Goal: Task Accomplishment & Management: Complete application form

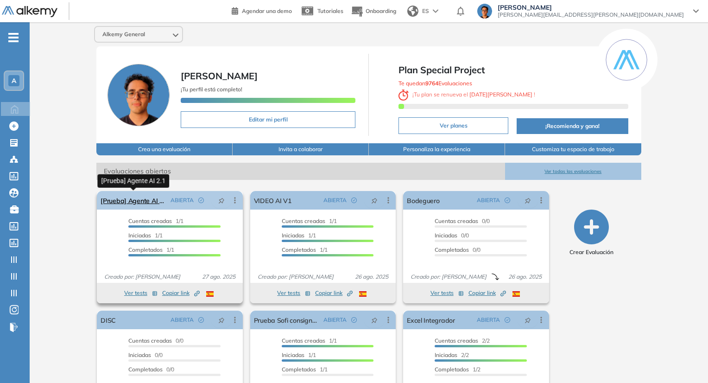
click at [158, 199] on link "[Prueba] Agente AI 2.1" at bounding box center [134, 200] width 66 height 19
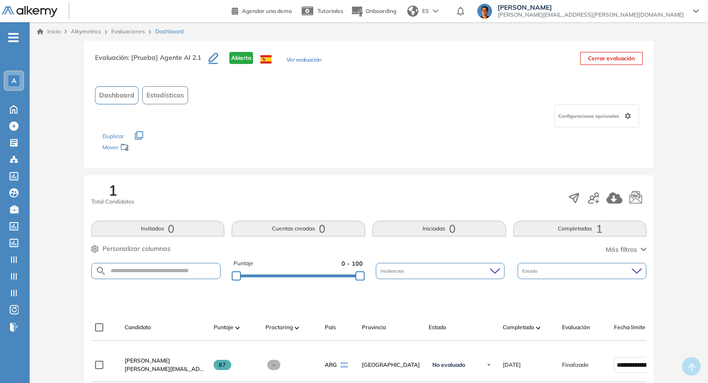
click at [307, 58] on button "Ver evaluación" at bounding box center [303, 61] width 35 height 10
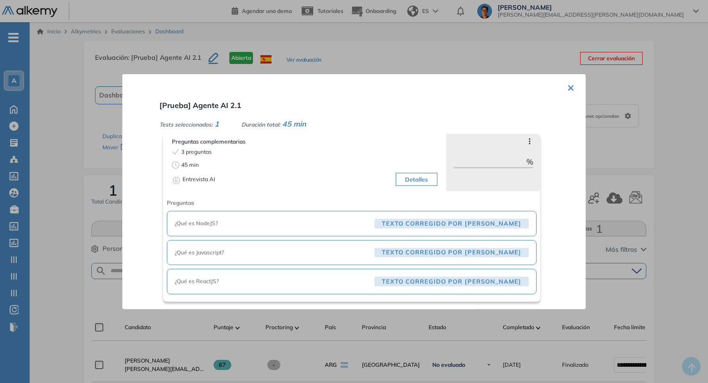
click at [568, 91] on button "×" at bounding box center [570, 87] width 7 height 18
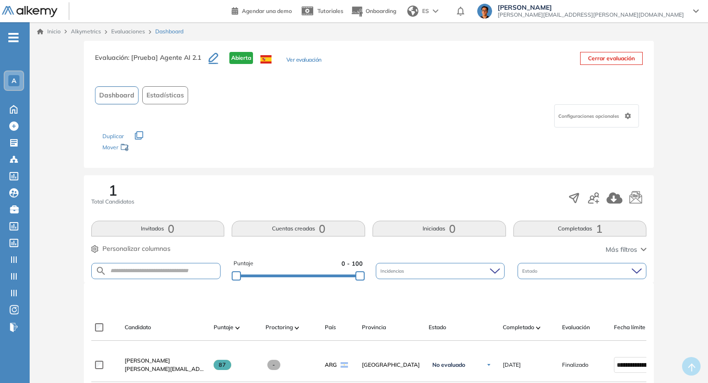
scroll to position [93, 0]
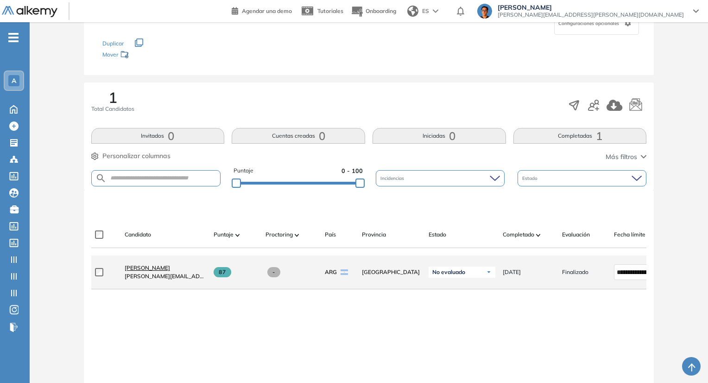
click at [145, 271] on span "Martin Micheletti" at bounding box center [147, 267] width 45 height 7
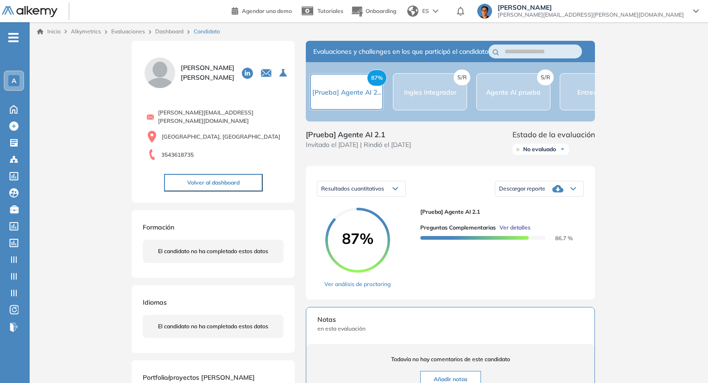
click at [510, 232] on span "Ver detalles" at bounding box center [514, 227] width 31 height 8
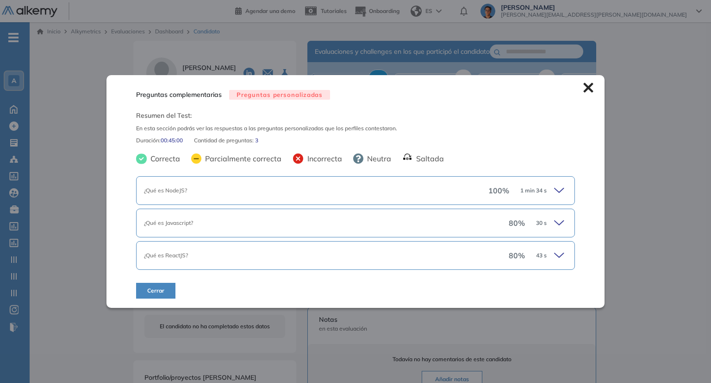
click at [472, 201] on div "¿Qué es NodeJS? 100 % 1 min 34 s" at bounding box center [355, 190] width 439 height 29
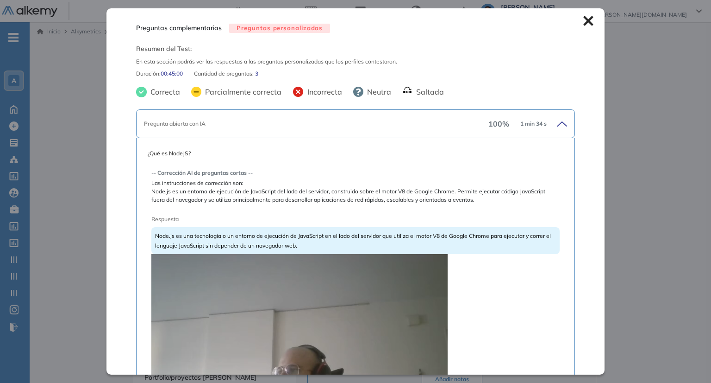
click at [584, 25] on icon at bounding box center [589, 21] width 10 height 10
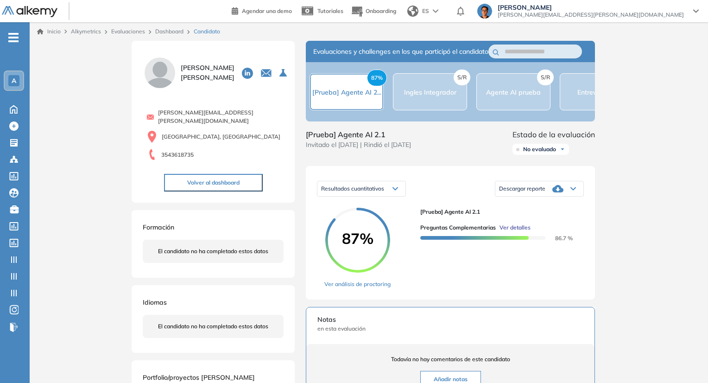
click at [524, 232] on span "Ver detalles" at bounding box center [514, 227] width 31 height 8
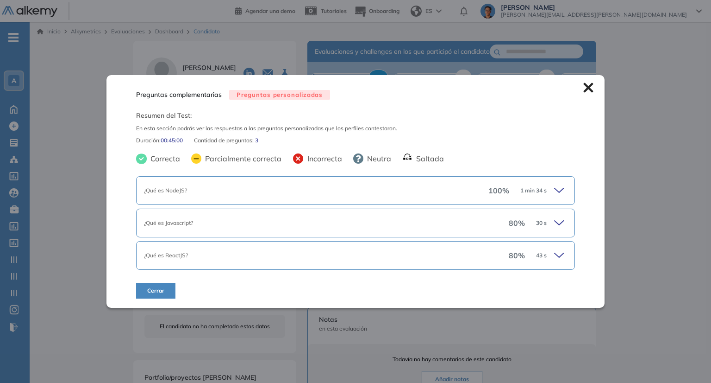
click at [352, 219] on div "¿Qué es Javascript?" at bounding box center [326, 223] width 365 height 8
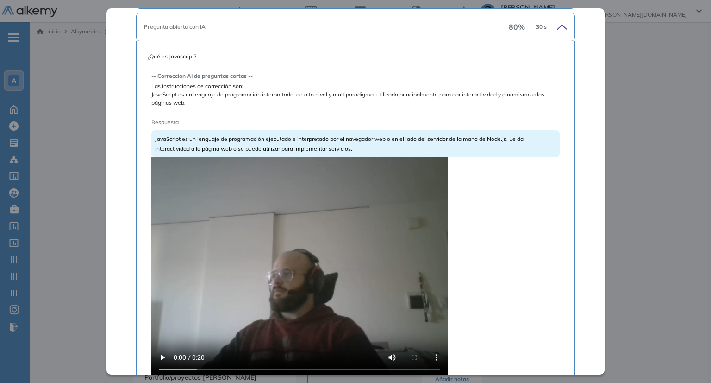
scroll to position [185, 0]
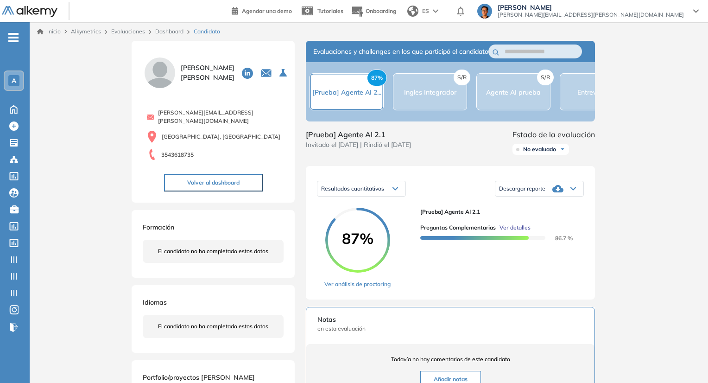
click at [639, 191] on div "Inicio Alkymetrics Evaluaciones Dashboard Candidato Preguntas complementarias P…" at bounding box center [369, 305] width 678 height 566
click at [522, 242] on div at bounding box center [482, 237] width 125 height 10
click at [523, 232] on span "Ver detalles" at bounding box center [514, 227] width 31 height 8
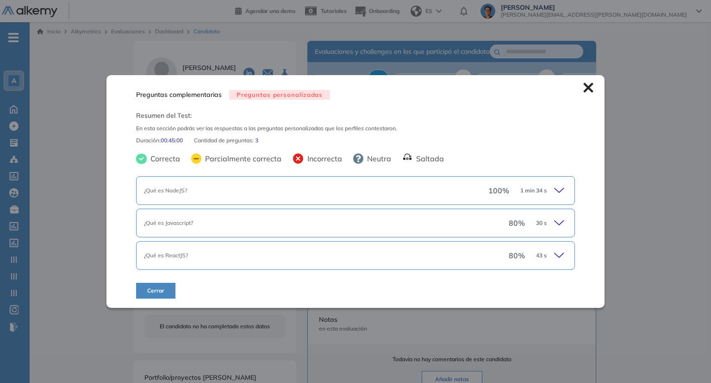
scroll to position [0, 0]
click at [407, 253] on div "¿Qué es ReactJS?" at bounding box center [326, 255] width 365 height 8
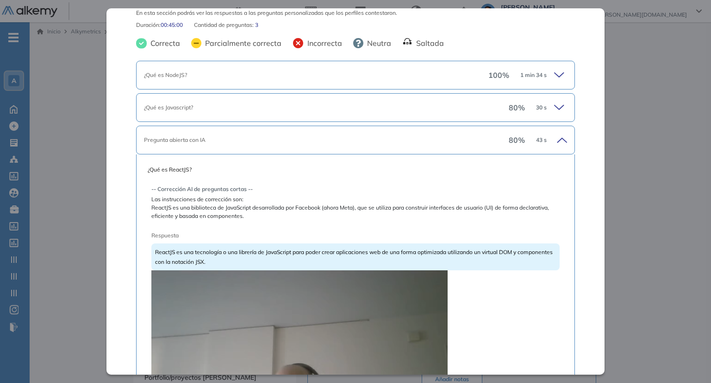
scroll to position [93, 0]
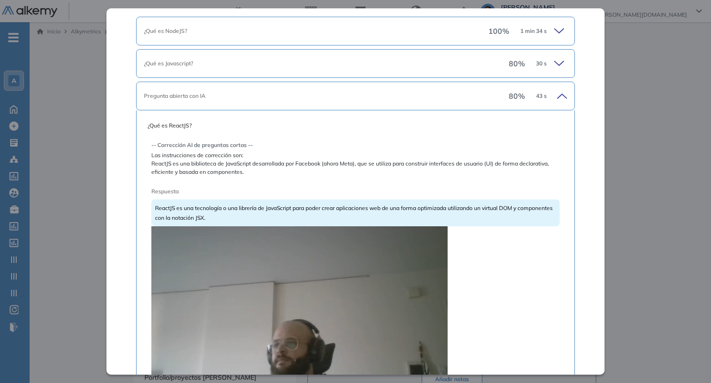
click at [635, 171] on div "Inicio Alkymetrics Evaluaciones Dashboard Candidato Preguntas complementarias P…" at bounding box center [371, 305] width 682 height 566
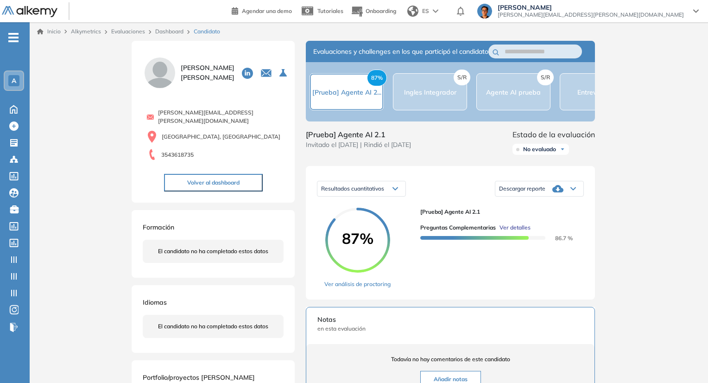
click at [512, 231] on div "Preguntas complementarias Ver detalles 86.7 %" at bounding box center [498, 229] width 156 height 26
click at [514, 232] on span "Ver detalles" at bounding box center [514, 227] width 31 height 8
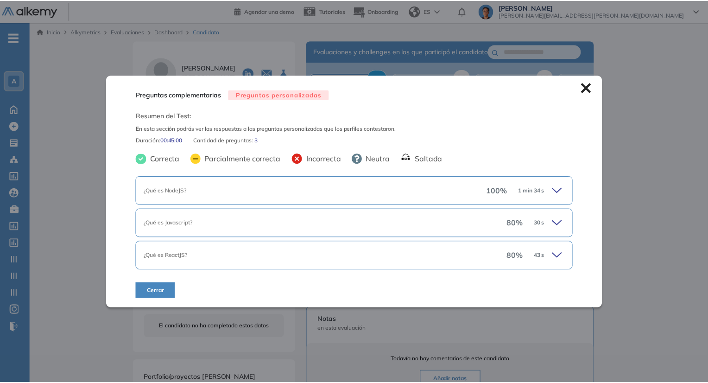
scroll to position [0, 0]
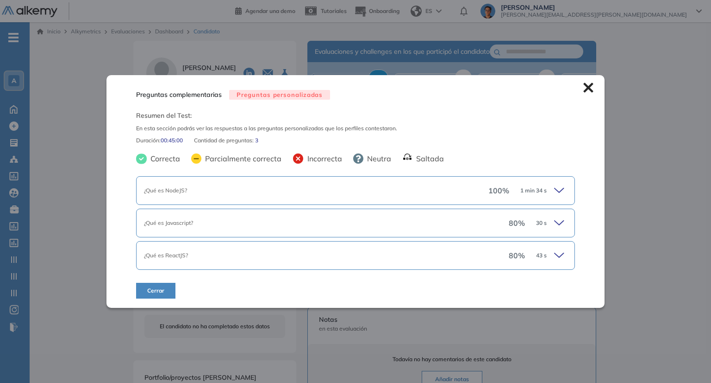
click at [585, 86] on icon at bounding box center [589, 88] width 10 height 10
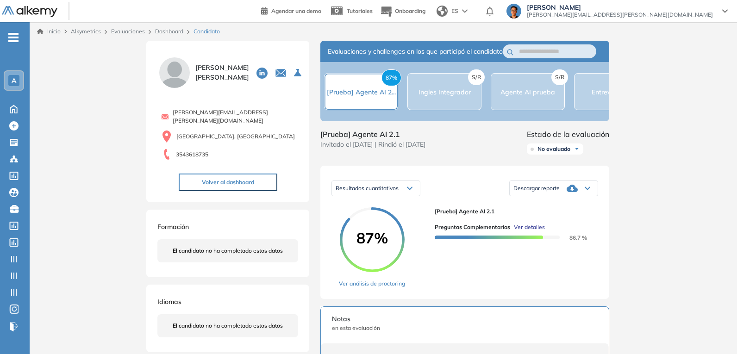
click at [52, 15] on img at bounding box center [30, 12] width 56 height 12
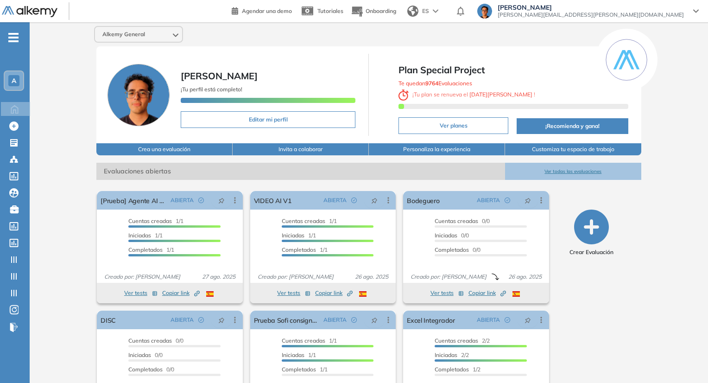
click at [650, 20] on div "Agendar una demo Tutoriales Onboarding ES Juan Carlos Ojeda juan.ojeda@alkemy.o…" at bounding box center [469, 11] width 474 height 22
click at [650, 17] on span "[PERSON_NAME][EMAIL_ADDRESS][PERSON_NAME][DOMAIN_NAME]" at bounding box center [590, 14] width 186 height 7
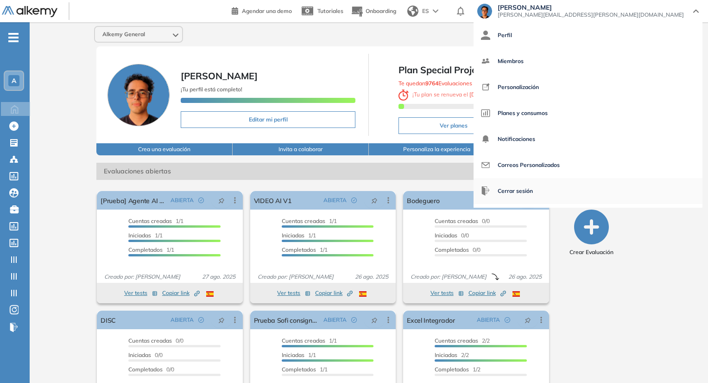
drag, startPoint x: 653, startPoint y: 187, endPoint x: 647, endPoint y: 187, distance: 6.5
click at [533, 187] on span "Cerrar sesión" at bounding box center [514, 191] width 35 height 22
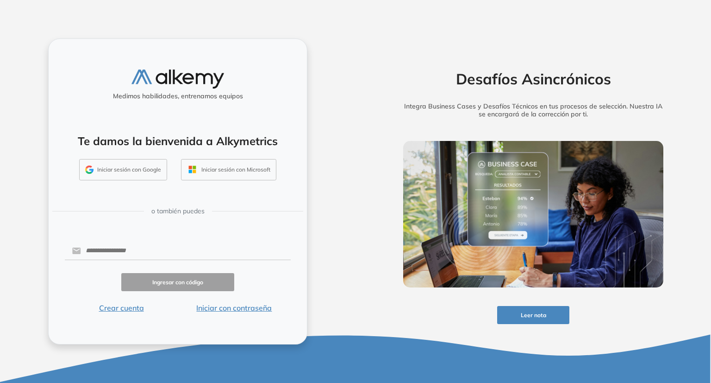
click at [158, 176] on button "Iniciar sesión con Google" at bounding box center [123, 169] width 88 height 21
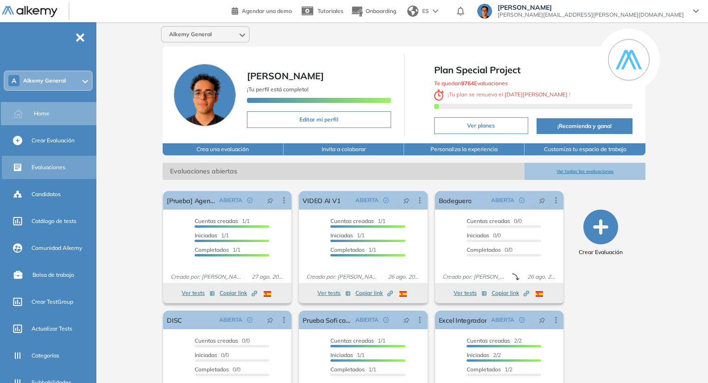
click at [70, 169] on div "Evaluaciones" at bounding box center [62, 167] width 63 height 16
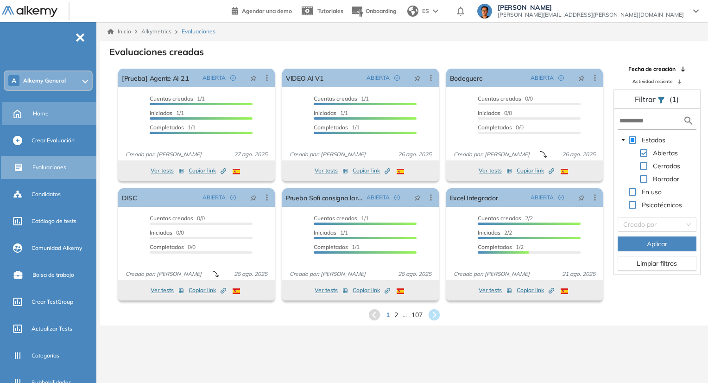
click at [56, 114] on div "Home" at bounding box center [64, 114] width 62 height 16
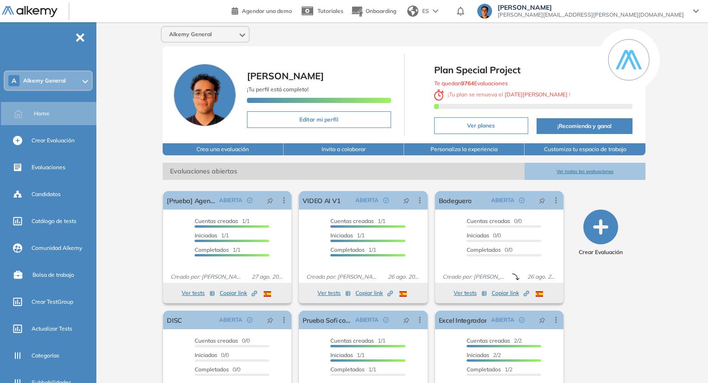
click at [581, 174] on button "Ver todas las evaluaciones" at bounding box center [584, 171] width 120 height 17
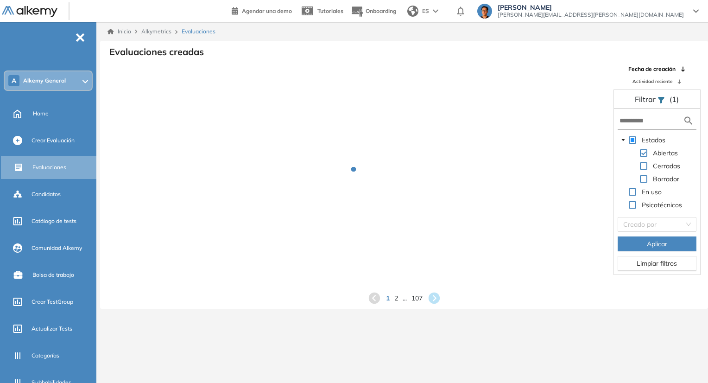
click at [623, 128] on form at bounding box center [656, 121] width 79 height 17
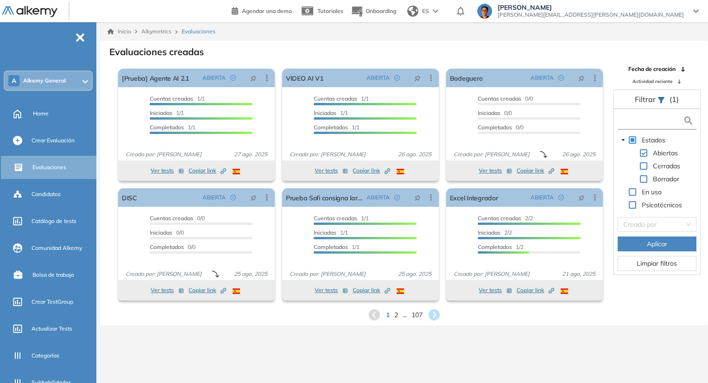
click at [629, 122] on input "text" at bounding box center [650, 121] width 63 height 10
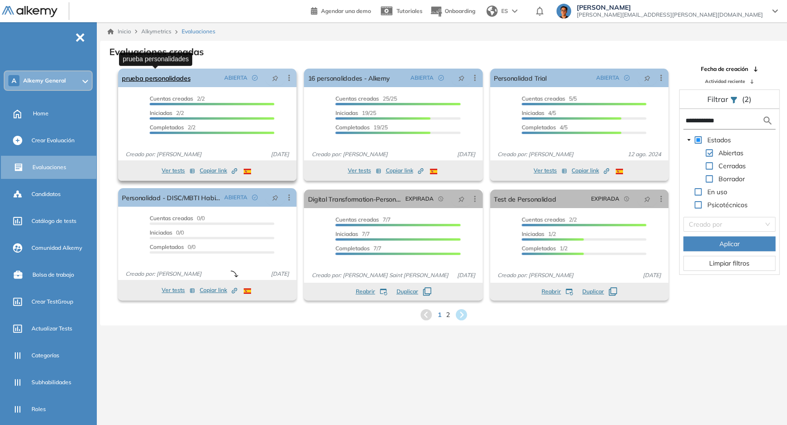
type input "**********"
click at [159, 79] on link "prueba personalidades" at bounding box center [156, 78] width 69 height 19
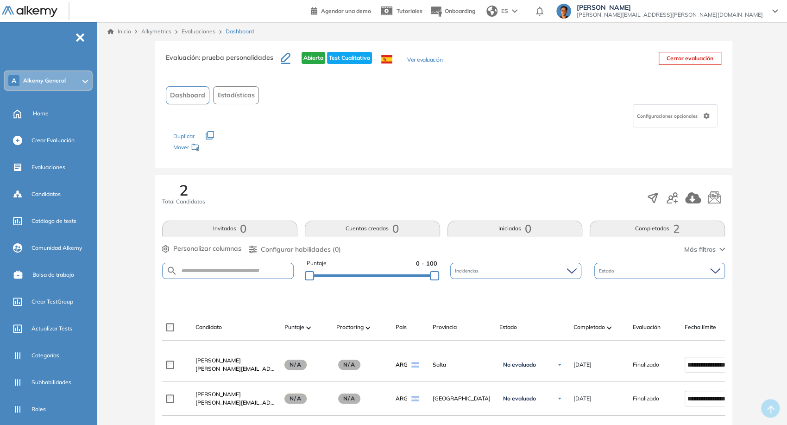
click at [646, 226] on button "Completadas 2" at bounding box center [657, 228] width 135 height 16
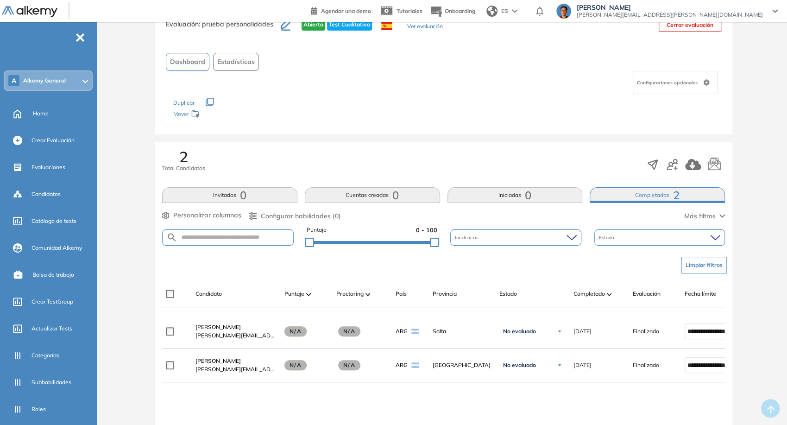
scroll to position [103, 0]
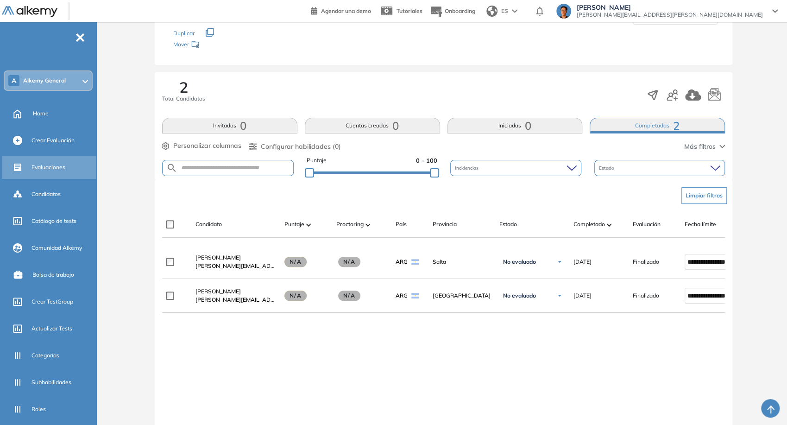
click at [67, 168] on div "Evaluaciones" at bounding box center [62, 167] width 63 height 16
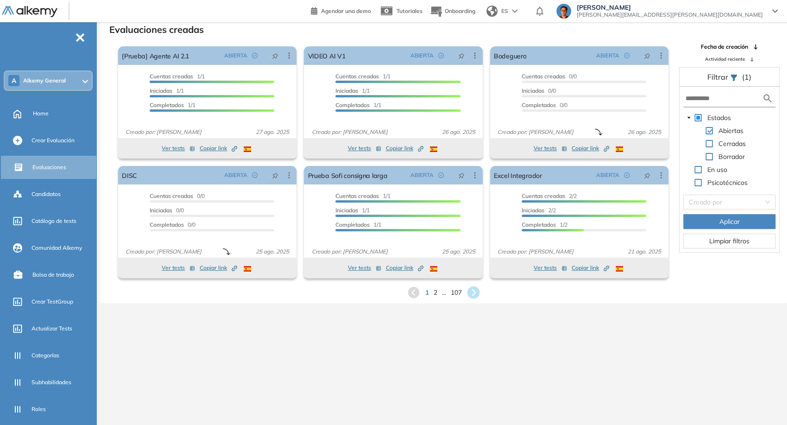
click at [473, 294] on icon at bounding box center [473, 292] width 15 height 15
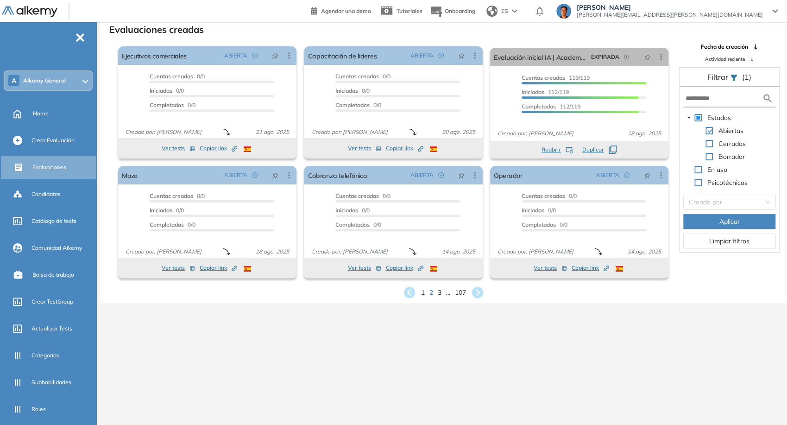
click at [512, 372] on div "Inicio Alkymetrics Evaluaciones Evaluaciones creadas El proctoring será activad…" at bounding box center [443, 212] width 687 height 425
click at [711, 18] on span "[PERSON_NAME][EMAIL_ADDRESS][PERSON_NAME][DOMAIN_NAME]" at bounding box center [670, 14] width 186 height 7
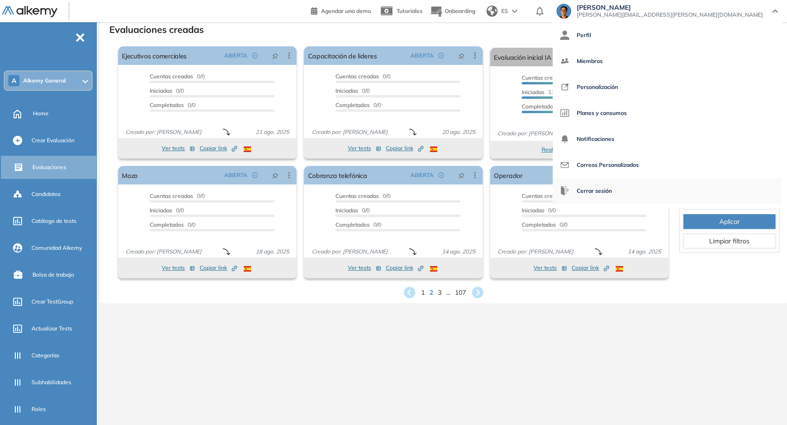
click at [612, 187] on span "Cerrar sesión" at bounding box center [594, 191] width 35 height 22
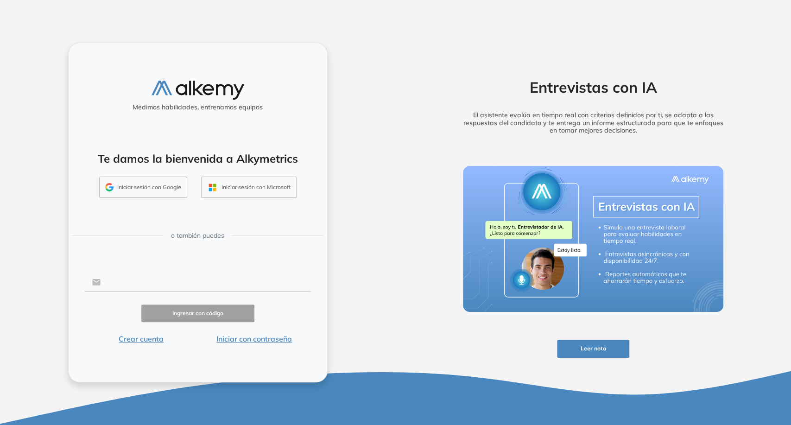
click at [182, 283] on input "text" at bounding box center [206, 282] width 210 height 18
click at [118, 260] on div "Medimos habilidades, entrenamos equipos Te damos la bienvenida a Alkymetrics In…" at bounding box center [197, 213] width 259 height 340
click at [141, 278] on input "text" at bounding box center [206, 282] width 210 height 18
click at [130, 288] on input "text" at bounding box center [206, 282] width 210 height 18
click at [124, 255] on div "Medimos habilidades, entrenamos equipos Te damos la bienvenida a Alkymetrics In…" at bounding box center [197, 213] width 259 height 340
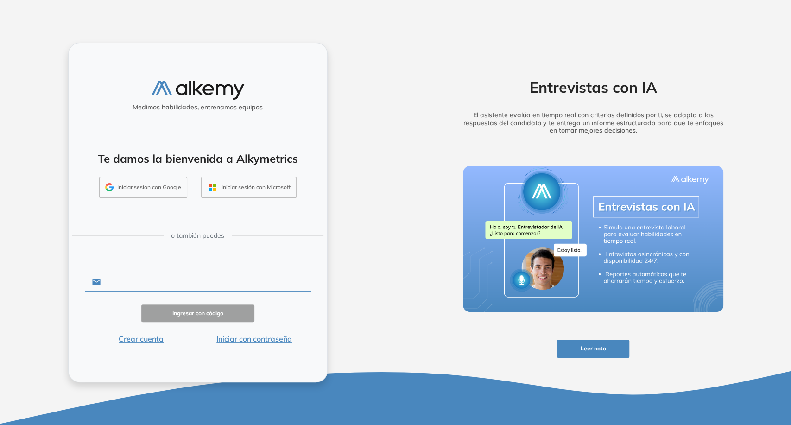
click at [141, 281] on input "text" at bounding box center [206, 282] width 210 height 18
click at [142, 186] on button "Iniciar sesión con Google" at bounding box center [143, 186] width 88 height 21
click at [166, 280] on input "text" at bounding box center [206, 282] width 210 height 18
click at [67, 298] on div "Medimos habilidades, entrenamos equipos Te damos la bienvenida a Alkymetrics In…" at bounding box center [198, 212] width 396 height 425
click at [150, 193] on button "Iniciar sesión con Google" at bounding box center [143, 186] width 88 height 21
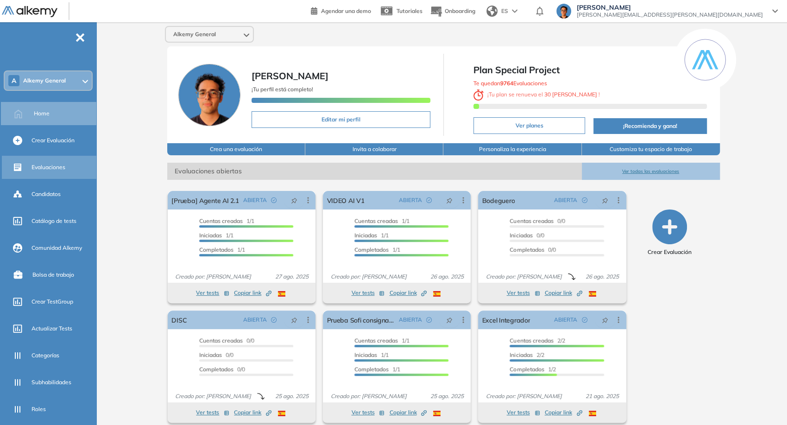
click at [47, 172] on div "Evaluaciones" at bounding box center [62, 167] width 63 height 16
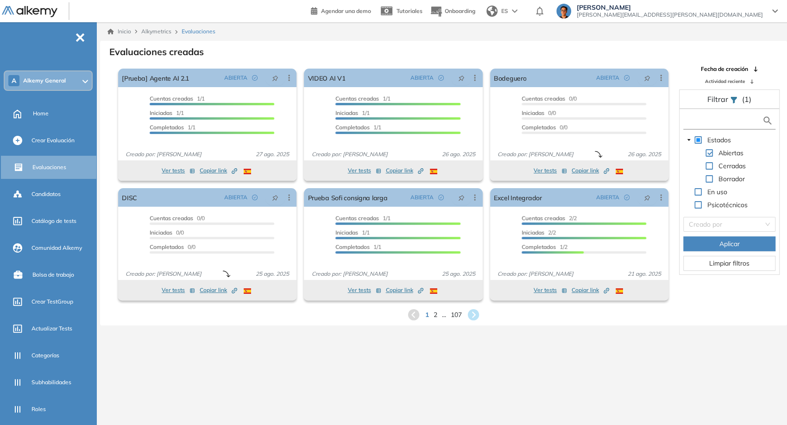
click at [730, 116] on input "text" at bounding box center [724, 121] width 76 height 10
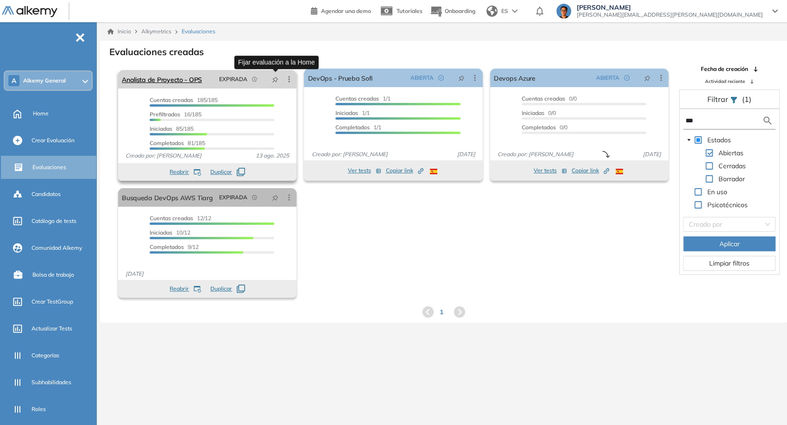
click at [275, 84] on button "button" at bounding box center [275, 79] width 20 height 15
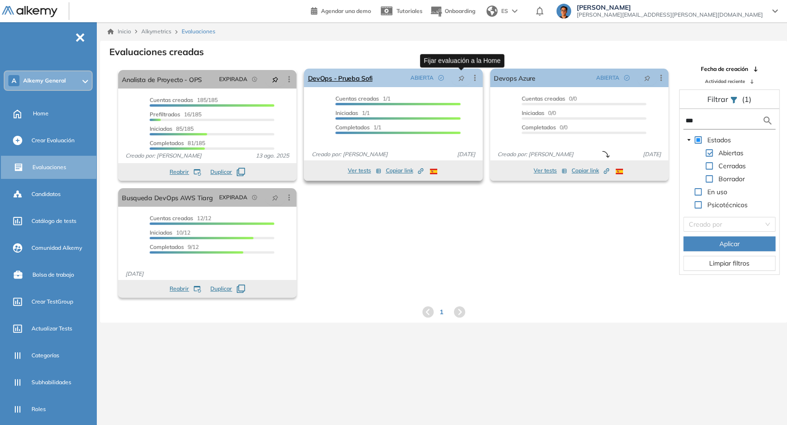
click at [459, 81] on icon "pushpin" at bounding box center [461, 78] width 6 height 6
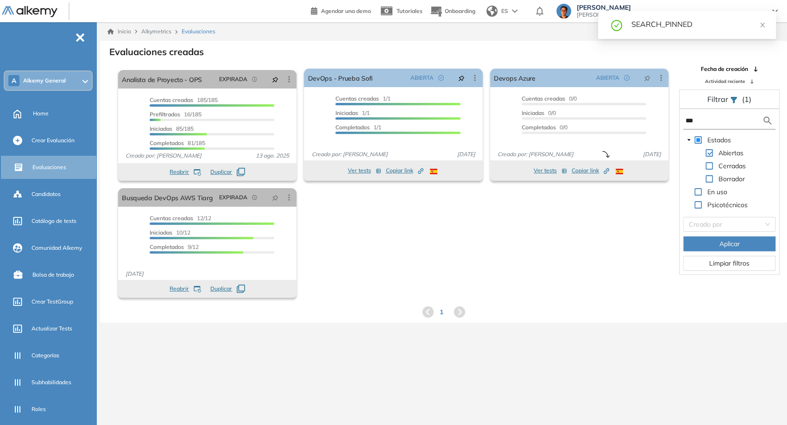
click at [734, 120] on input "***" at bounding box center [724, 121] width 76 height 10
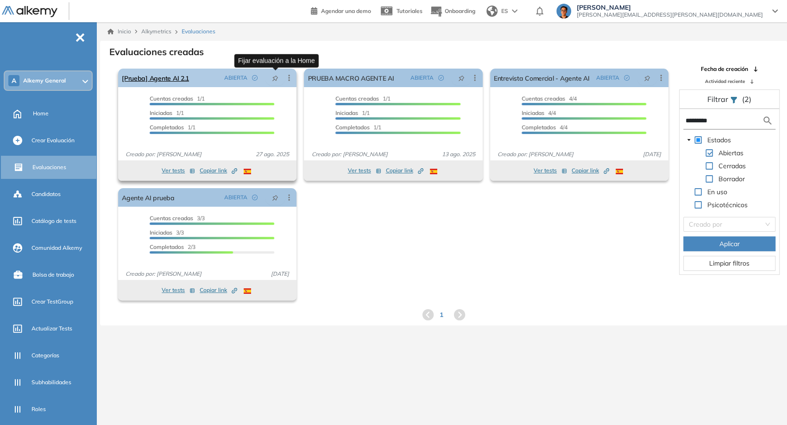
type input "*********"
click at [277, 79] on icon "pushpin" at bounding box center [275, 78] width 6 height 6
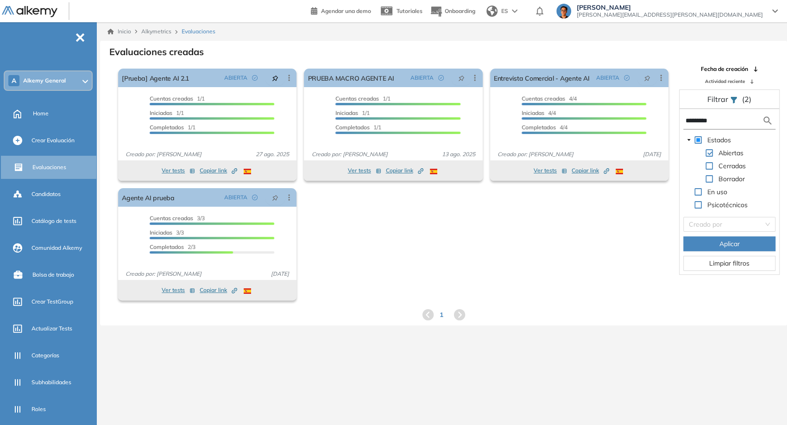
click at [523, 11] on div "ES" at bounding box center [503, 11] width 40 height 19
click at [585, 34] on div "Inicio Alkymetrics Evaluaciones" at bounding box center [443, 31] width 672 height 8
click at [73, 115] on div "Home" at bounding box center [64, 114] width 62 height 16
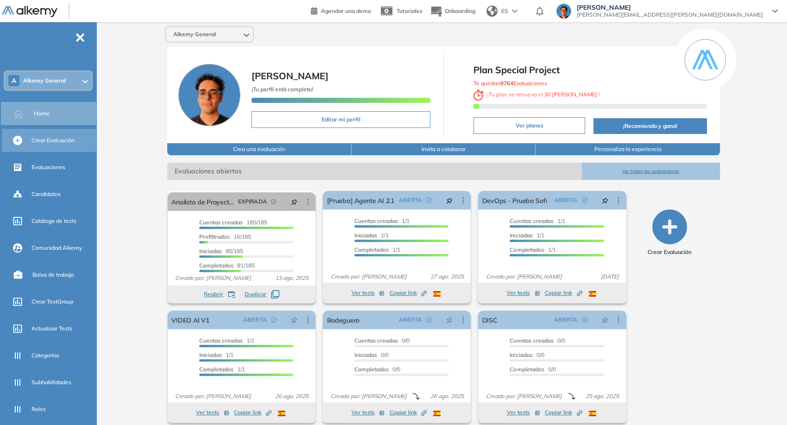
click at [74, 146] on div "Crear Evaluación" at bounding box center [62, 140] width 63 height 16
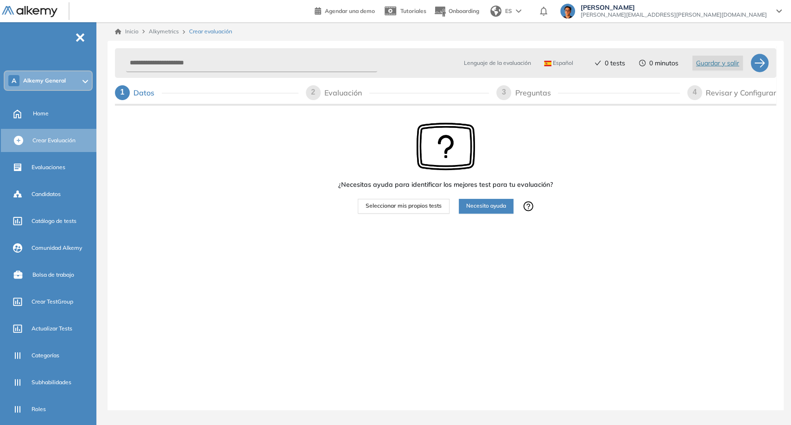
click at [219, 72] on div "Lenguaje de la evaluación Español Español Inglés Portugués 0 tests 0 minutos Gu…" at bounding box center [436, 63] width 628 height 22
click at [213, 66] on input "text" at bounding box center [251, 63] width 251 height 18
type input "**********"
click at [574, 64] on div "Español" at bounding box center [560, 63] width 40 height 15
click at [553, 113] on li "Portugués" at bounding box center [560, 116] width 33 height 9
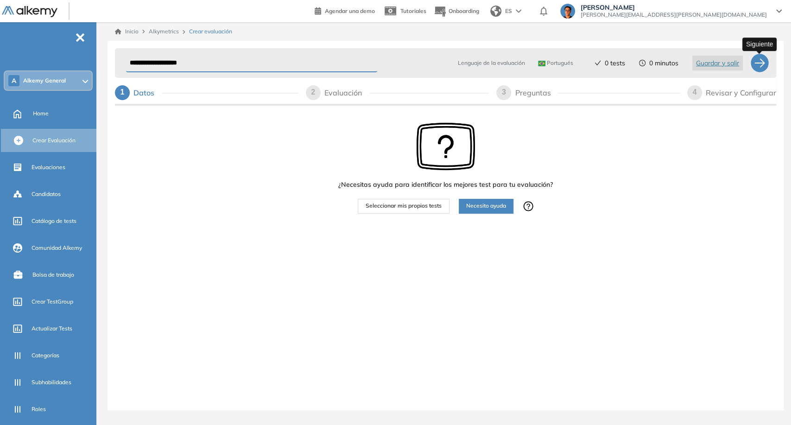
click at [752, 70] on div at bounding box center [759, 63] width 19 height 19
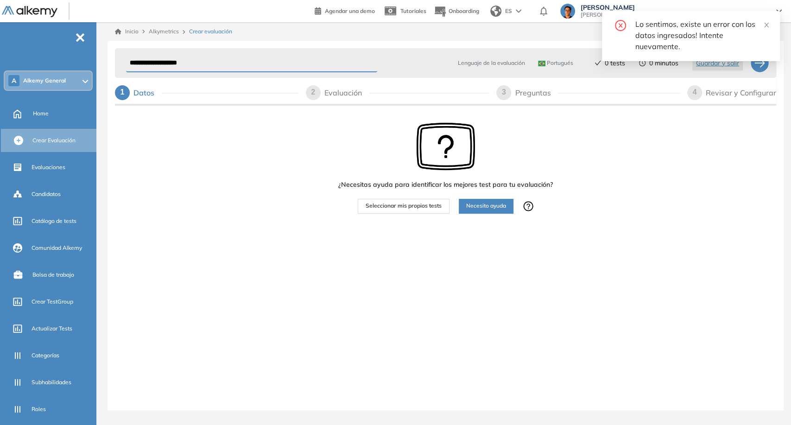
click at [260, 99] on div "1 Datos" at bounding box center [206, 92] width 183 height 15
click at [541, 65] on img at bounding box center [541, 64] width 7 height 6
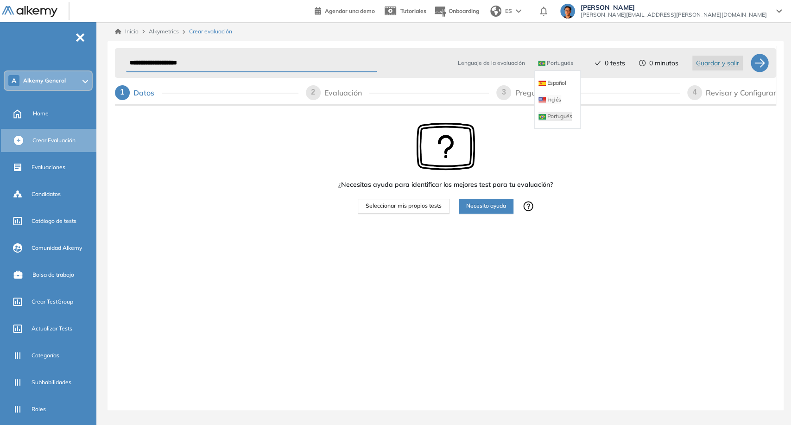
click at [548, 97] on li "Inglés" at bounding box center [549, 99] width 23 height 9
click at [559, 64] on span "Inglés" at bounding box center [561, 62] width 24 height 7
click at [557, 123] on div "Portugués" at bounding box center [566, 116] width 41 height 17
click at [557, 118] on li "Portugués" at bounding box center [565, 116] width 33 height 9
click at [423, 206] on span "Seleccionar mis propios tests" at bounding box center [403, 205] width 76 height 9
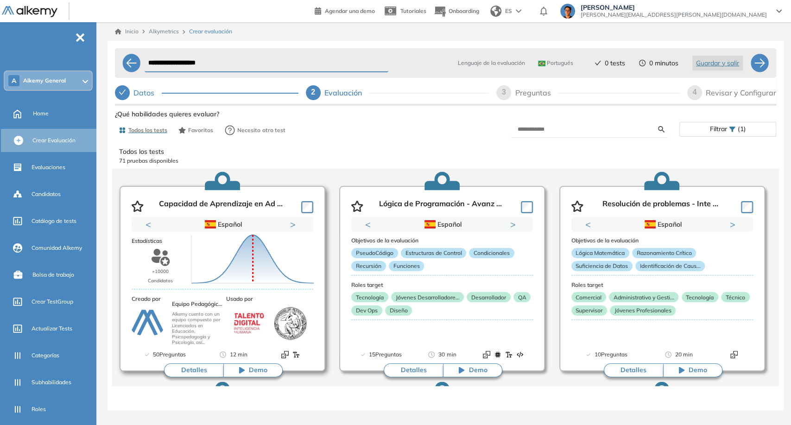
click at [294, 227] on div "Puntuación 0 10 20 30 40 50 60 70 80 90 100 Promedio" at bounding box center [253, 259] width 130 height 93
click at [294, 226] on div "Puntuación 0 10 20 30 40 50 60 70 80 90 100 Promedio" at bounding box center [253, 259] width 130 height 93
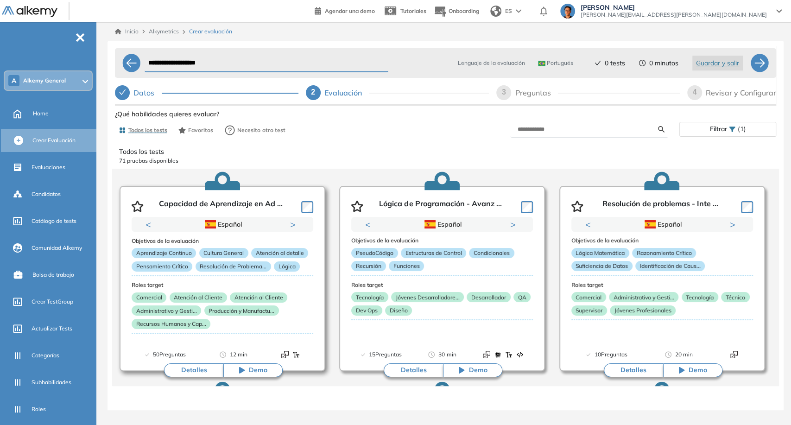
click at [291, 220] on button "Next" at bounding box center [294, 224] width 9 height 9
click at [289, 220] on div "Previous Portugués Español Portugués Español Portugués Next 1 2" at bounding box center [223, 224] width 182 height 15
click at [294, 227] on button "Next" at bounding box center [294, 224] width 9 height 9
click at [294, 226] on button "Next" at bounding box center [294, 224] width 9 height 9
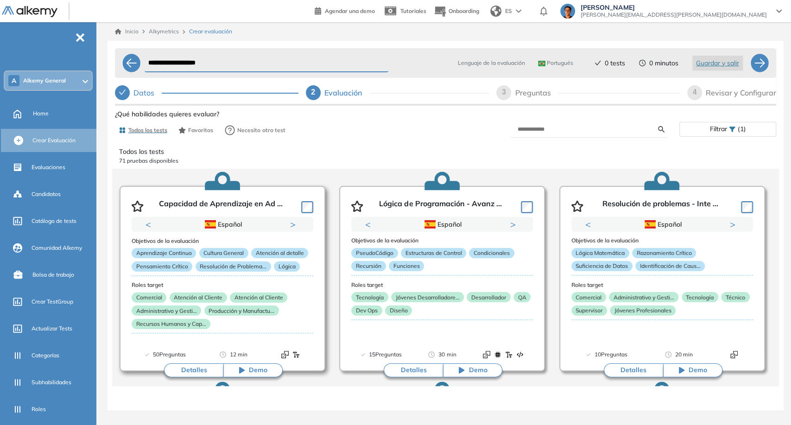
click at [294, 226] on button "Next" at bounding box center [294, 224] width 9 height 9
click at [724, 135] on span "Filtrar" at bounding box center [717, 128] width 17 height 13
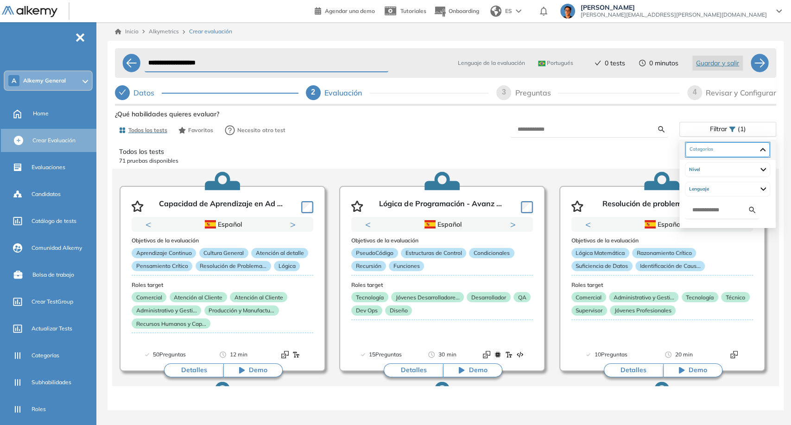
click at [717, 151] on div at bounding box center [727, 149] width 84 height 15
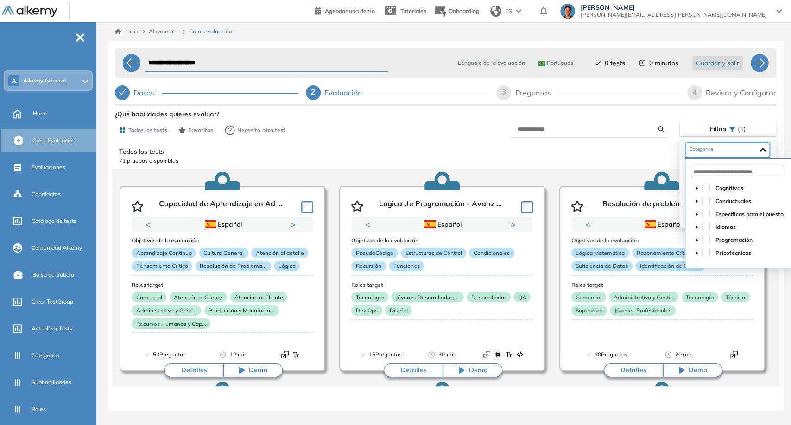
click at [717, 151] on div at bounding box center [727, 149] width 84 height 15
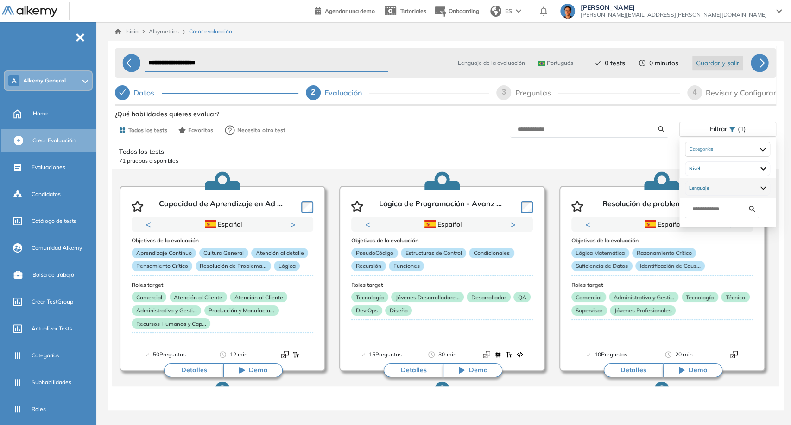
click at [719, 190] on div "Lenguaje" at bounding box center [727, 188] width 85 height 15
click at [643, 157] on p "71 pruebas disponibles" at bounding box center [445, 161] width 653 height 8
drag, startPoint x: 485, startPoint y: 66, endPoint x: 570, endPoint y: 68, distance: 84.8
click at [570, 68] on div "Lenguaje de la evaluación Portugués Español Inglés Portugués" at bounding box center [507, 63] width 145 height 22
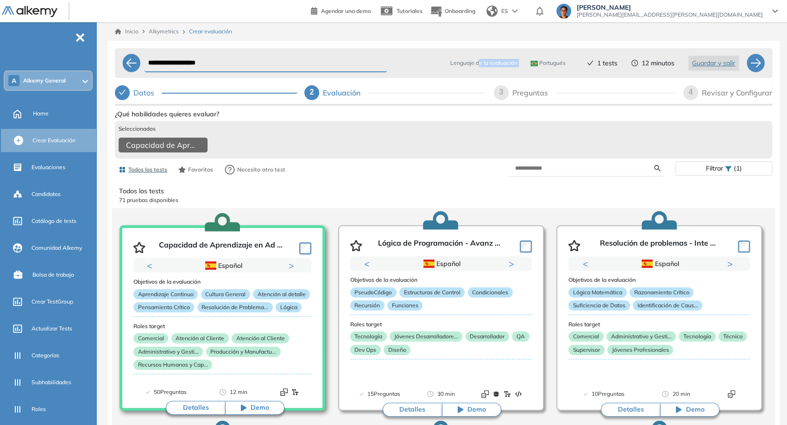
click at [293, 270] on button "Next" at bounding box center [293, 265] width 9 height 9
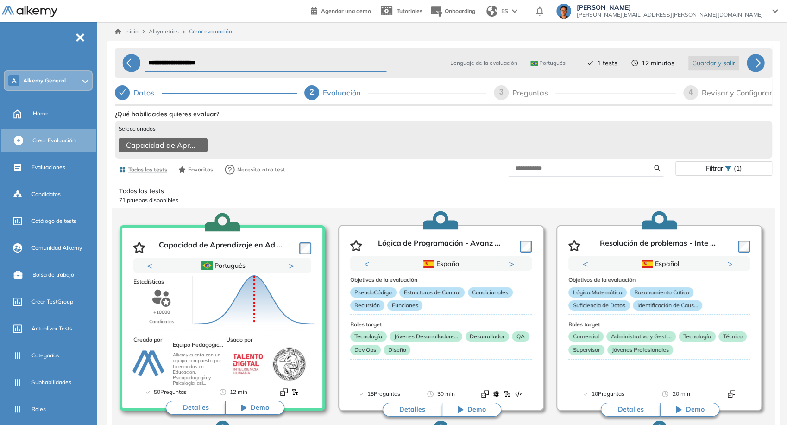
click at [293, 271] on div "Puntuación 0 10 20 30 40 50 60 70 80 90 100 Promedio" at bounding box center [254, 300] width 130 height 93
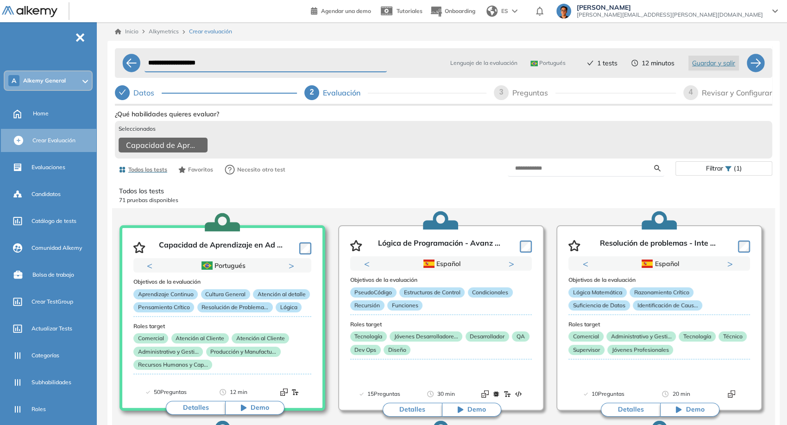
click at [293, 270] on button "Next" at bounding box center [293, 265] width 9 height 9
click at [290, 270] on button "Next" at bounding box center [293, 265] width 9 height 9
click at [517, 10] on img at bounding box center [515, 11] width 6 height 4
click at [539, 63] on li "PORTUGUESE" at bounding box center [511, 61] width 56 height 15
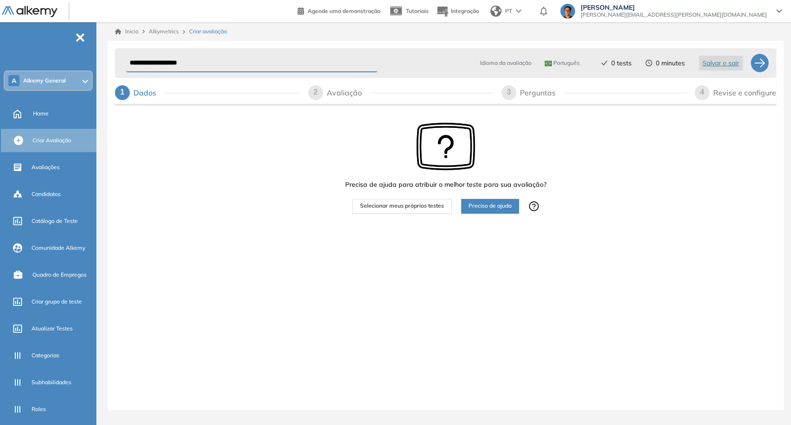
click at [409, 207] on span "Selecionar meus próprios testes" at bounding box center [402, 205] width 84 height 9
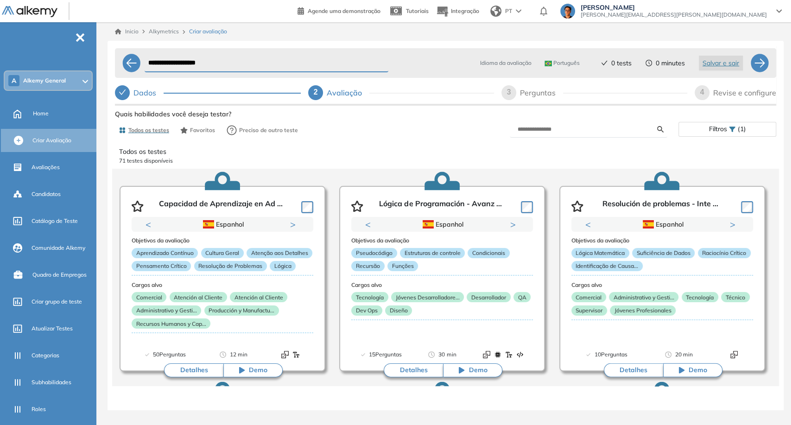
click at [527, 15] on div "PT" at bounding box center [506, 11] width 40 height 19
click at [542, 34] on li "SPANISH" at bounding box center [514, 31] width 56 height 15
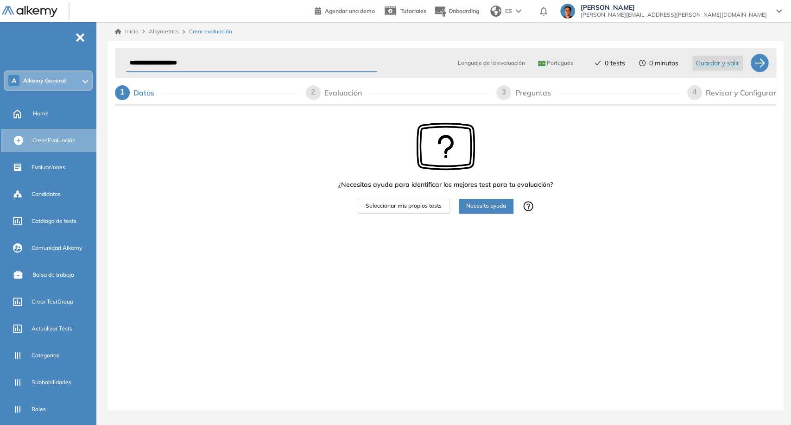
click at [545, 65] on span "Portugués" at bounding box center [555, 62] width 35 height 7
click at [548, 79] on li "Español" at bounding box center [551, 82] width 27 height 9
click at [403, 208] on span "Seleccionar mis propios tests" at bounding box center [403, 205] width 76 height 9
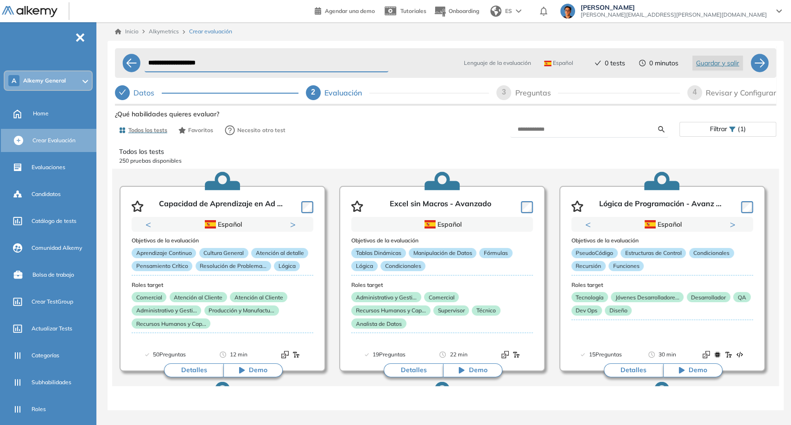
click at [542, 88] on div "Preguntas" at bounding box center [536, 92] width 43 height 15
select select "*****"
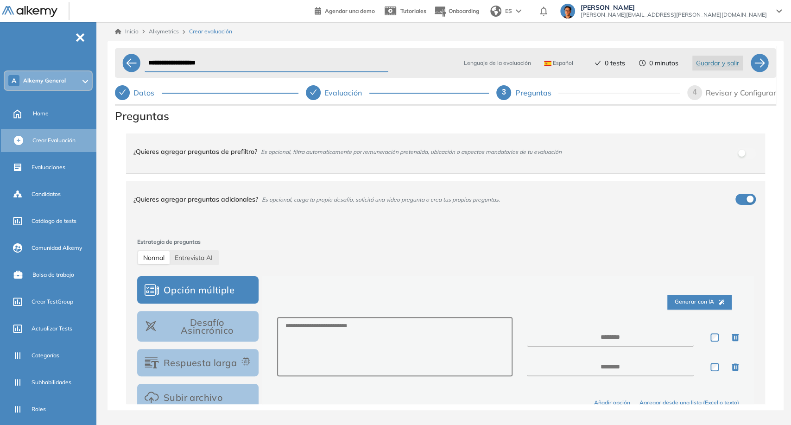
click at [503, 204] on div "¿Quieres agregar preguntas adicionales? Es opcional, carga tu propio desafío, s…" at bounding box center [439, 199] width 613 height 25
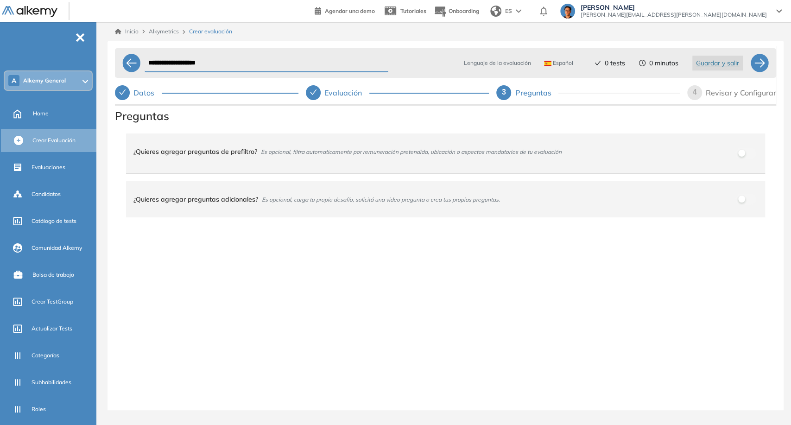
click at [483, 156] on div "¿Quieres agregar preguntas de prefiltro? Es opcional, filtra automaticamente po…" at bounding box center [439, 151] width 613 height 25
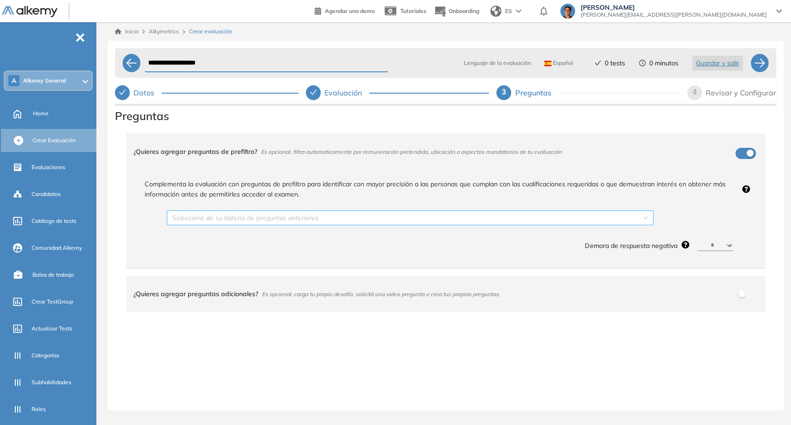
click at [539, 213] on input "search" at bounding box center [406, 218] width 469 height 14
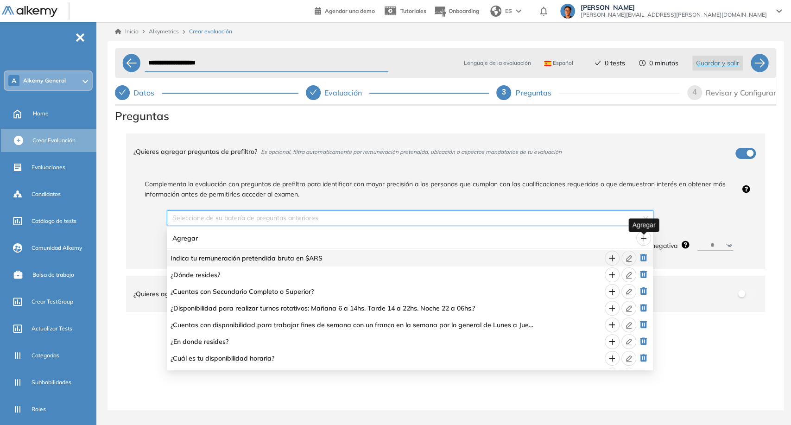
click at [636, 241] on span "plus" at bounding box center [643, 237] width 14 height 7
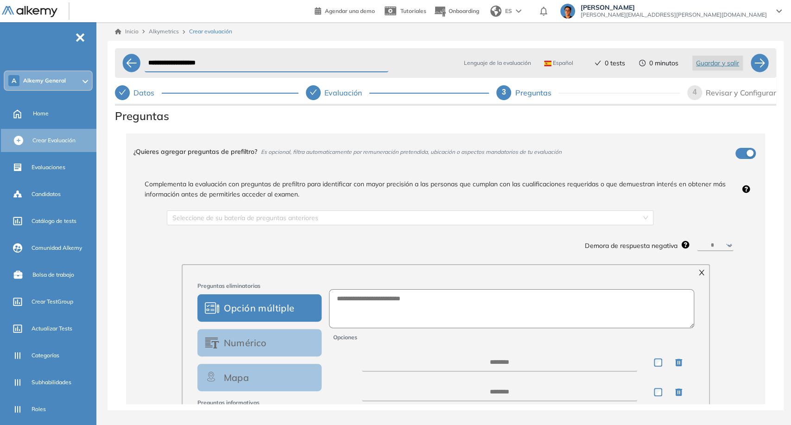
click at [644, 242] on span "Demora de respuesta negativa" at bounding box center [631, 245] width 93 height 10
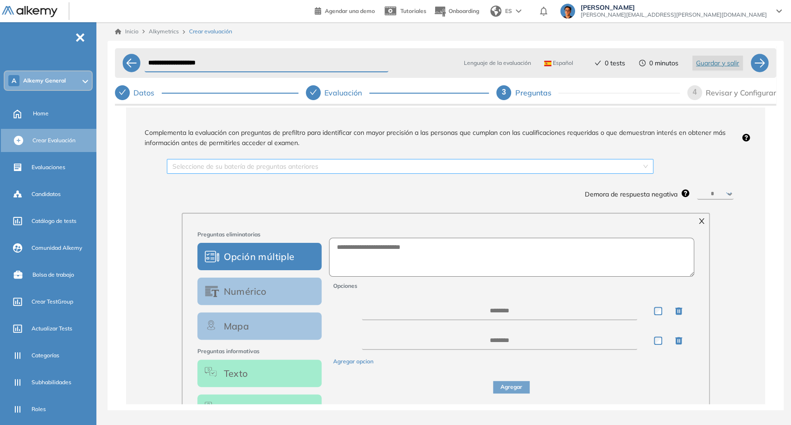
scroll to position [103, 0]
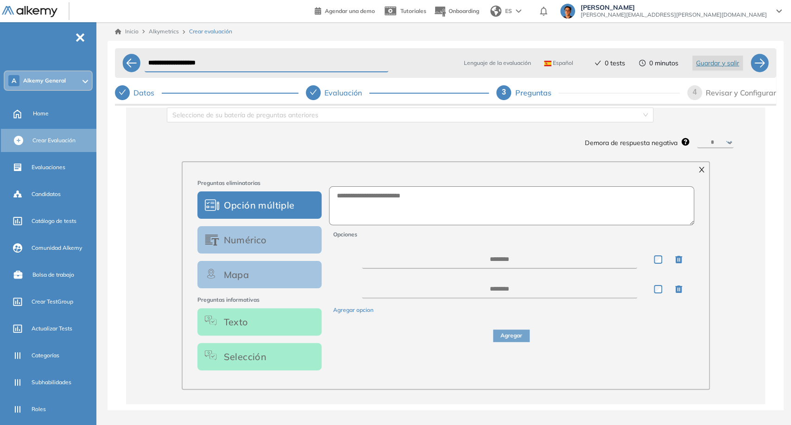
click at [261, 359] on button "Selección" at bounding box center [259, 356] width 124 height 27
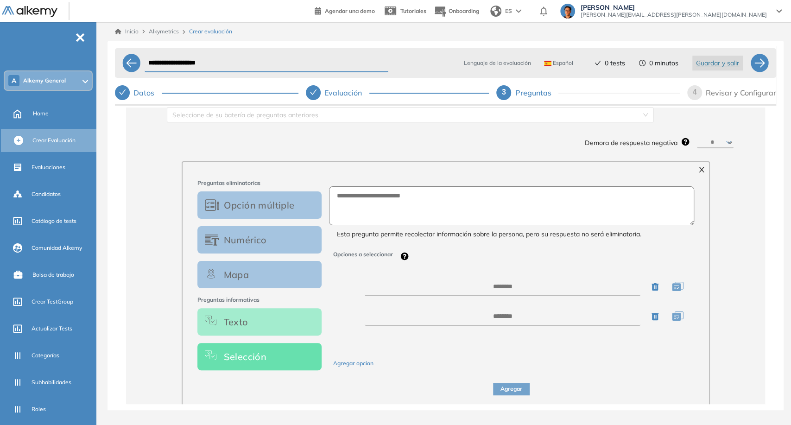
click at [426, 163] on div "Preguntas eliminatorias Opción múltiple Numérico Mapa Preguntas informativas Te…" at bounding box center [446, 286] width 528 height 250
click at [431, 197] on textarea at bounding box center [511, 205] width 365 height 39
type textarea "**********"
click at [499, 294] on textarea at bounding box center [503, 286] width 276 height 19
type textarea "**********"
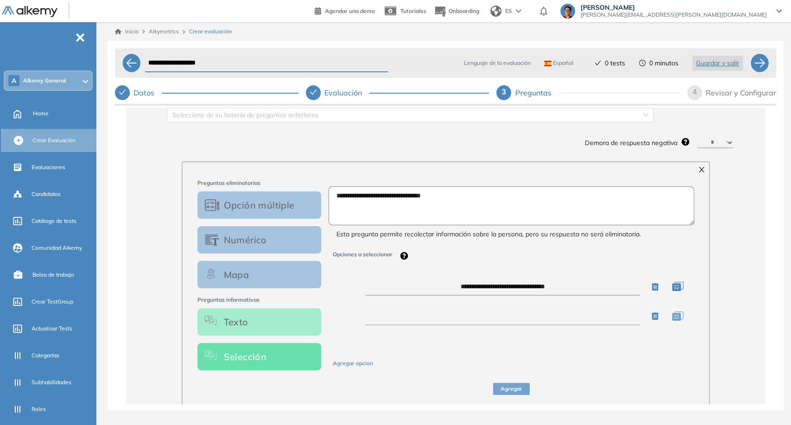
click at [552, 323] on textarea at bounding box center [503, 316] width 276 height 19
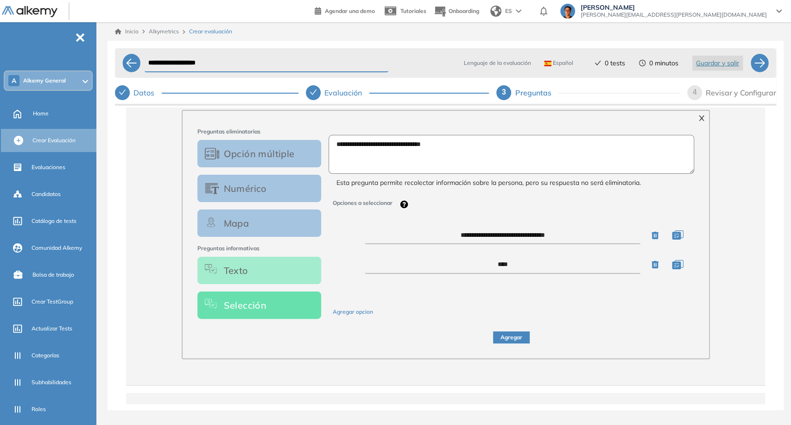
type textarea "****"
click at [674, 239] on icon "button" at bounding box center [678, 234] width 12 height 9
click at [607, 254] on input "text" at bounding box center [498, 256] width 316 height 17
type input "**********"
click at [674, 285] on icon "button" at bounding box center [678, 284] width 12 height 9
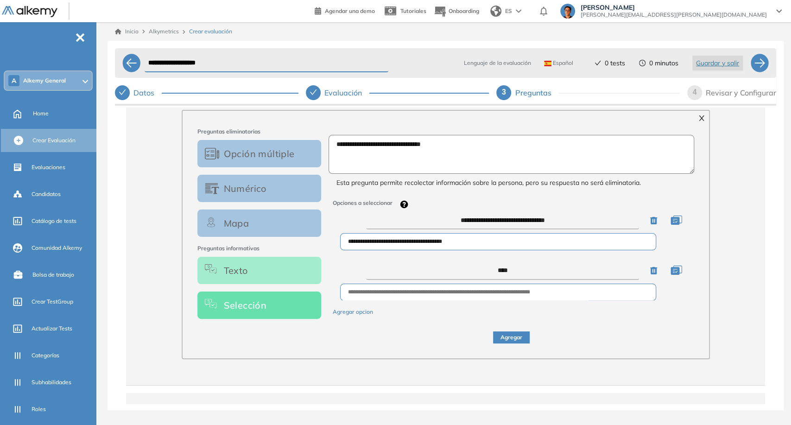
scroll to position [15, 0]
click at [526, 291] on input "text" at bounding box center [498, 291] width 316 height 17
type input "**********"
click at [511, 344] on button "Agregar" at bounding box center [511, 337] width 37 height 13
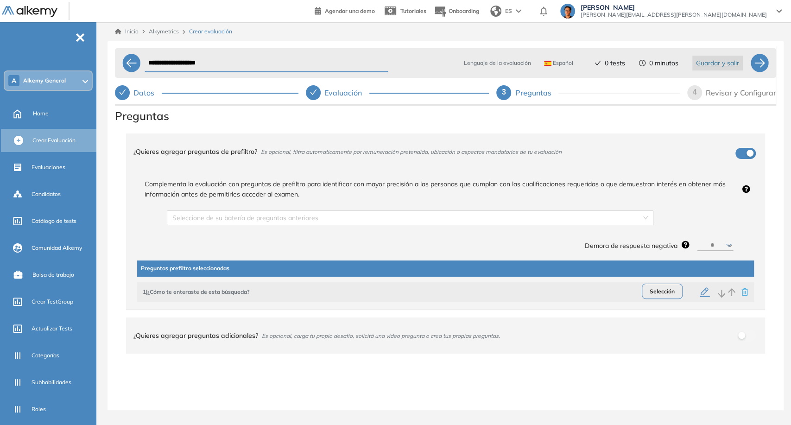
scroll to position [0, 0]
click at [581, 212] on input "search" at bounding box center [406, 218] width 469 height 14
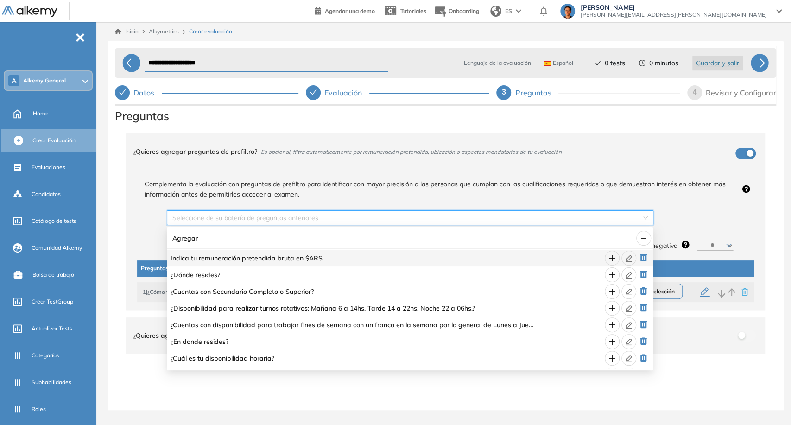
click at [564, 187] on span "Complementa la evaluación con preguntas de prefiltro para identificar con mayor…" at bounding box center [437, 189] width 601 height 20
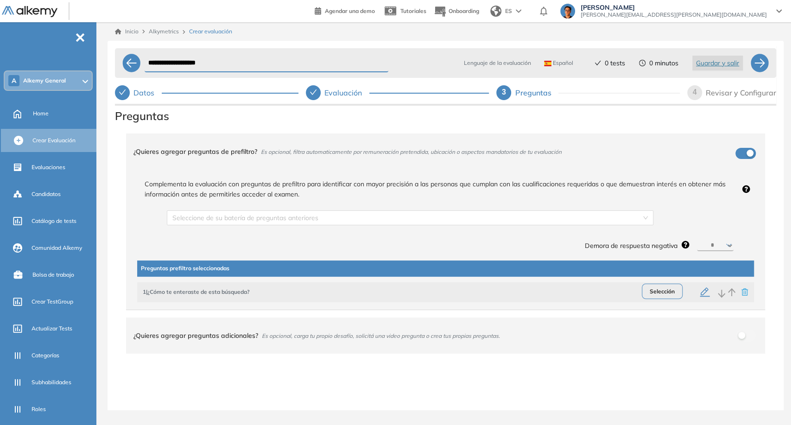
click at [592, 335] on div "¿Quieres agregar preguntas adicionales? Es opcional, carga tu propio desafío, s…" at bounding box center [439, 335] width 613 height 25
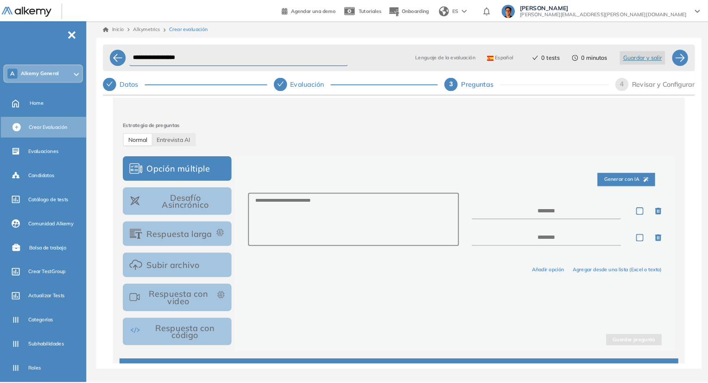
scroll to position [257, 0]
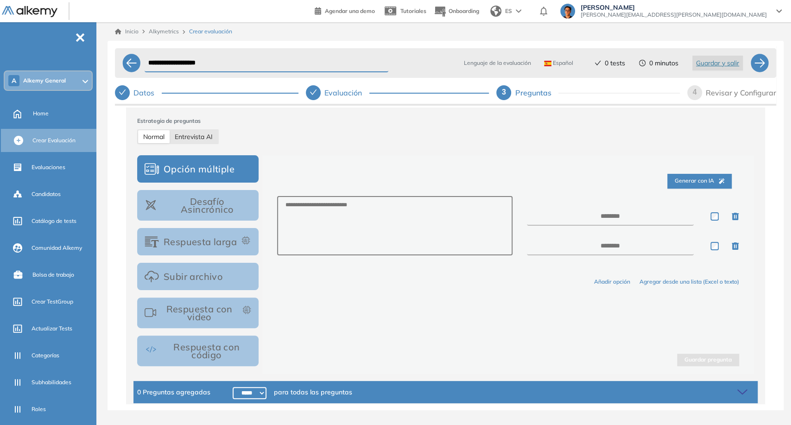
click at [210, 136] on span "Entrevista AI" at bounding box center [194, 136] width 38 height 8
select select "***"
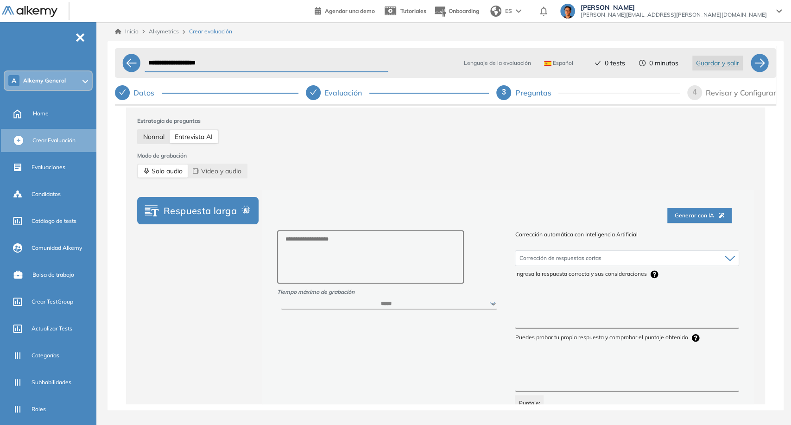
click at [159, 138] on span "Normal" at bounding box center [153, 136] width 21 height 8
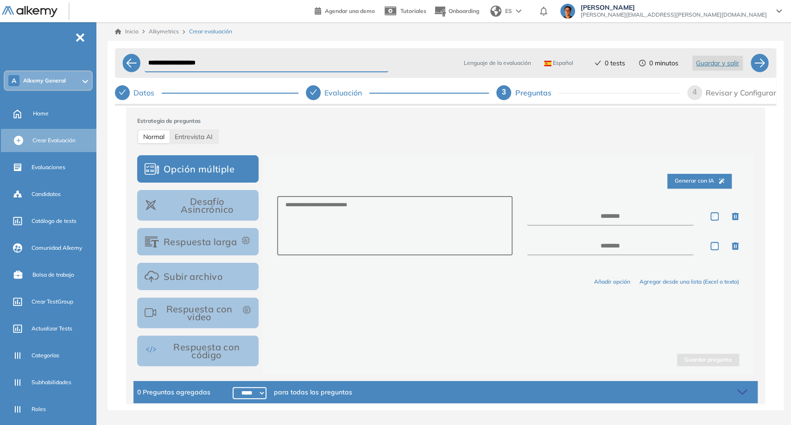
click at [230, 238] on button "Respuesta larga" at bounding box center [197, 241] width 121 height 27
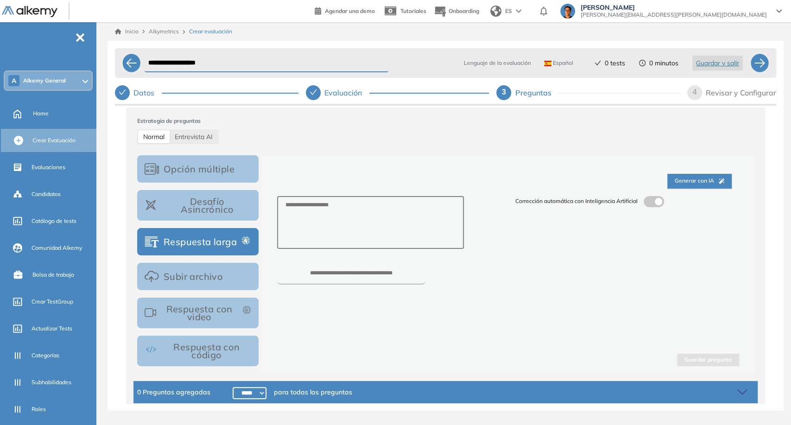
click at [650, 209] on div "Corrección automática con Inteligencia Artificial" at bounding box center [627, 240] width 238 height 88
click at [649, 207] on label at bounding box center [653, 201] width 20 height 11
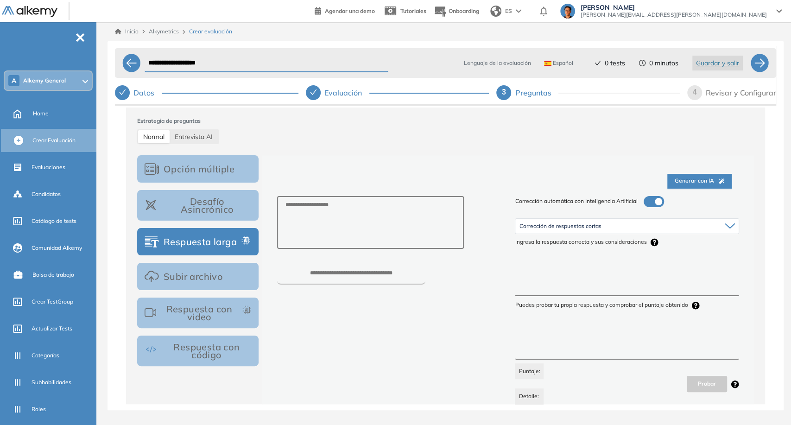
click at [656, 233] on div "Corrección de respuestas cortas" at bounding box center [626, 226] width 223 height 15
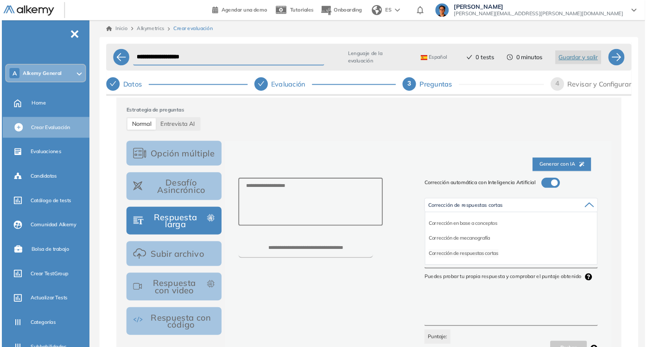
scroll to position [257, 0]
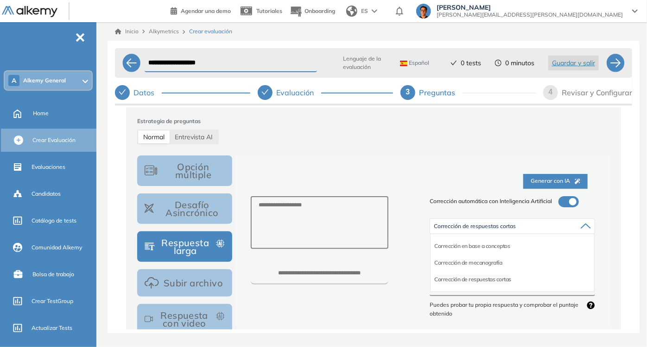
click at [491, 284] on li "Corrección de respuestas cortas" at bounding box center [472, 279] width 77 height 9
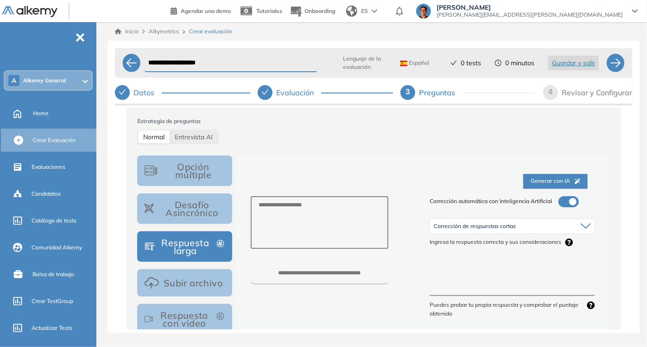
click at [491, 284] on textarea at bounding box center [511, 279] width 165 height 35
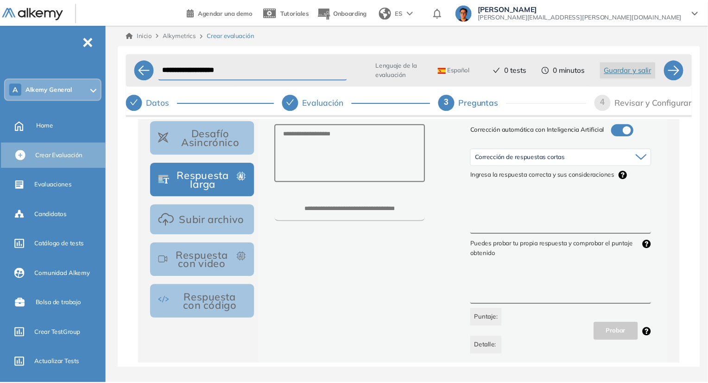
scroll to position [341, 0]
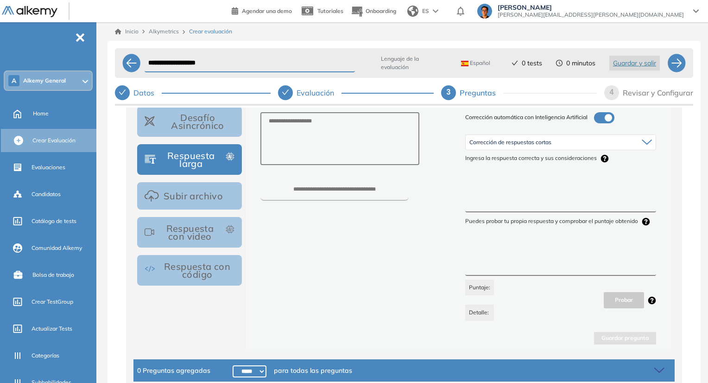
click at [197, 229] on button "Respuesta con video" at bounding box center [189, 232] width 105 height 31
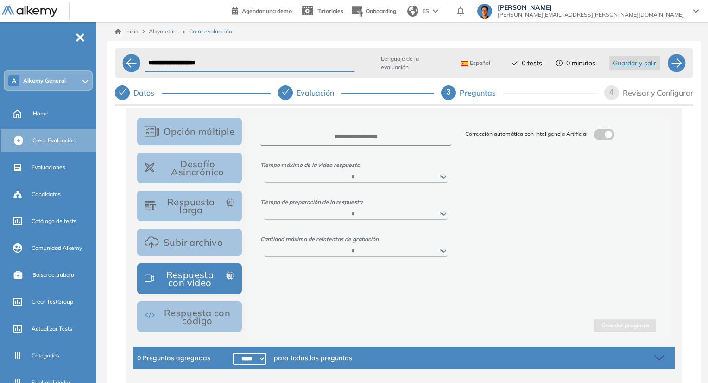
scroll to position [296, 0]
click at [605, 131] on label at bounding box center [604, 134] width 20 height 11
click at [353, 132] on textarea at bounding box center [355, 137] width 191 height 17
paste textarea "**********"
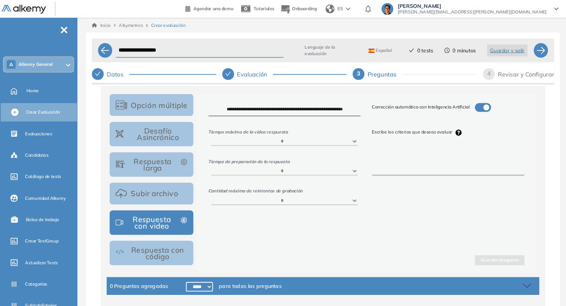
scroll to position [4, 0]
type textarea "**********"
click at [369, 178] on select "****** ***** ***** ***** ***** *****" at bounding box center [355, 176] width 183 height 11
select select "***"
click at [264, 171] on select "****** ***** ***** ***** ***** *****" at bounding box center [355, 176] width 183 height 11
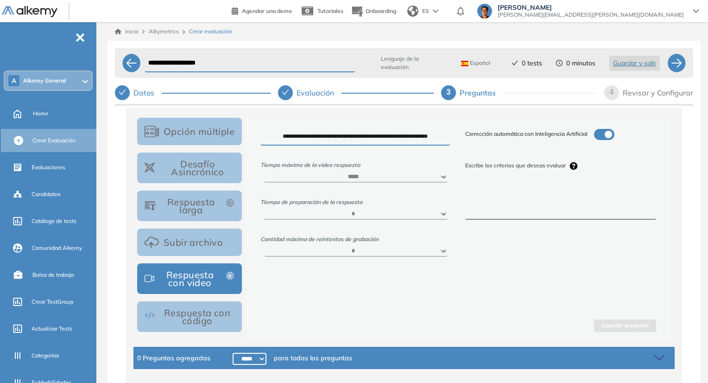
click at [356, 220] on select "***** ****** ****** *****" at bounding box center [355, 213] width 183 height 11
select select "**"
click at [264, 210] on select "***** ****** ****** *****" at bounding box center [355, 213] width 183 height 11
click at [371, 249] on div "* * * * *" at bounding box center [355, 250] width 191 height 13
click at [374, 252] on select "* * * * *" at bounding box center [355, 250] width 183 height 11
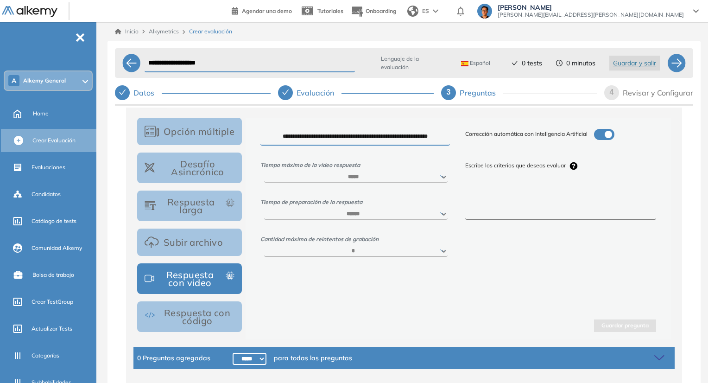
select select "*"
click at [264, 250] on select "* * * * *" at bounding box center [355, 250] width 183 height 11
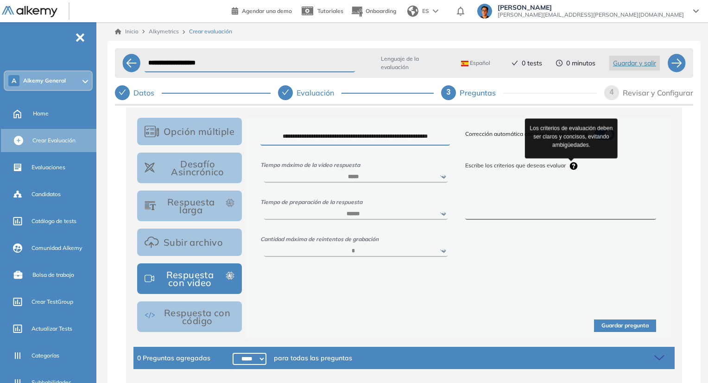
click at [570, 165] on icon at bounding box center [574, 166] width 8 height 8
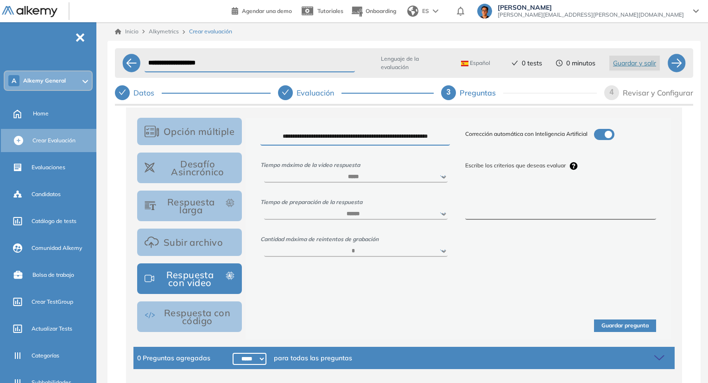
click at [569, 213] on textarea at bounding box center [560, 202] width 191 height 35
paste textarea "**********"
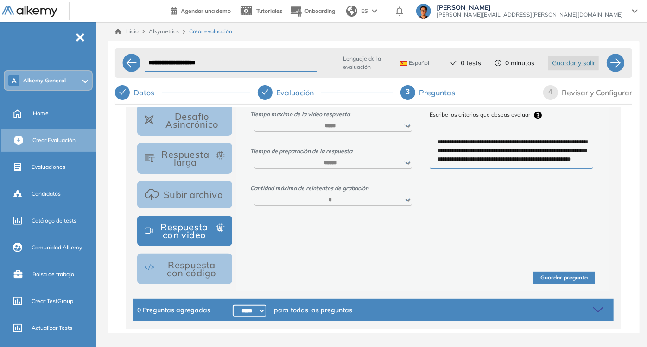
scroll to position [331, 0]
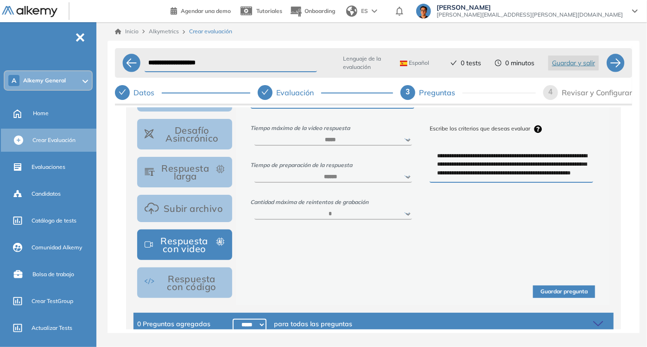
type textarea "**********"
click at [561, 293] on button "Guardar pregunta" at bounding box center [564, 292] width 62 height 13
select select
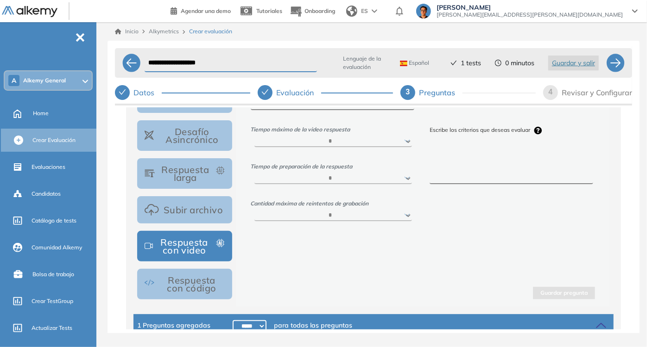
scroll to position [316, 0]
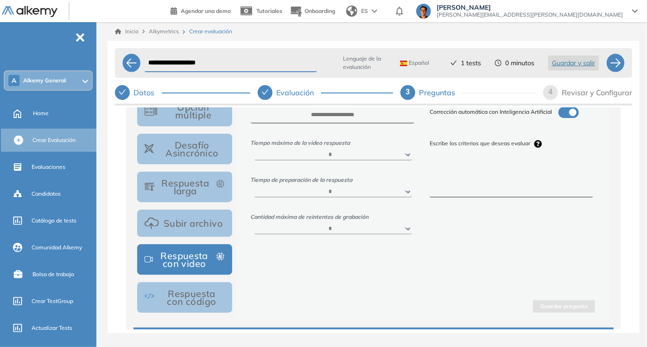
click at [210, 150] on button "Desafío Asincrónico" at bounding box center [184, 149] width 95 height 31
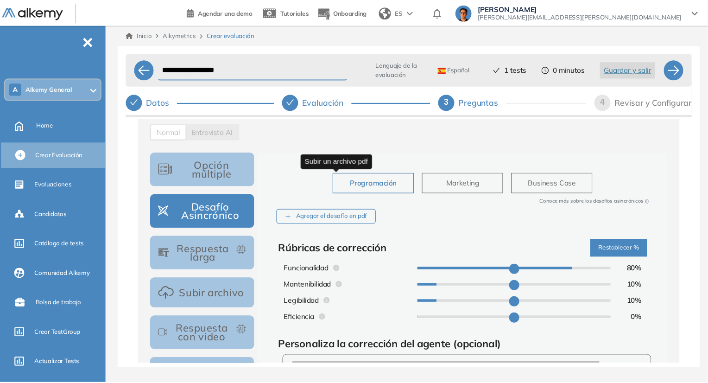
scroll to position [274, 0]
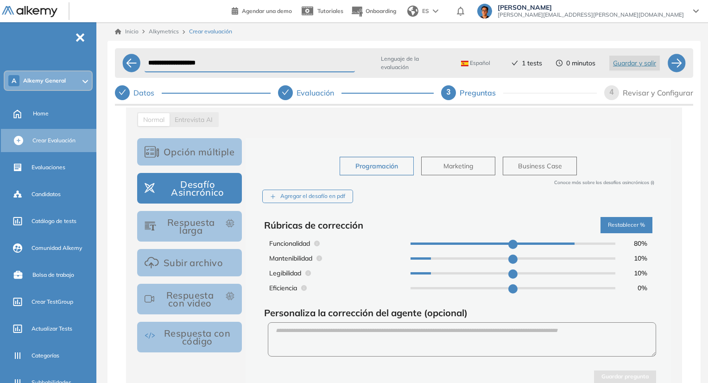
click at [447, 165] on span "Marketing" at bounding box center [458, 166] width 30 height 10
type input "**"
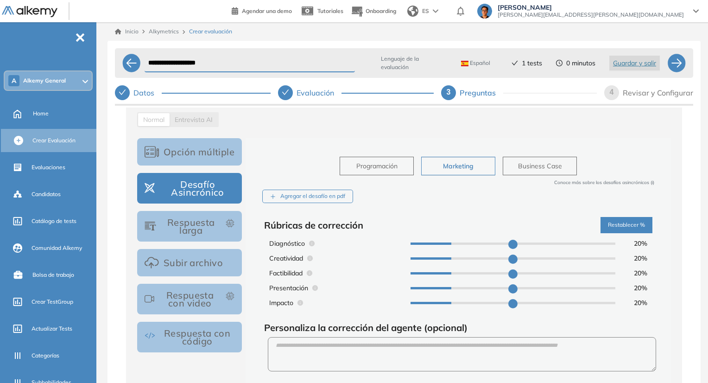
click at [511, 175] on button "Business Case" at bounding box center [540, 166] width 74 height 19
click at [478, 157] on div "Programación Marketing Business Case" at bounding box center [458, 162] width 245 height 26
click at [472, 169] on button "Marketing" at bounding box center [458, 166] width 74 height 19
click at [372, 161] on button "Programación" at bounding box center [377, 166] width 74 height 19
type input "**"
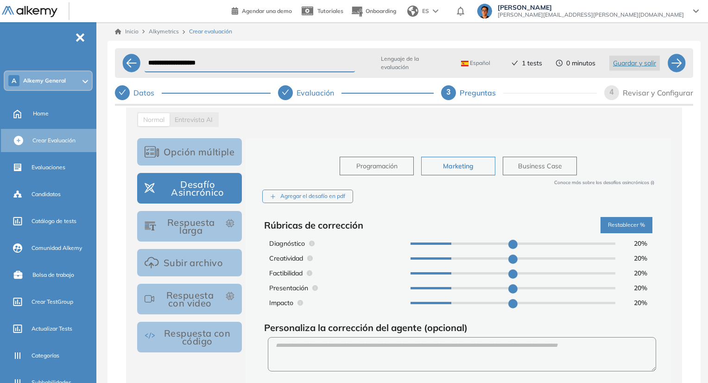
type input "**"
type input "*"
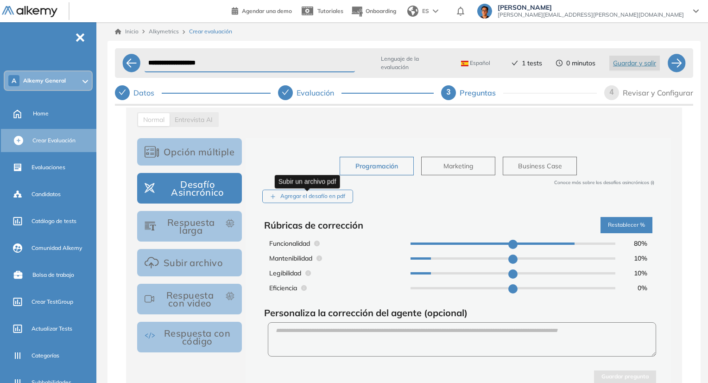
click at [331, 201] on div "Agregar el desafío en pdf" at bounding box center [307, 195] width 91 height 13
click at [0, 0] on input "Agregar el desafío en pdf" at bounding box center [0, 0] width 0 height 0
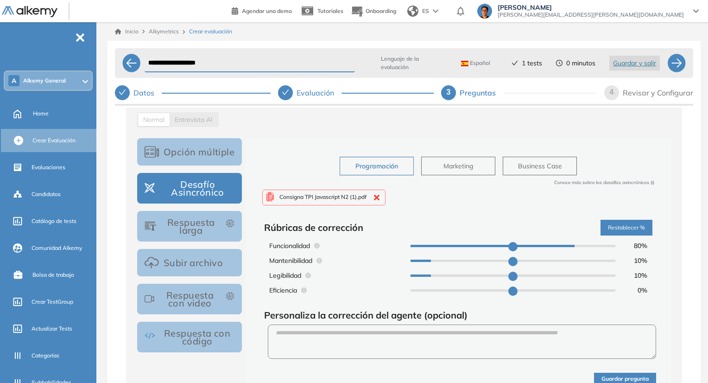
scroll to position [321, 0]
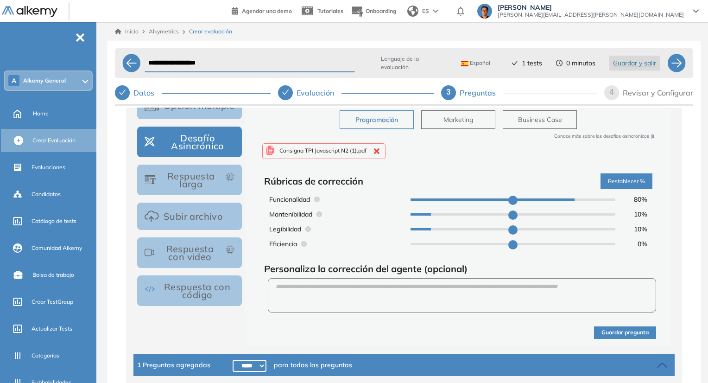
click at [409, 276] on div "Personaliza la corrección del agente (opcional)" at bounding box center [458, 288] width 388 height 54
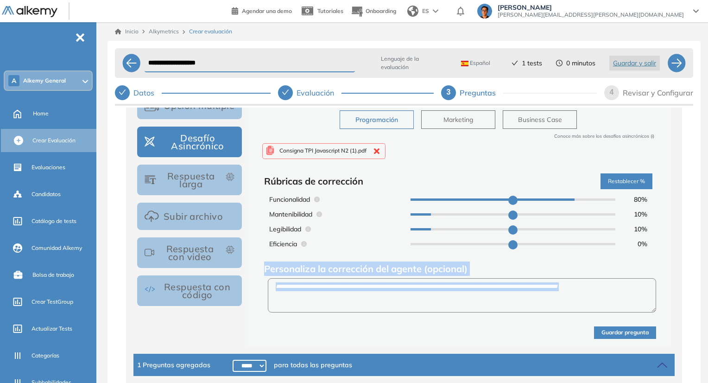
click at [409, 276] on div "Personaliza la corrección del agente (opcional)" at bounding box center [458, 288] width 388 height 54
click at [408, 274] on span "Personaliza la corrección del agente (opcional)" at bounding box center [365, 269] width 203 height 12
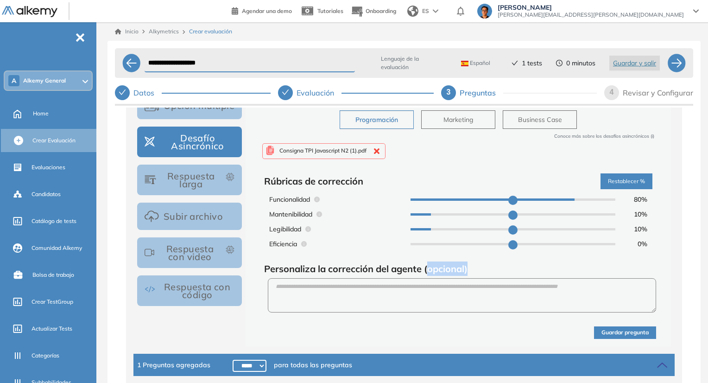
drag, startPoint x: 430, startPoint y: 267, endPoint x: 464, endPoint y: 278, distance: 35.9
click at [464, 278] on div "Personaliza la corrección del agente (opcional)" at bounding box center [458, 288] width 388 height 54
click at [465, 272] on span "Personaliza la corrección del agente (opcional)" at bounding box center [365, 269] width 203 height 12
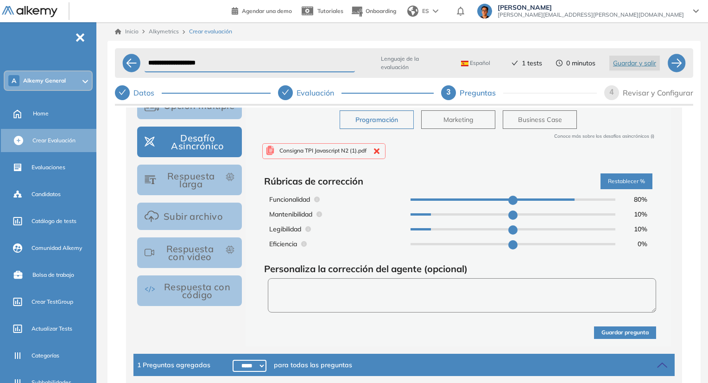
click at [395, 288] on textarea at bounding box center [462, 295] width 388 height 35
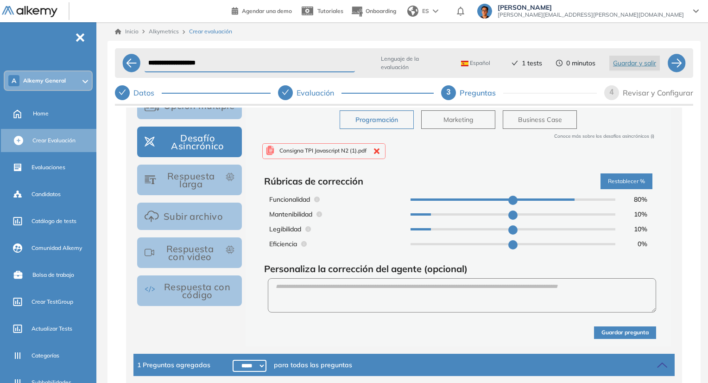
click at [467, 268] on span "Personaliza la corrección del agente (opcional)" at bounding box center [365, 269] width 203 height 12
click at [621, 336] on button "Guardar pregunta" at bounding box center [625, 332] width 62 height 13
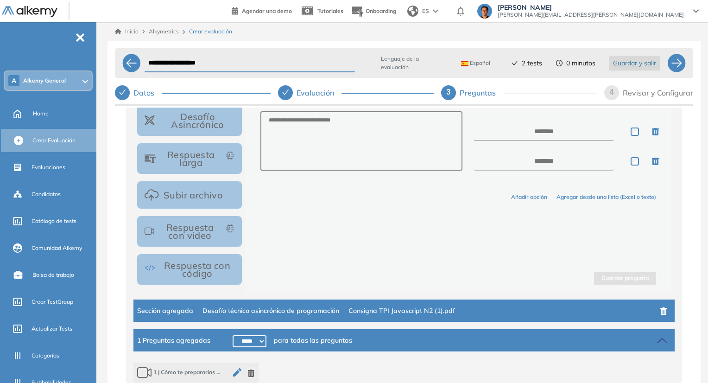
scroll to position [353, 0]
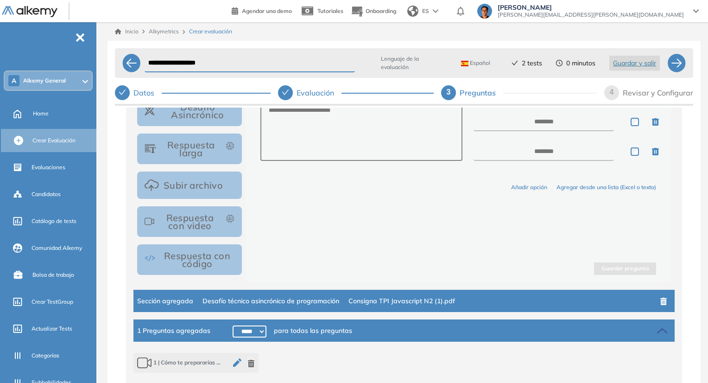
click at [643, 335] on div "1 Preguntas agregadas ***** ***** ****** ****** ****** ****** ****** ****** ***…" at bounding box center [403, 330] width 541 height 22
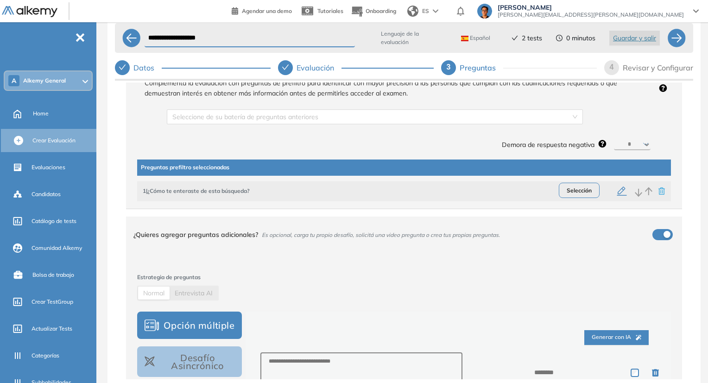
scroll to position [29, 0]
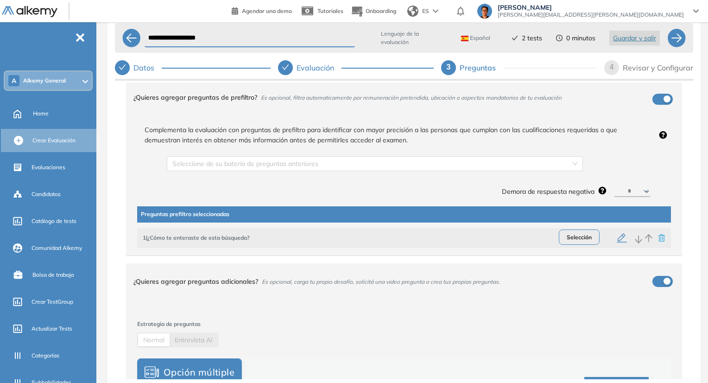
click at [649, 67] on div "Revisar y Configurar" at bounding box center [658, 67] width 70 height 15
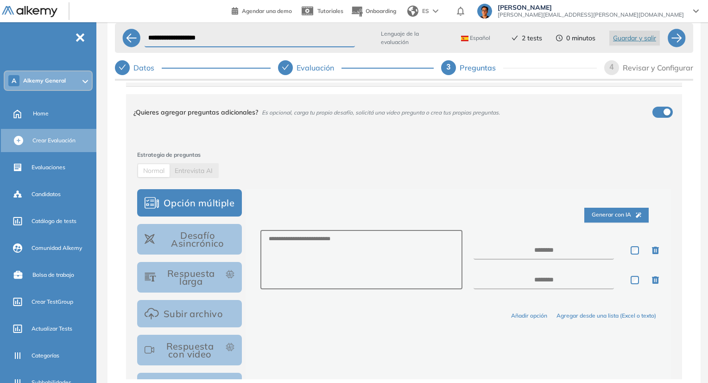
scroll to position [214, 0]
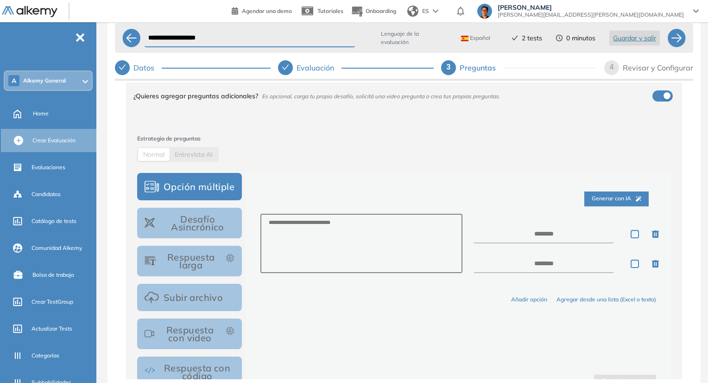
click at [200, 330] on button "Respuesta con video" at bounding box center [189, 333] width 105 height 31
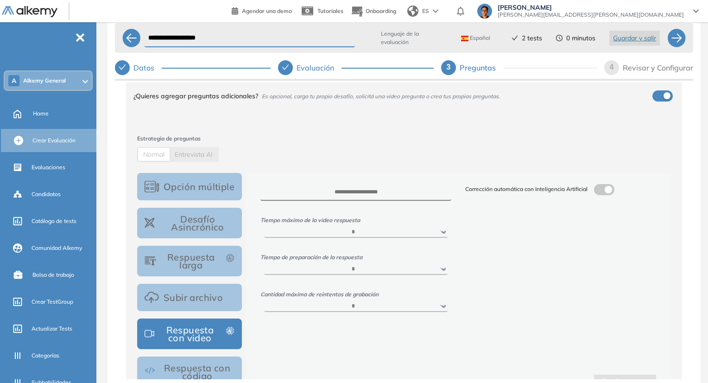
click at [195, 239] on div "Opción múltiple Desafío Asincrónico Respuesta larga Subir archivo Respuesta con…" at bounding box center [189, 283] width 105 height 221
click at [195, 235] on button "Desafío Asincrónico" at bounding box center [189, 223] width 105 height 31
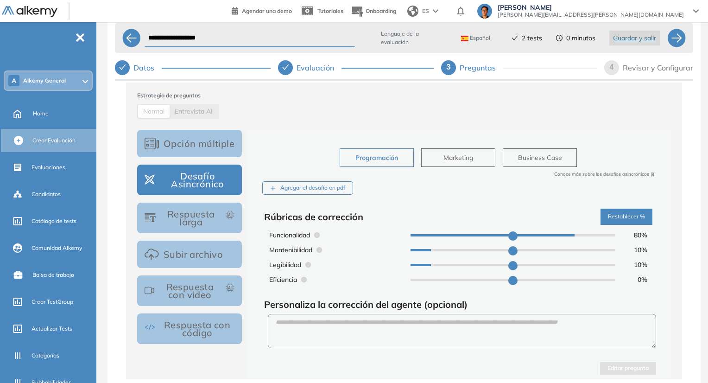
scroll to position [261, 0]
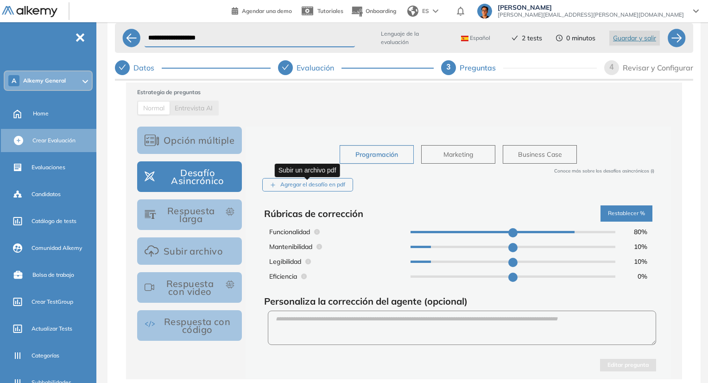
click at [334, 187] on div "Agregar el desafío en pdf" at bounding box center [307, 184] width 91 height 13
click at [0, 0] on input "Agregar el desafío en pdf" at bounding box center [0, 0] width 0 height 0
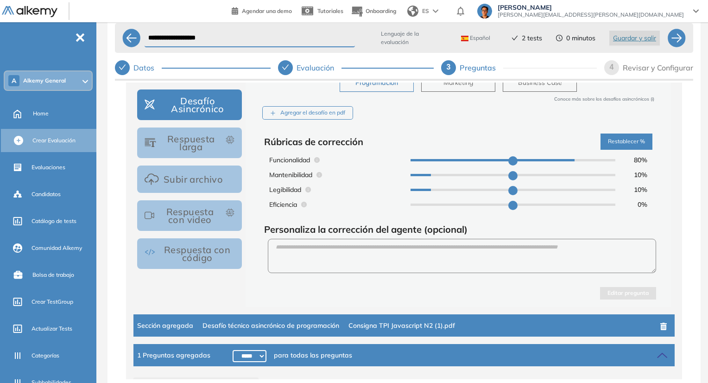
scroll to position [384, 0]
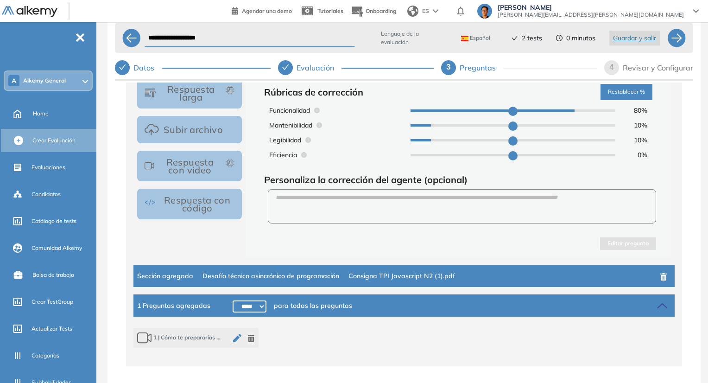
click at [255, 307] on select "***** ***** ****** ****** ****** ****** ****** ****** ****** ****** ****** ****…" at bounding box center [250, 306] width 34 height 12
select select "*****"
click at [233, 300] on select "***** ***** ****** ****** ****** ****** ****** ****** ****** ****** ****** ****…" at bounding box center [250, 306] width 34 height 12
click at [646, 308] on div "1 Preguntas agregadas ***** ***** ****** ****** ****** ****** ****** ****** ***…" at bounding box center [403, 305] width 541 height 22
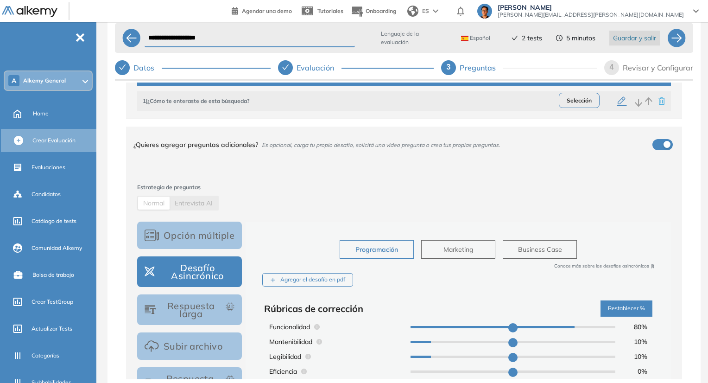
scroll to position [152, 0]
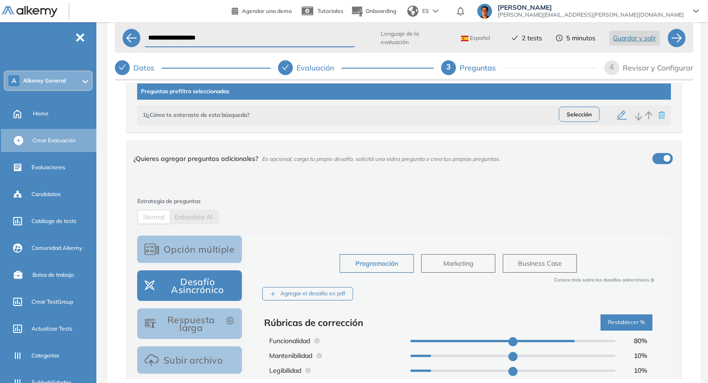
click at [619, 75] on div "**********" at bounding box center [404, 48] width 578 height 59
click at [619, 69] on div "4" at bounding box center [611, 67] width 15 height 15
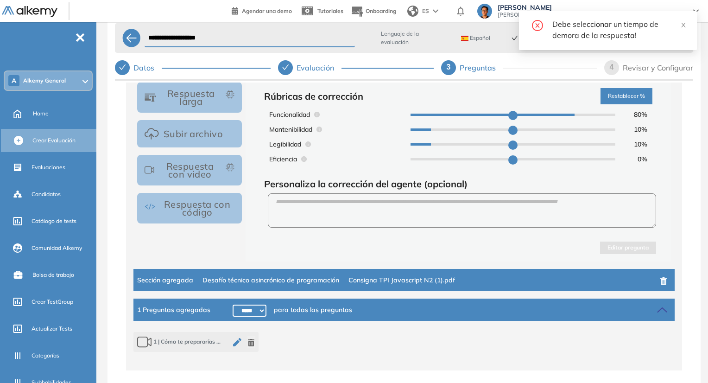
scroll to position [384, 0]
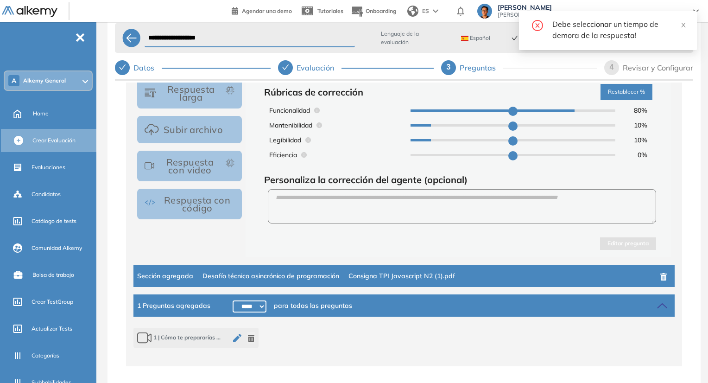
click at [331, 275] on span "Desafío técnico asincrónico de programación" at bounding box center [270, 276] width 137 height 10
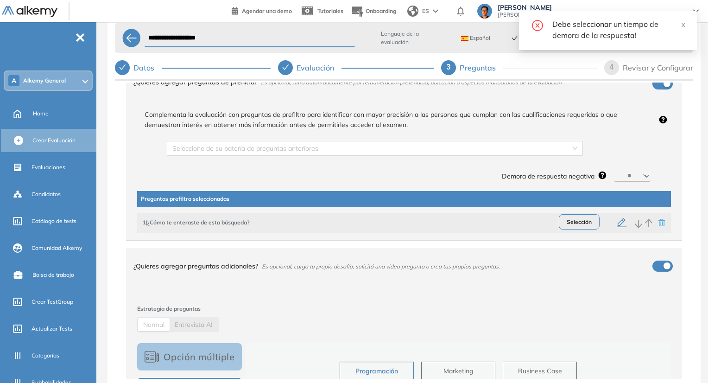
scroll to position [0, 0]
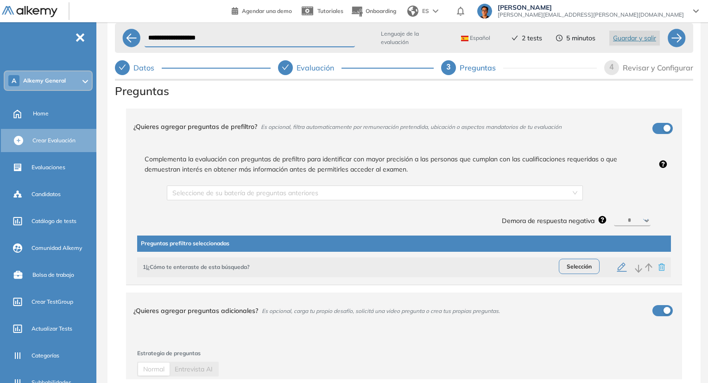
drag, startPoint x: 674, startPoint y: 316, endPoint x: 662, endPoint y: 307, distance: 15.8
click at [673, 316] on div "¿Quieres agregar preguntas adicionales? Es opcional, carga tu propio desafío, s…" at bounding box center [404, 310] width 556 height 36
click at [661, 305] on div "¿Quieres agregar preguntas adicionales? Es opcional, carga tu propio desafío, s…" at bounding box center [404, 310] width 556 height 36
click at [635, 224] on select "********* ****** ****** ****** ******" at bounding box center [632, 220] width 37 height 11
select select "*"
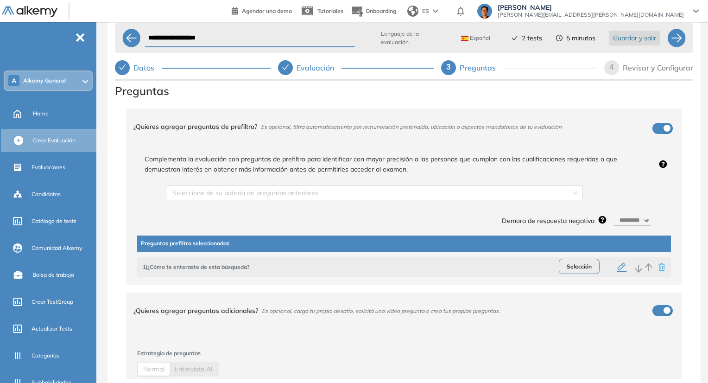
click at [614, 215] on select "********* ****** ****** ****** ******" at bounding box center [632, 220] width 37 height 11
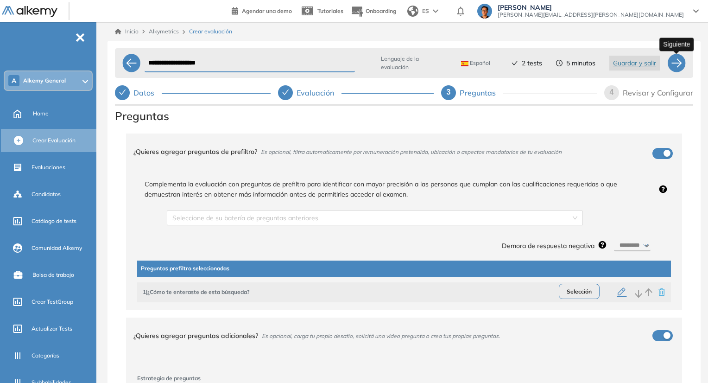
click at [673, 66] on div at bounding box center [676, 63] width 19 height 19
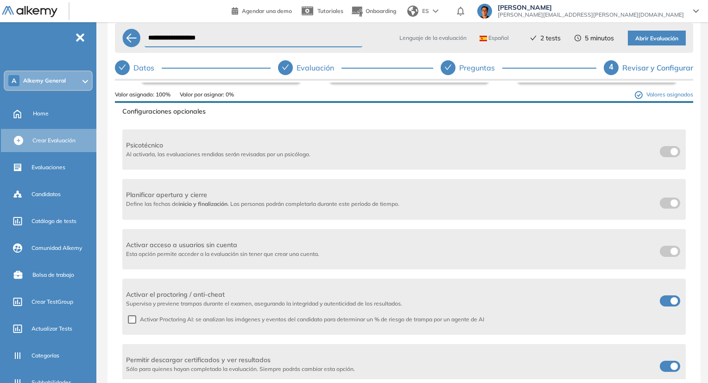
scroll to position [185, 0]
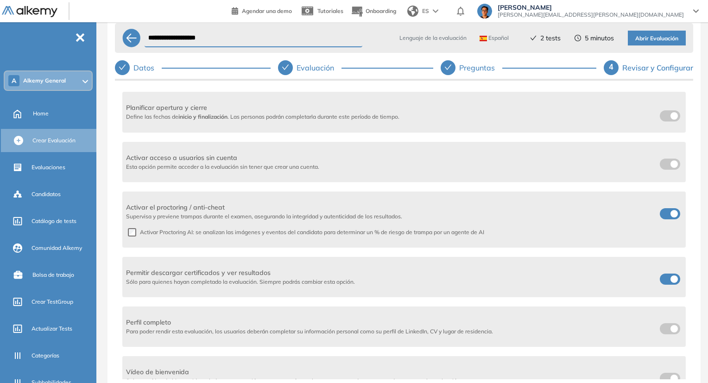
click at [161, 159] on span "Activar acceso a usuarios sin cuenta" at bounding box center [222, 158] width 193 height 10
click at [667, 159] on label at bounding box center [670, 163] width 20 height 11
click at [461, 158] on div "Activar acceso a usuarios sin cuenta Esta opción permite acceder a la evaluació…" at bounding box center [404, 162] width 556 height 18
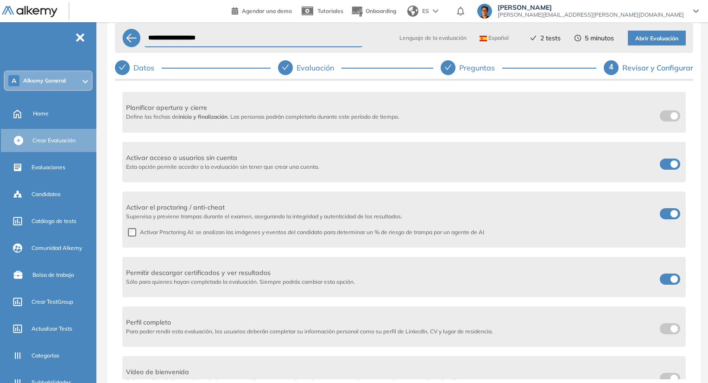
click at [667, 214] on span at bounding box center [663, 211] width 7 height 7
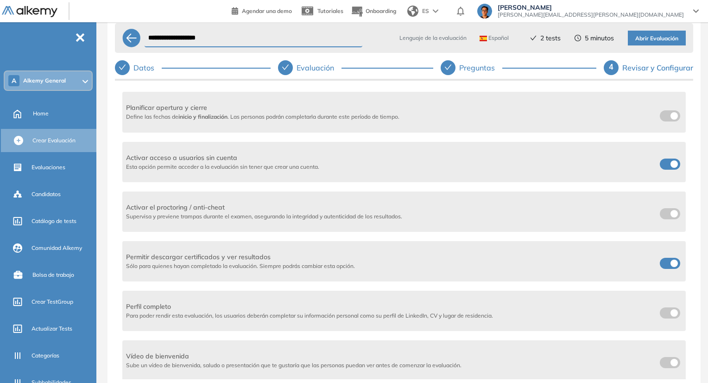
click at [667, 263] on span at bounding box center [663, 261] width 7 height 7
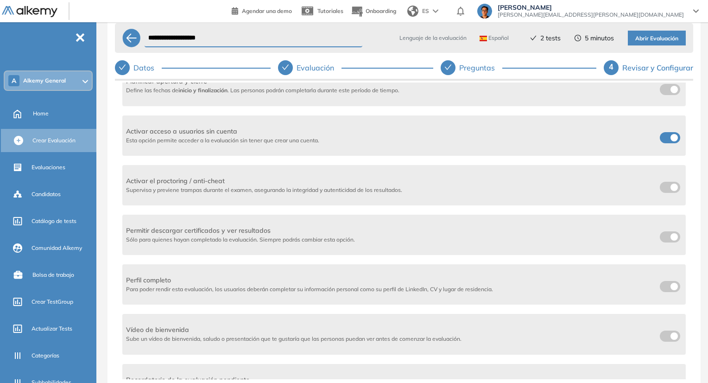
scroll to position [236, 0]
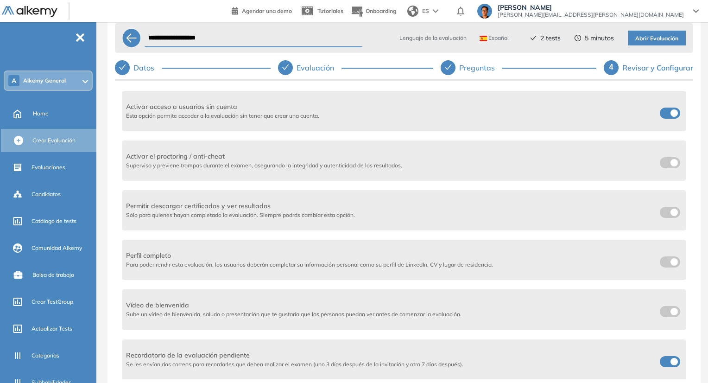
click at [664, 359] on label at bounding box center [670, 361] width 20 height 11
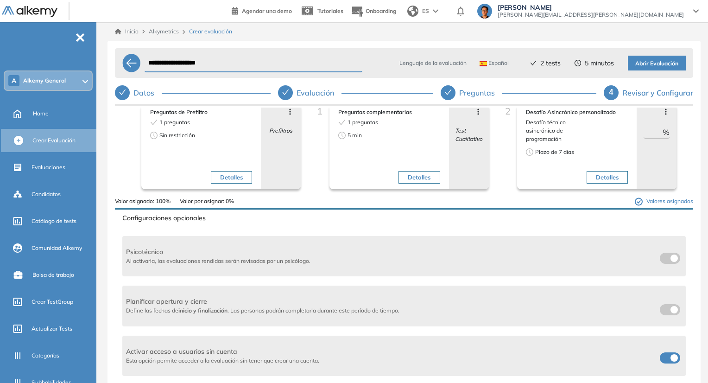
scroll to position [0, 0]
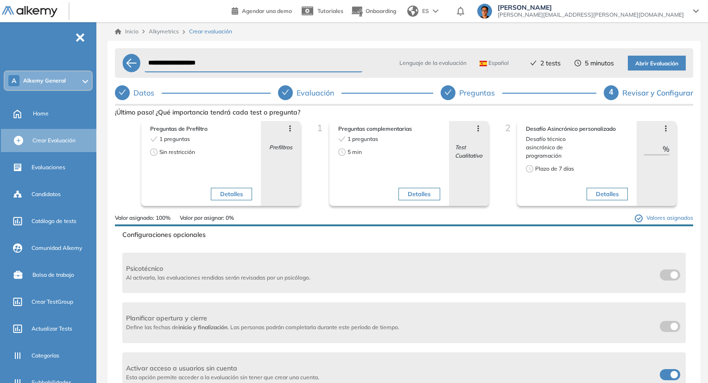
click at [647, 63] on span "Abrir Evaluación" at bounding box center [656, 63] width 43 height 9
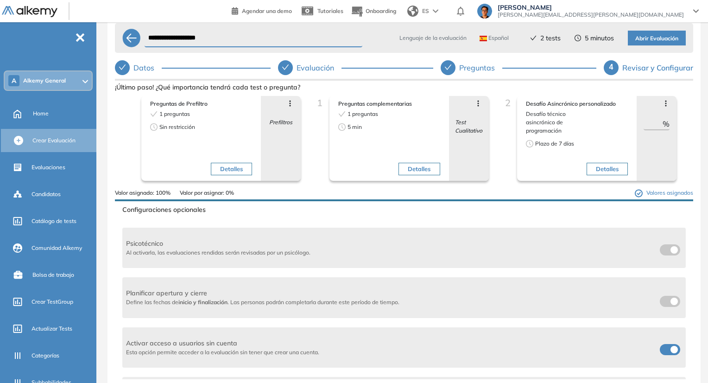
click at [292, 103] on icon at bounding box center [289, 103] width 7 height 7
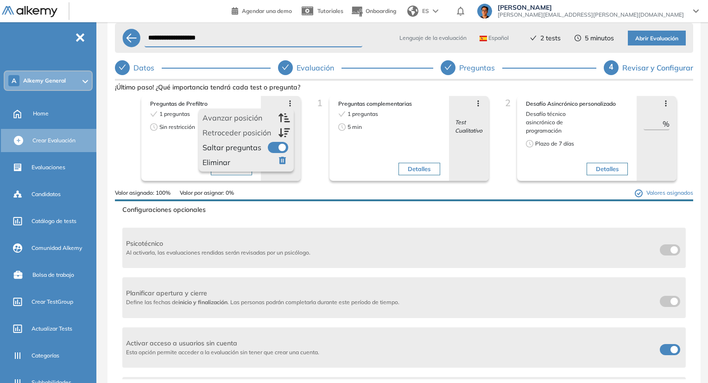
click at [292, 103] on icon at bounding box center [289, 103] width 7 height 7
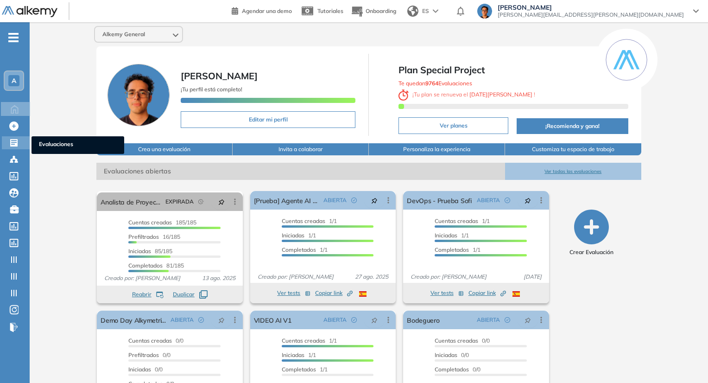
click at [15, 141] on icon at bounding box center [13, 142] width 9 height 9
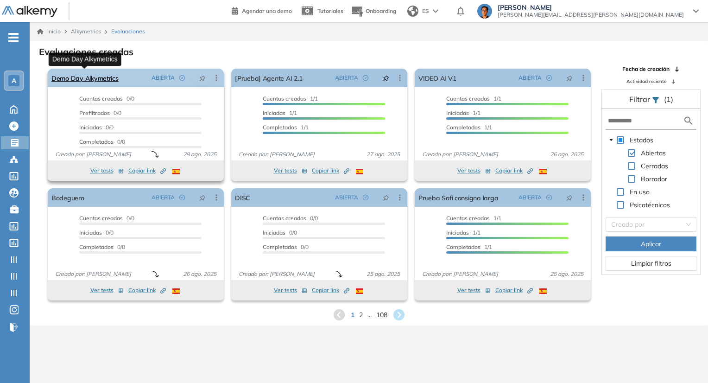
click at [102, 73] on link "Demo Day Alkymetrics" at bounding box center [84, 78] width 67 height 19
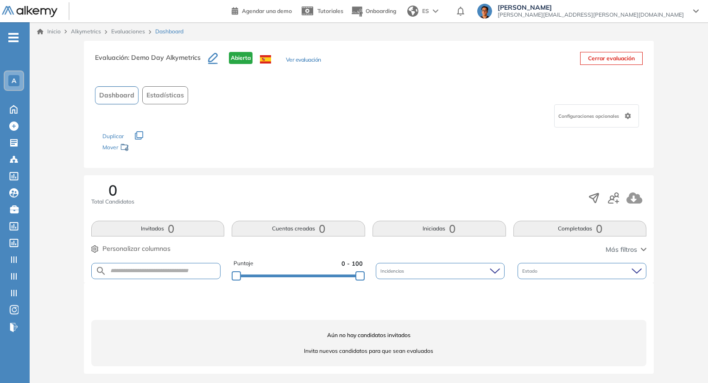
click at [296, 66] on div "Evaluación : Demo Day Alkymetrics Abierta Ver evaluación" at bounding box center [208, 63] width 226 height 23
click at [304, 60] on button "Ver evaluación" at bounding box center [303, 61] width 35 height 10
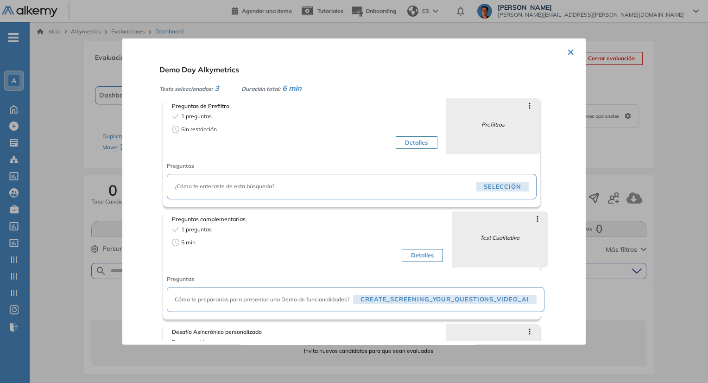
click at [73, 123] on div at bounding box center [354, 191] width 708 height 383
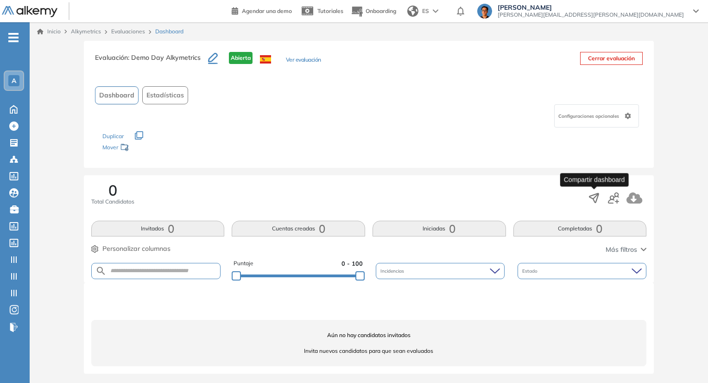
click at [598, 194] on icon "button" at bounding box center [594, 197] width 9 height 9
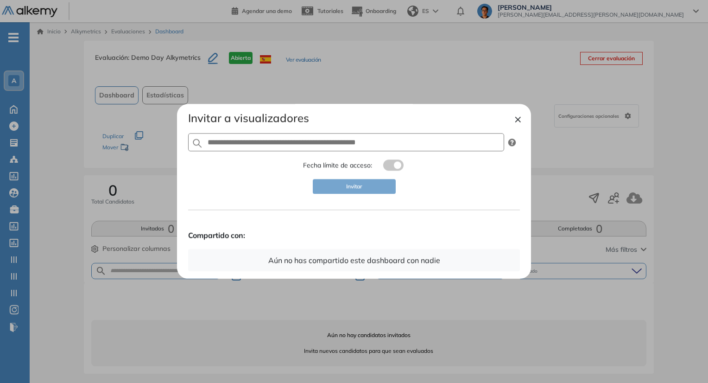
drag, startPoint x: 521, startPoint y: 119, endPoint x: 526, endPoint y: 124, distance: 6.9
click at [520, 120] on button "×" at bounding box center [517, 118] width 7 height 11
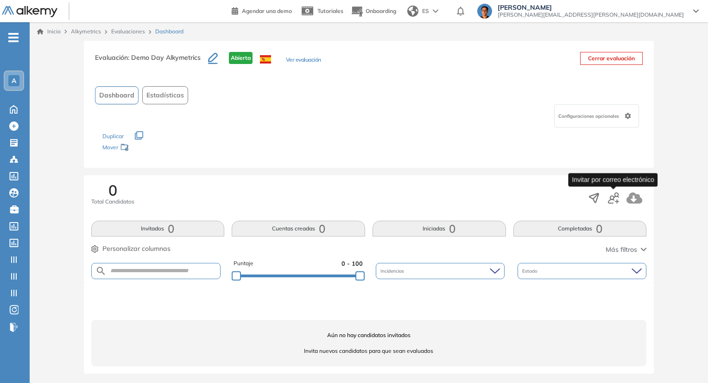
click at [616, 197] on icon "button" at bounding box center [613, 197] width 11 height 11
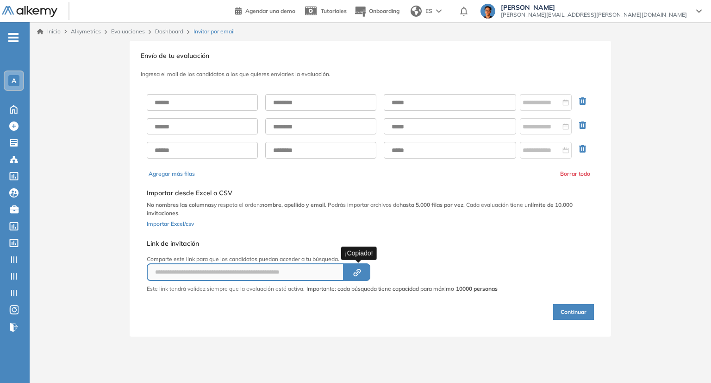
click at [366, 268] on button "Created by potrace 1.16, written by [PERSON_NAME] [DATE]-[DATE]" at bounding box center [357, 272] width 26 height 18
click at [448, 250] on div "**********" at bounding box center [322, 264] width 351 height 57
click at [165, 31] on link "Dashboard" at bounding box center [169, 31] width 28 height 7
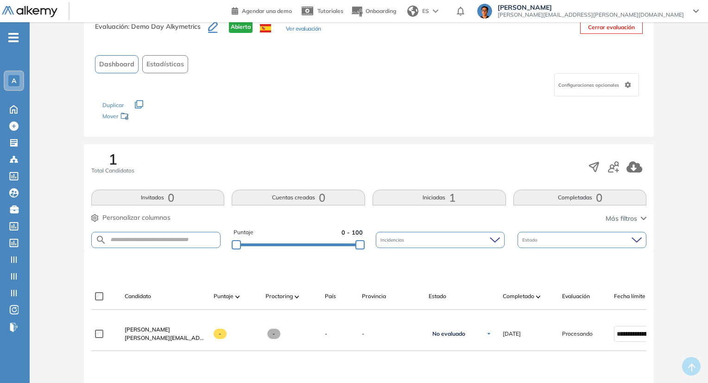
scroll to position [46, 0]
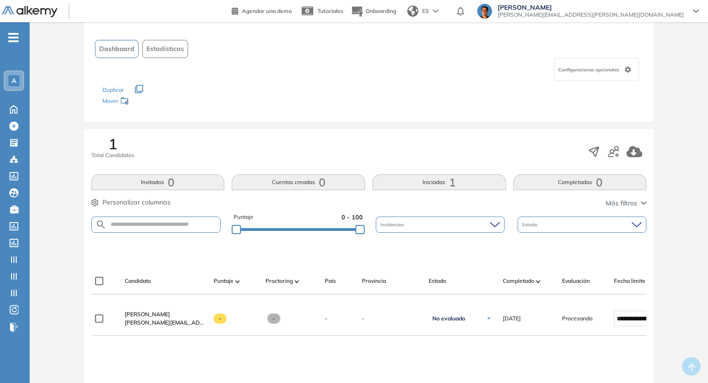
click at [443, 189] on button "Iniciadas 1" at bounding box center [438, 182] width 133 height 16
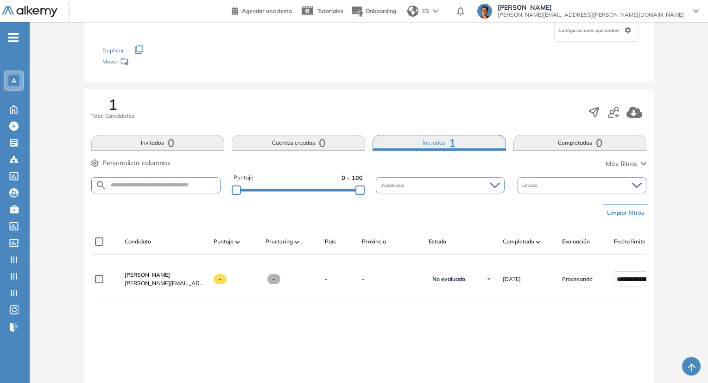
scroll to position [139, 0]
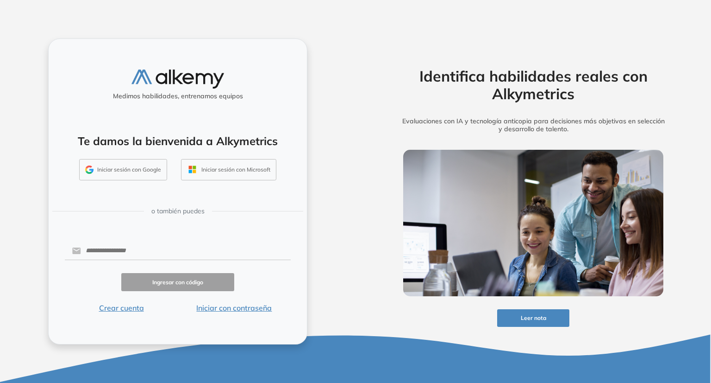
click at [139, 163] on button "Iniciar sesión con Google" at bounding box center [123, 169] width 88 height 21
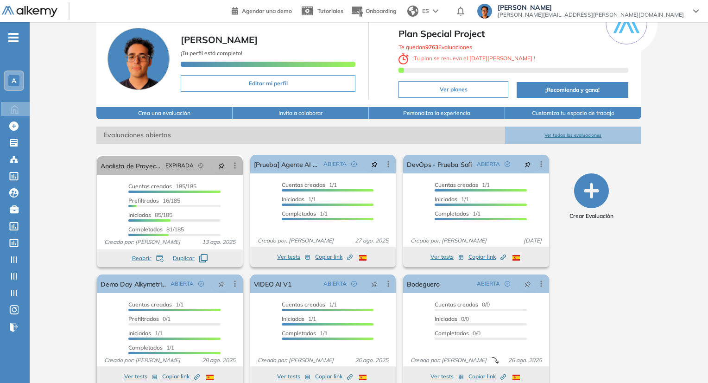
scroll to position [46, 0]
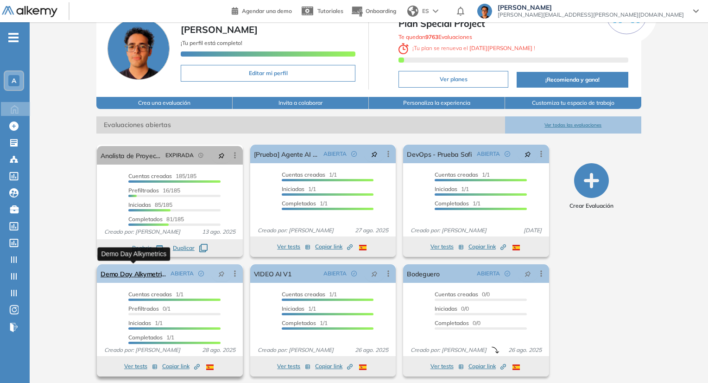
click at [161, 274] on link "Demo Day Alkymetrics" at bounding box center [134, 273] width 66 height 19
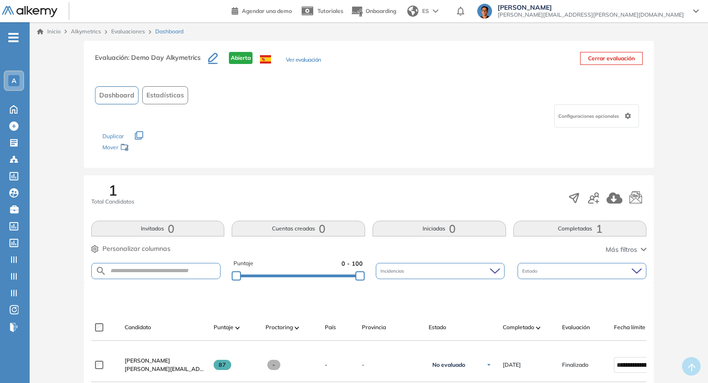
click at [543, 232] on button "Completadas 1" at bounding box center [579, 228] width 133 height 16
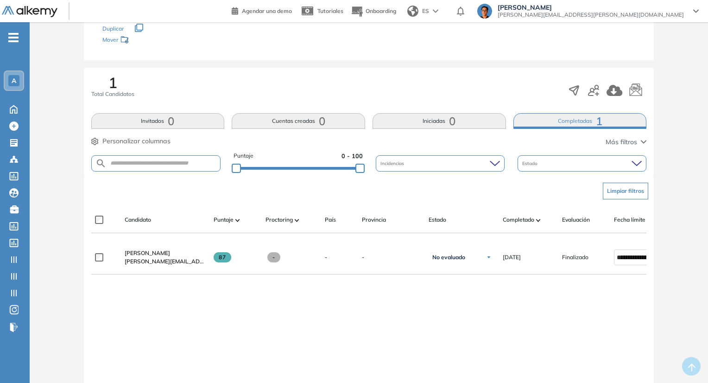
scroll to position [139, 0]
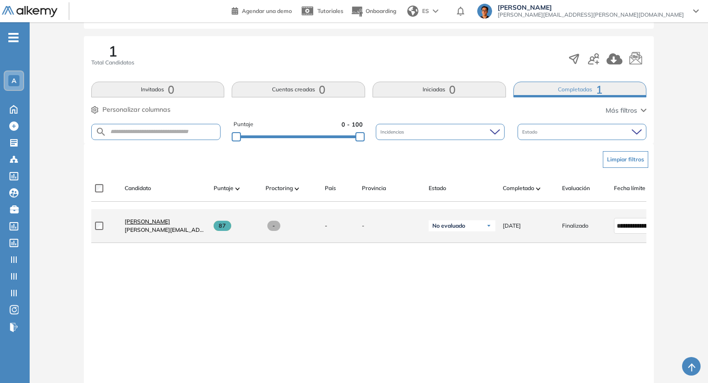
click at [142, 223] on span "[PERSON_NAME]" at bounding box center [147, 221] width 45 height 7
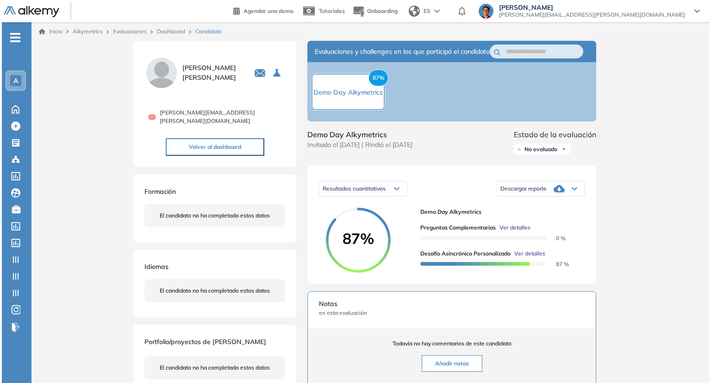
scroll to position [46, 0]
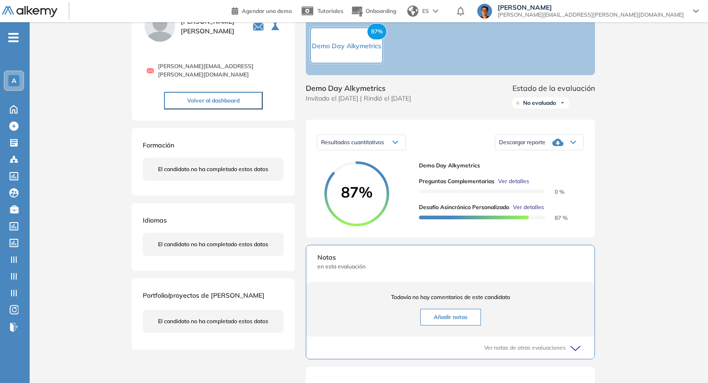
click at [535, 211] on span "Ver detalles" at bounding box center [528, 207] width 31 height 8
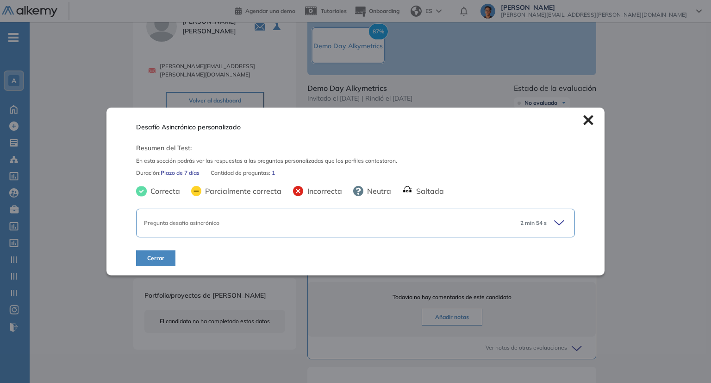
click at [264, 226] on div "Pregunta desafío asincrónico" at bounding box center [328, 223] width 369 height 8
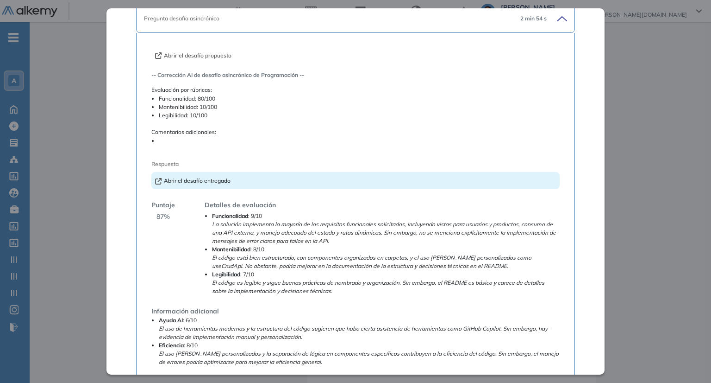
scroll to position [185, 0]
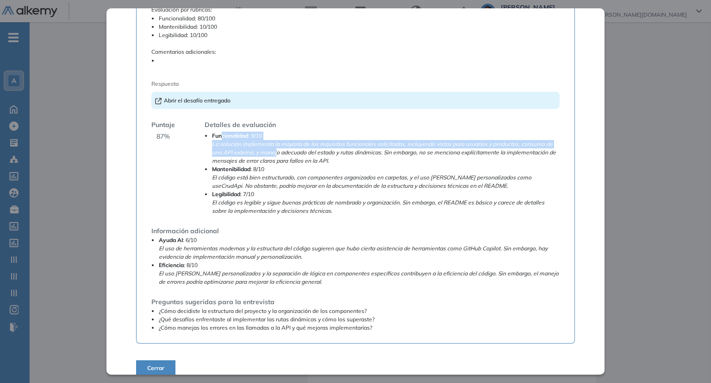
drag, startPoint x: 222, startPoint y: 137, endPoint x: 276, endPoint y: 150, distance: 55.3
click at [276, 150] on li "Funcionalidad : 9/10 La solución implementa la mayoría de los requisitos funcio…" at bounding box center [385, 148] width 347 height 33
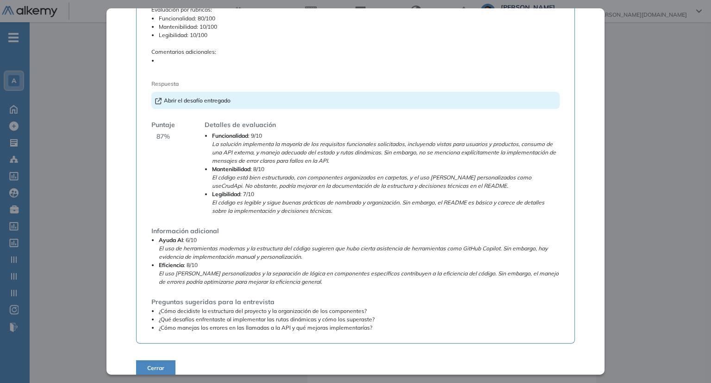
click at [278, 155] on em "La solución implementa la mayoría de los requisitos funcionales solicitados, in…" at bounding box center [384, 152] width 344 height 24
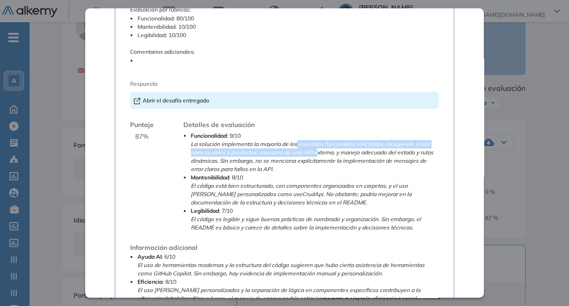
drag, startPoint x: 296, startPoint y: 145, endPoint x: 315, endPoint y: 150, distance: 20.0
click at [315, 150] on em "La solución implementa la mayoría de los requisitos funcionales solicitados, in…" at bounding box center [312, 156] width 243 height 32
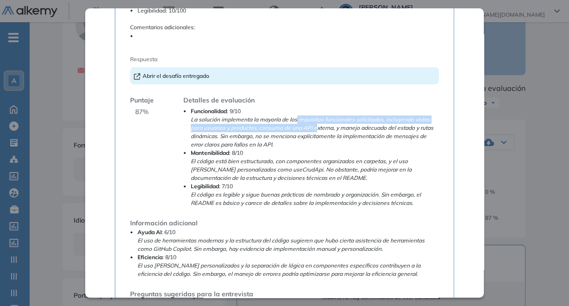
scroll to position [222, 0]
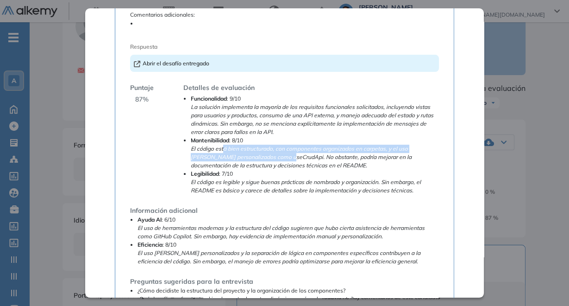
drag, startPoint x: 223, startPoint y: 150, endPoint x: 265, endPoint y: 157, distance: 43.3
click at [265, 157] on em "El código está bien estructurado, con componentes organizados en carpetas, y el…" at bounding box center [301, 157] width 221 height 24
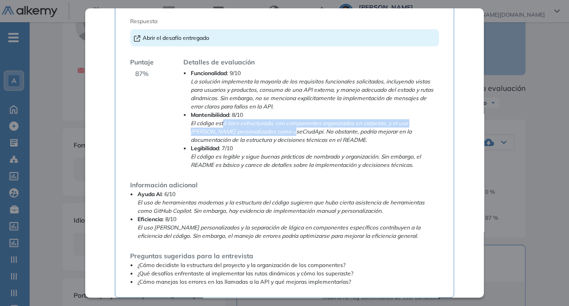
scroll to position [259, 0]
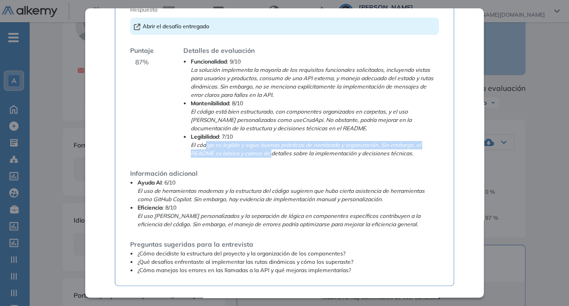
drag, startPoint x: 204, startPoint y: 147, endPoint x: 271, endPoint y: 158, distance: 67.6
click at [271, 158] on div "-- Corrección AI de desafío asincrónico de Programación -- Evaluación por rúbri…" at bounding box center [284, 91] width 308 height 365
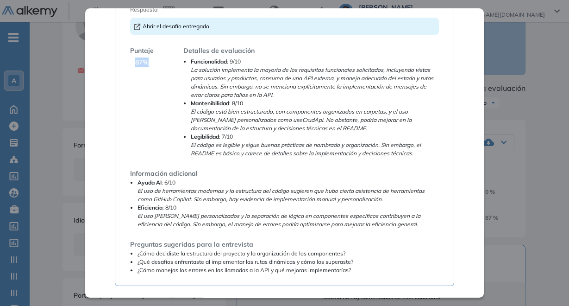
drag, startPoint x: 148, startPoint y: 68, endPoint x: 135, endPoint y: 68, distance: 13.0
click at [135, 68] on div "Puntaje 87 %" at bounding box center [142, 102] width 24 height 112
click at [145, 72] on div "Puntaje 87 %" at bounding box center [142, 102] width 24 height 112
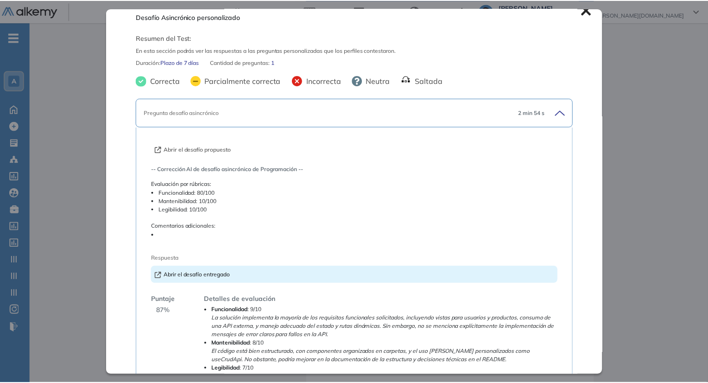
scroll to position [0, 0]
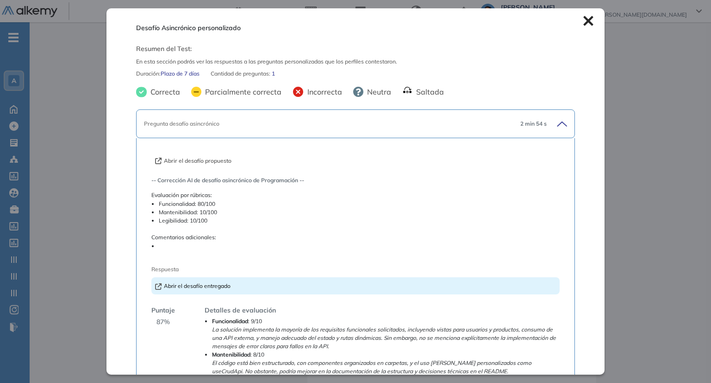
click at [584, 23] on icon at bounding box center [589, 21] width 10 height 10
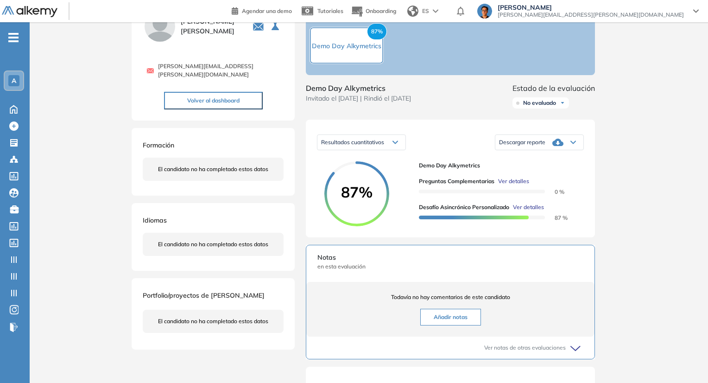
click at [527, 211] on span "Ver detalles" at bounding box center [528, 207] width 31 height 8
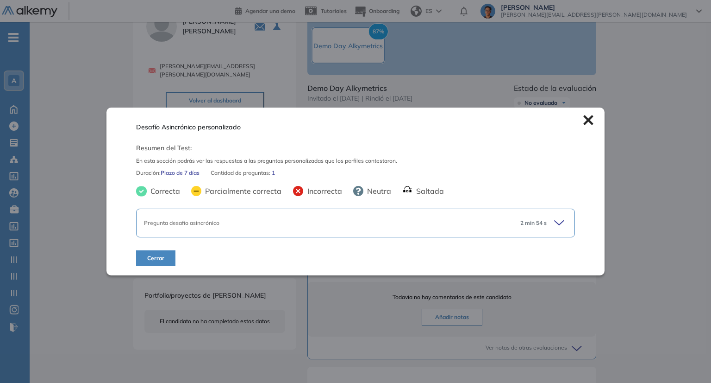
click at [527, 219] on span "2 min 54 s" at bounding box center [534, 223] width 26 height 8
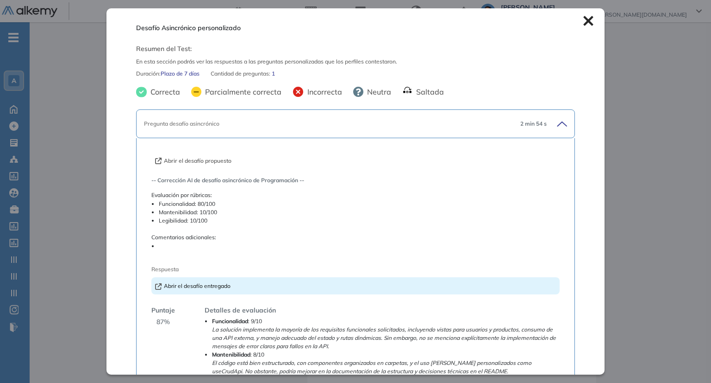
click at [584, 19] on icon at bounding box center [589, 21] width 10 height 10
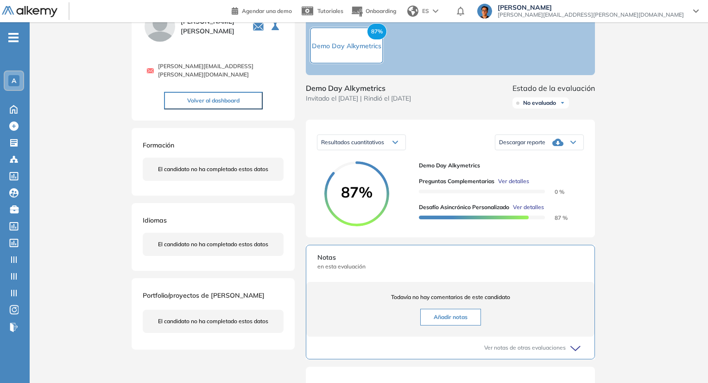
click at [515, 185] on span "Ver detalles" at bounding box center [513, 181] width 31 height 8
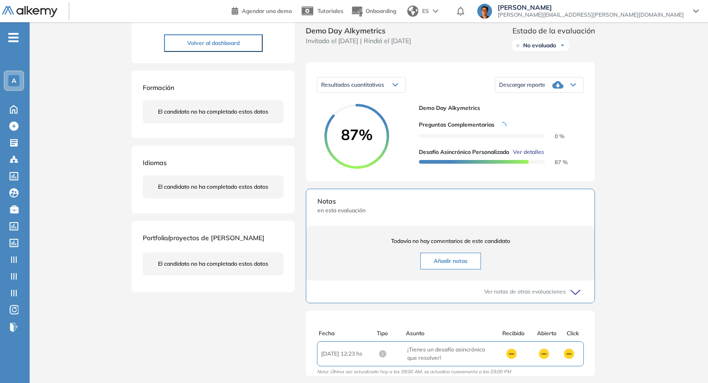
scroll to position [139, 0]
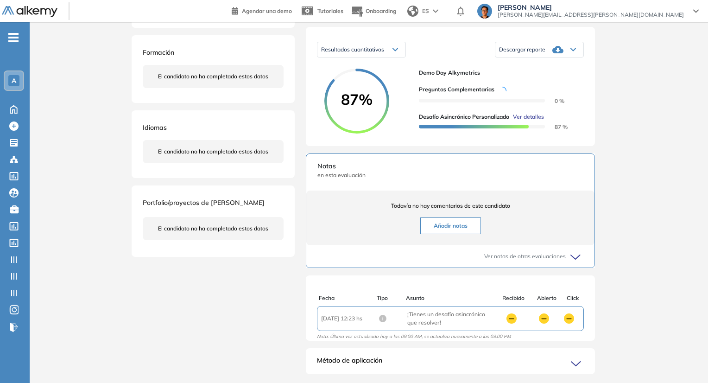
click at [500, 96] on icon "loading" at bounding box center [502, 90] width 11 height 11
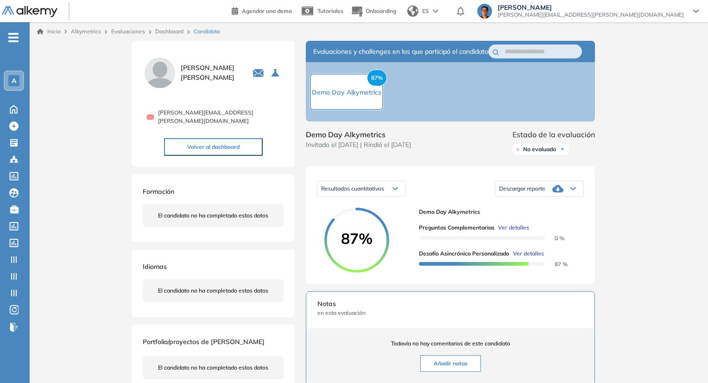
click at [516, 232] on span "Ver detalles" at bounding box center [513, 227] width 31 height 8
click at [499, 241] on div at bounding box center [482, 240] width 126 height 4
click at [163, 31] on link "Dashboard" at bounding box center [169, 31] width 28 height 7
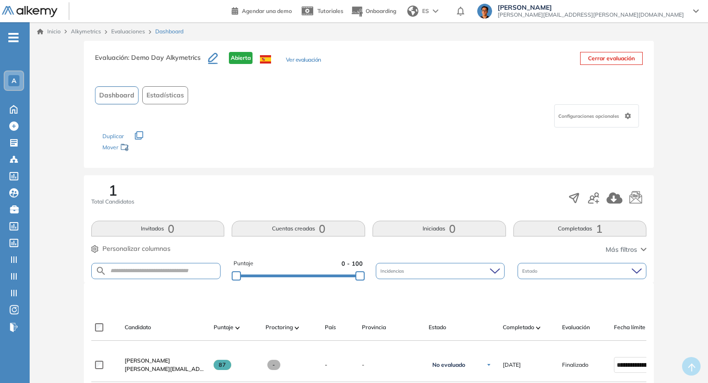
click at [112, 36] on div "Inicio Alkymetrics Evaluaciones Dashboard" at bounding box center [369, 31] width 678 height 19
click at [118, 29] on link "Evaluaciones" at bounding box center [128, 31] width 34 height 7
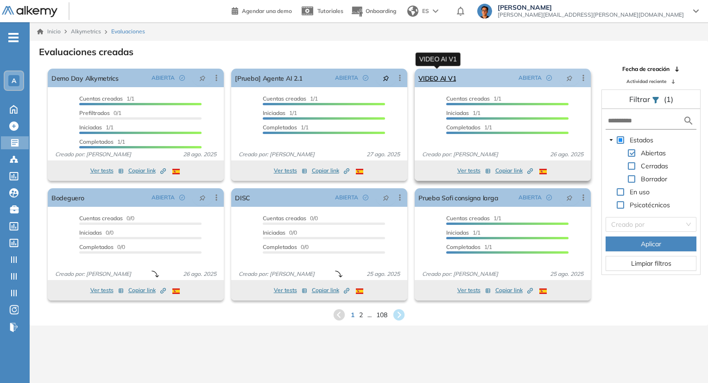
click at [432, 82] on link "VIDEO AI V1" at bounding box center [437, 78] width 38 height 19
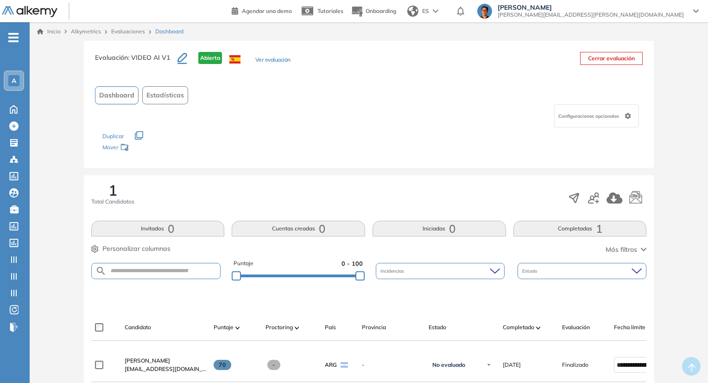
click at [589, 231] on button "Completadas 1" at bounding box center [579, 228] width 133 height 16
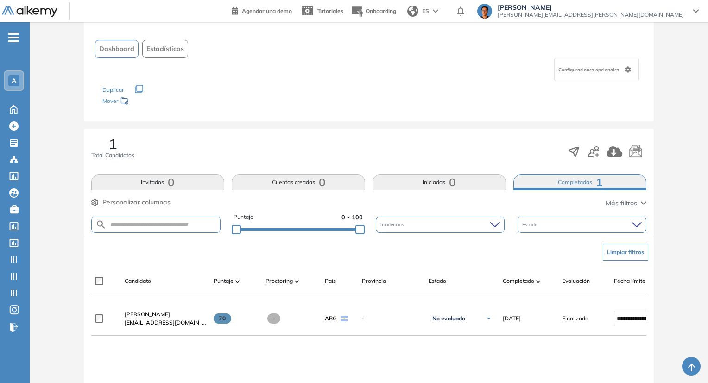
scroll to position [93, 0]
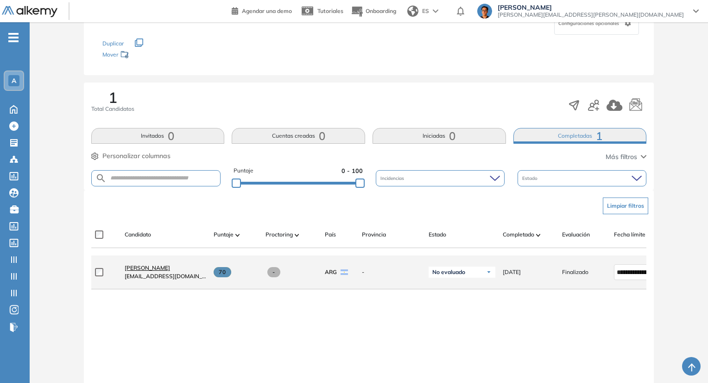
click at [145, 272] on link "[PERSON_NAME]" at bounding box center [166, 268] width 82 height 8
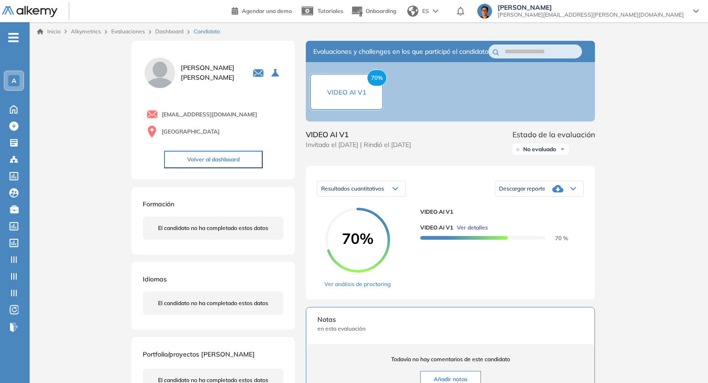
click at [474, 232] on span "Ver detalles" at bounding box center [472, 227] width 31 height 8
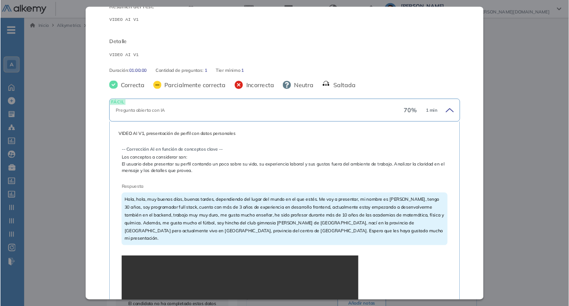
scroll to position [93, 0]
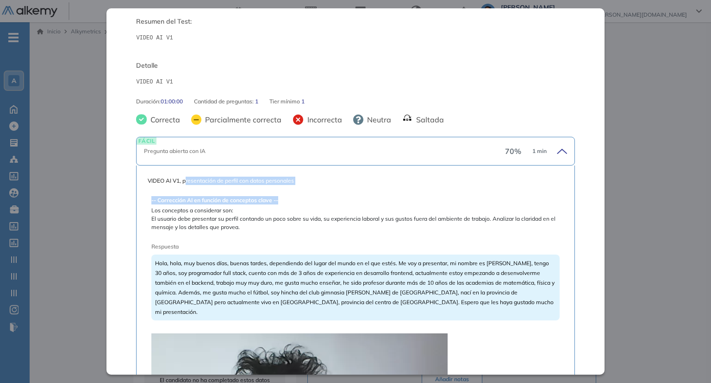
drag, startPoint x: 185, startPoint y: 186, endPoint x: 288, endPoint y: 196, distance: 103.4
click at [180, 207] on span "Los conceptos a considerar son:" at bounding box center [355, 210] width 408 height 8
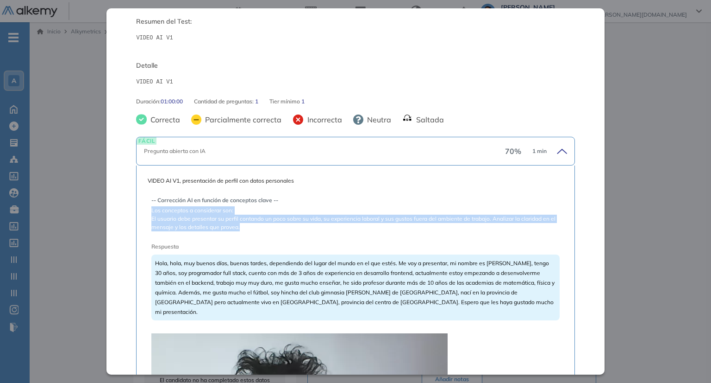
drag, startPoint x: 149, startPoint y: 209, endPoint x: 276, endPoint y: 227, distance: 128.2
click at [264, 223] on span "El usuario debe presentar su perfil contando un poco sobre su vida, su experien…" at bounding box center [355, 222] width 408 height 17
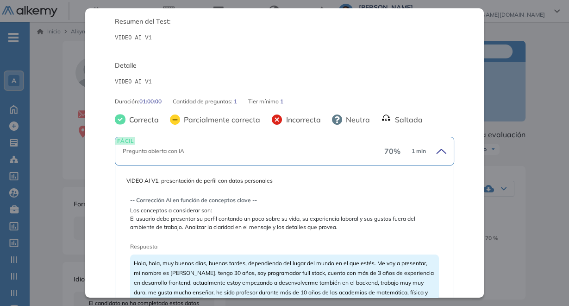
scroll to position [130, 0]
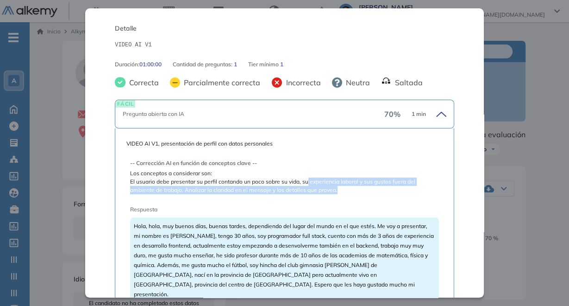
drag, startPoint x: 308, startPoint y: 184, endPoint x: 361, endPoint y: 186, distance: 52.4
click at [344, 186] on span "El usuario debe presentar su perfil contando un poco sobre su vida, su experien…" at bounding box center [284, 185] width 308 height 17
click at [367, 185] on span "El usuario debe presentar su perfil contando un poco sobre su vida, su experien…" at bounding box center [284, 185] width 308 height 17
drag, startPoint x: 183, startPoint y: 191, endPoint x: 337, endPoint y: 191, distance: 153.8
click at [337, 191] on span "El usuario debe presentar su perfil contando un poco sobre su vida, su experien…" at bounding box center [284, 185] width 308 height 17
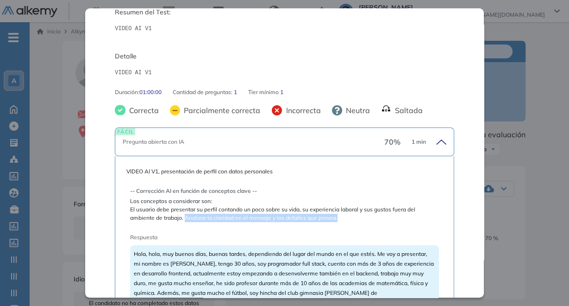
scroll to position [204, 0]
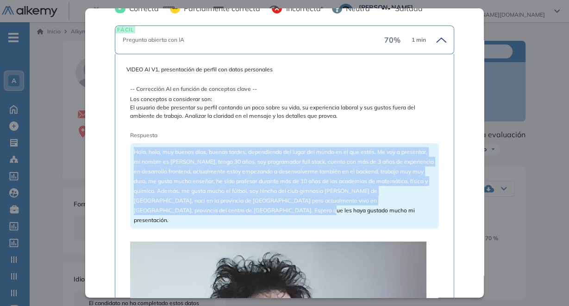
drag, startPoint x: 132, startPoint y: 149, endPoint x: 227, endPoint y: 213, distance: 113.8
click at [227, 213] on div "Hola, hola, muy buenos días, buenas tardes, dependiendo del lugar del mundo en …" at bounding box center [284, 185] width 308 height 85
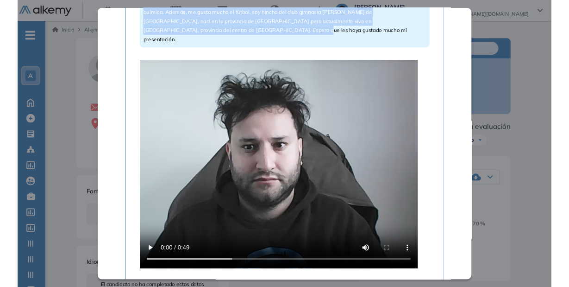
scroll to position [389, 0]
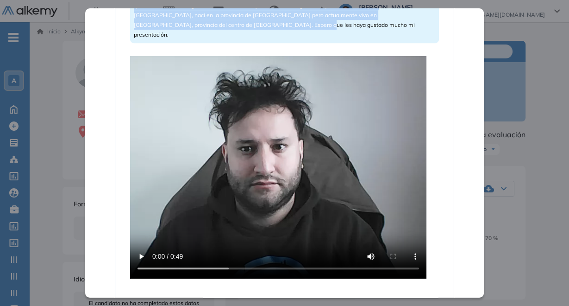
click at [248, 183] on video at bounding box center [278, 167] width 296 height 222
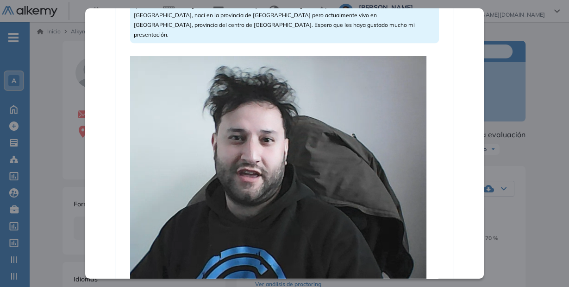
click at [442, 123] on div "VIDEO AI V1, presentación de perfil con datos personales -- Corrección AI en fu…" at bounding box center [284, 118] width 339 height 498
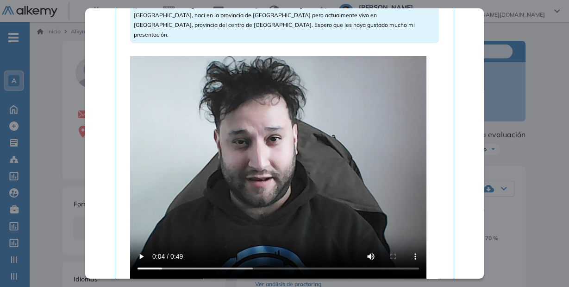
scroll to position [315, 0]
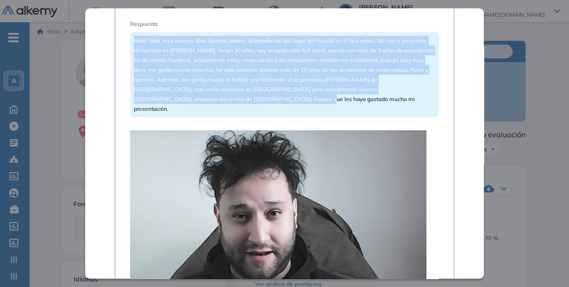
drag, startPoint x: 233, startPoint y: 99, endPoint x: 129, endPoint y: 43, distance: 118.3
click at [126, 41] on div "VIDEO AI V1, presentación de perfil con datos personales -- Corrección AI en fu…" at bounding box center [284, 192] width 316 height 476
click at [214, 68] on span "Hola, hola, muy buenos días, buenas tardes, dependiendo del lugar del mundo en …" at bounding box center [284, 74] width 300 height 75
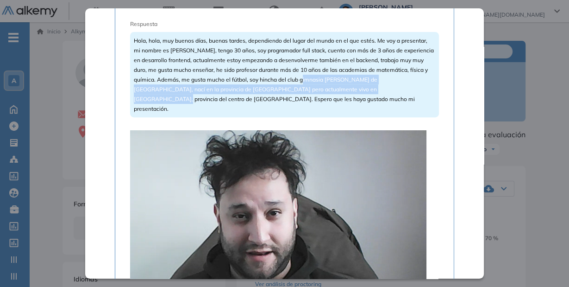
drag, startPoint x: 311, startPoint y: 82, endPoint x: 341, endPoint y: 86, distance: 29.8
click at [341, 86] on span "Hola, hola, muy buenos días, buenas tardes, dependiendo del lugar del mundo en …" at bounding box center [284, 74] width 300 height 75
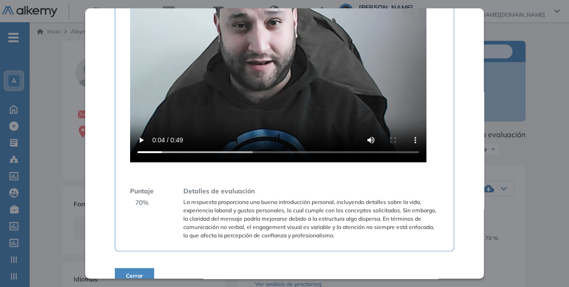
scroll to position [510, 0]
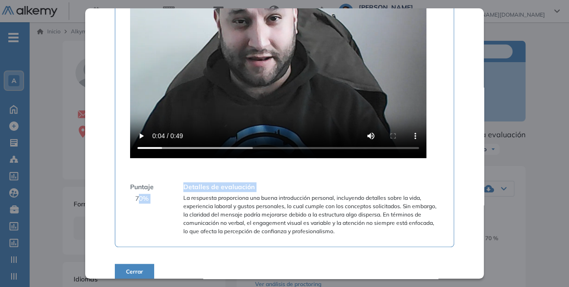
drag, startPoint x: 167, startPoint y: 188, endPoint x: 137, endPoint y: 184, distance: 30.3
click at [137, 184] on div "Puntaje 70 % Detalles de evaluación La respuesta proporciona una buena introduc…" at bounding box center [284, 208] width 308 height 53
click at [229, 202] on span "La respuesta proporciona una buena introducción personal, incluyendo detalles s…" at bounding box center [310, 215] width 255 height 42
drag, startPoint x: 358, startPoint y: 200, endPoint x: 394, endPoint y: 196, distance: 36.3
click at [394, 196] on span "La respuesta proporciona una buena introducción personal, incluyendo detalles s…" at bounding box center [310, 215] width 255 height 42
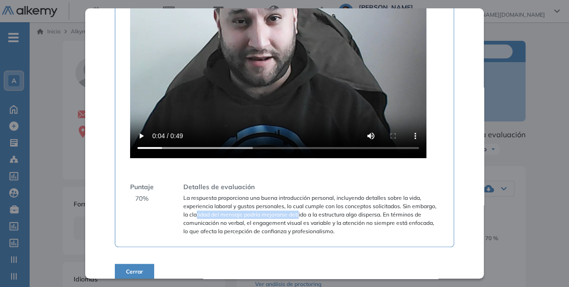
drag, startPoint x: 222, startPoint y: 204, endPoint x: 323, endPoint y: 203, distance: 101.4
click at [323, 203] on span "La respuesta proporciona una buena introducción personal, incluyendo detalles s…" at bounding box center [310, 215] width 255 height 42
click at [373, 207] on span "La respuesta proporciona una buena introducción personal, incluyendo detalles s…" at bounding box center [310, 215] width 255 height 42
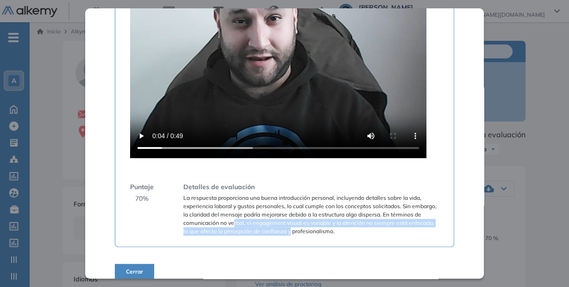
drag, startPoint x: 265, startPoint y: 212, endPoint x: 331, endPoint y: 222, distance: 67.0
click at [331, 222] on span "La respuesta proporciona una buena introducción personal, incluyendo detalles s…" at bounding box center [310, 215] width 255 height 42
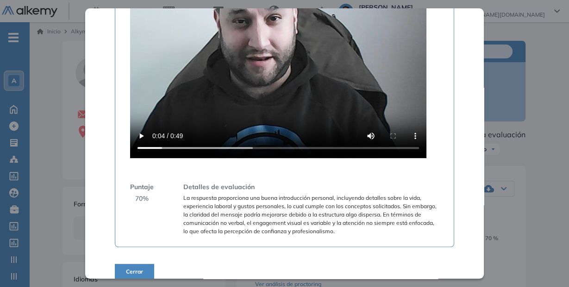
click at [349, 220] on span "La respuesta proporciona una buena introducción personal, incluyendo detalles s…" at bounding box center [310, 215] width 255 height 42
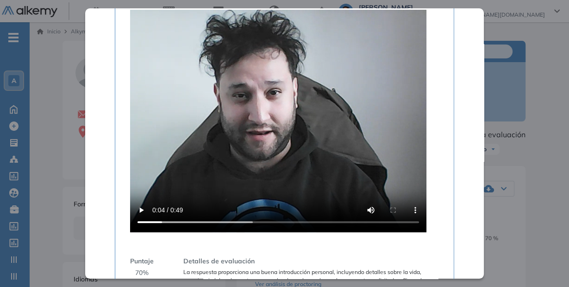
scroll to position [472, 0]
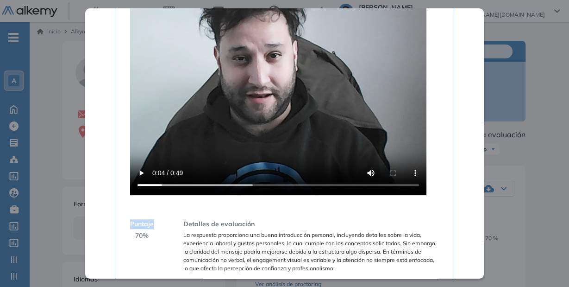
drag, startPoint x: 148, startPoint y: 222, endPoint x: 123, endPoint y: 225, distance: 25.1
click at [123, 225] on div "VIDEO AI V1, presentación de perfil con datos personales -- Corrección AI en fu…" at bounding box center [284, 35] width 339 height 498
click at [169, 235] on div "Puntaje 70 % Detalles de evaluación La respuesta proporciona una buena introduc…" at bounding box center [284, 245] width 308 height 53
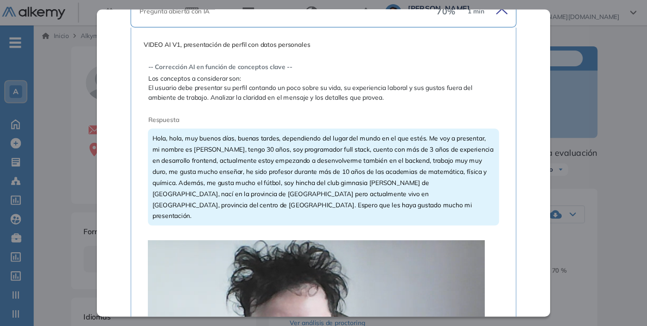
scroll to position [213, 0]
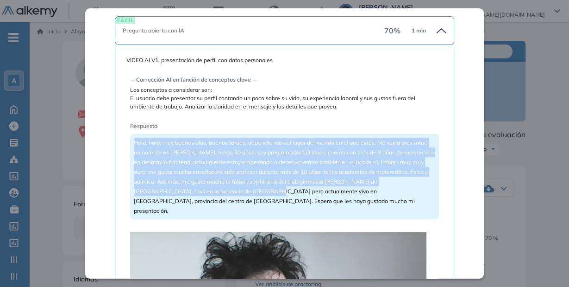
drag, startPoint x: 208, startPoint y: 194, endPoint x: 134, endPoint y: 140, distance: 90.9
click at [134, 140] on span "Hola, hola, muy buenos días, buenas tardes, dependiendo del lugar del mundo en …" at bounding box center [284, 176] width 300 height 75
click at [154, 147] on div "Hola, hola, muy buenos días, buenas tardes, dependiendo del lugar del mundo en …" at bounding box center [284, 176] width 308 height 85
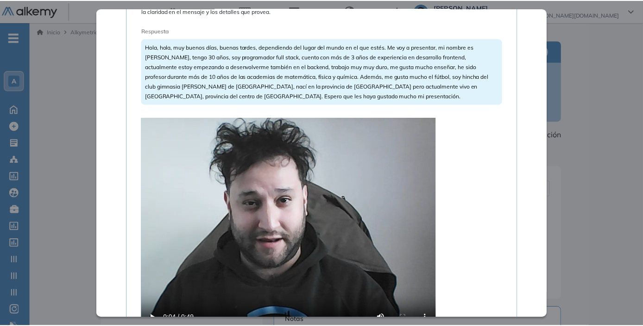
scroll to position [337, 0]
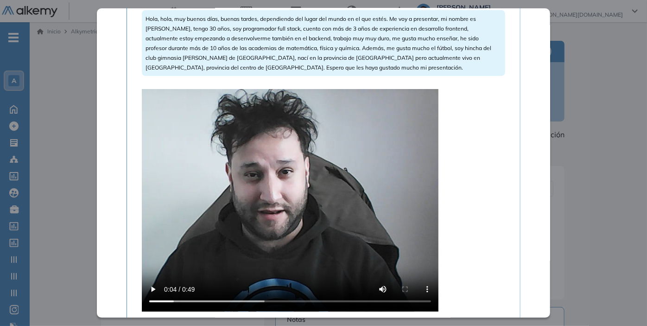
click at [574, 227] on div "VIDEO AI V1 Básico Idiomas Objetivos VIDEO AI V1 Resumen del Test: VIDEO AI V1 …" at bounding box center [338, 304] width 482 height 526
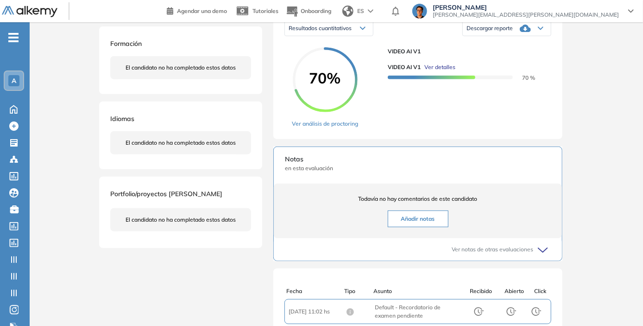
scroll to position [168, 0]
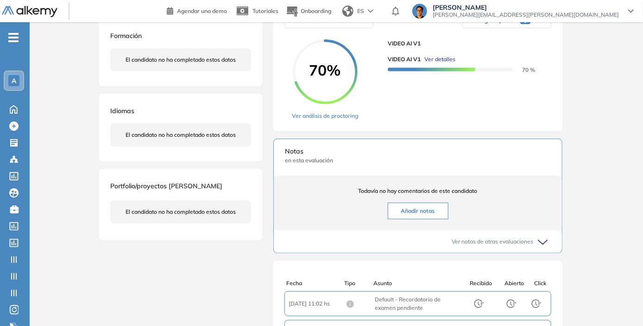
click at [21, 39] on ul "A Home Home Crear Evaluación Crear Evaluación Evaluaciones Evaluaciones Candida…" at bounding box center [15, 186] width 30 height 298
click at [16, 38] on span "-" at bounding box center [13, 36] width 10 height 7
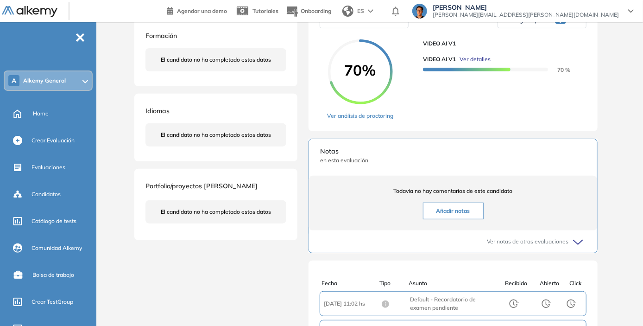
click at [129, 66] on div "Inicio Alkymetrics Evaluaciones Dashboard Candidato Duración : 00:00:00 Cantida…" at bounding box center [371, 137] width 543 height 567
click at [85, 37] on span "-" at bounding box center [80, 36] width 10 height 7
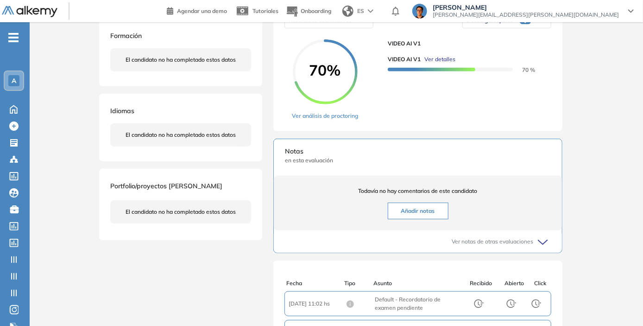
click at [354, 120] on link "Ver análisis de proctoring" at bounding box center [325, 116] width 66 height 8
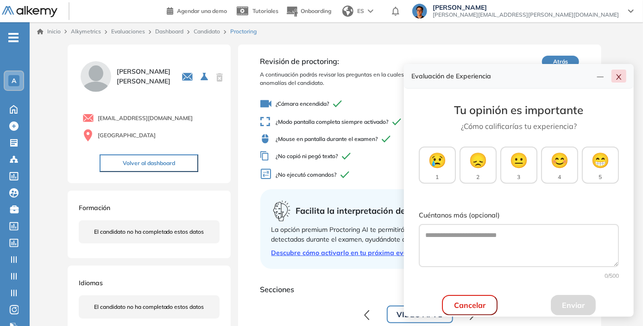
click at [617, 79] on icon "close" at bounding box center [618, 76] width 7 height 7
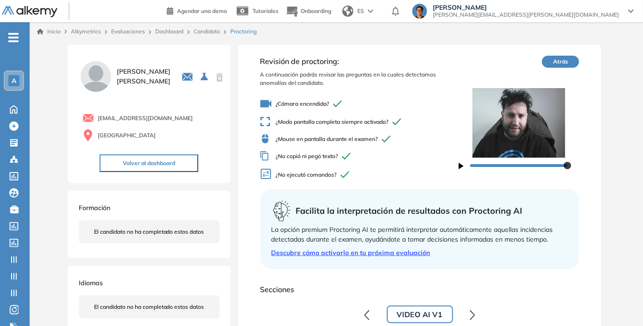
click at [212, 30] on link "Candidato" at bounding box center [207, 31] width 26 height 7
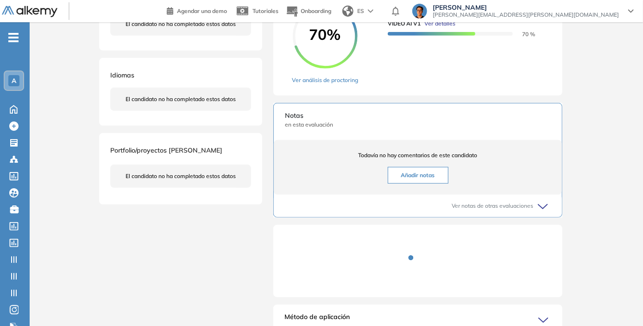
scroll to position [210, 0]
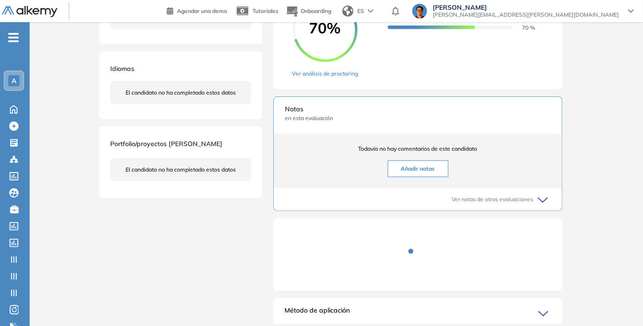
click at [417, 177] on button "Añadir notas" at bounding box center [418, 168] width 61 height 17
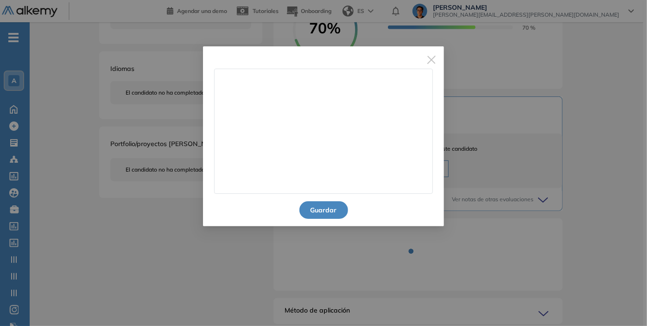
click at [338, 127] on textarea at bounding box center [323, 131] width 219 height 125
type textarea "*"
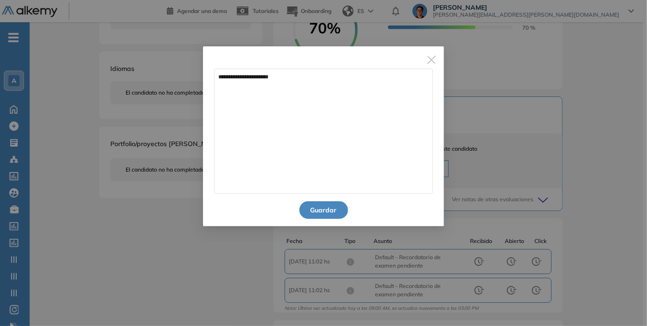
type textarea "**********"
click at [340, 204] on button "Guardar" at bounding box center [323, 210] width 49 height 18
click at [335, 211] on div "**********" at bounding box center [323, 163] width 647 height 326
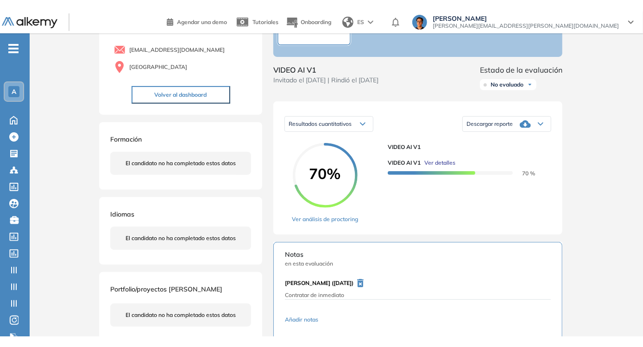
scroll to position [0, 0]
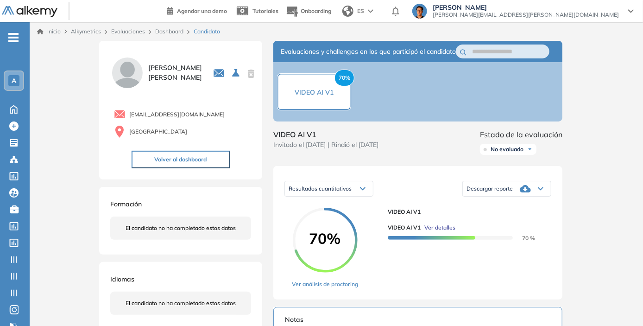
click at [168, 34] on link "Dashboard" at bounding box center [169, 31] width 28 height 7
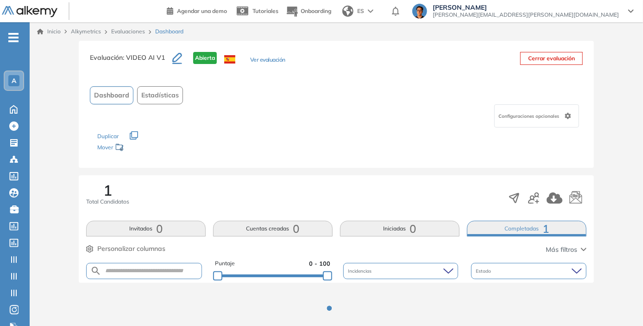
click at [125, 32] on link "Evaluaciones" at bounding box center [128, 31] width 34 height 7
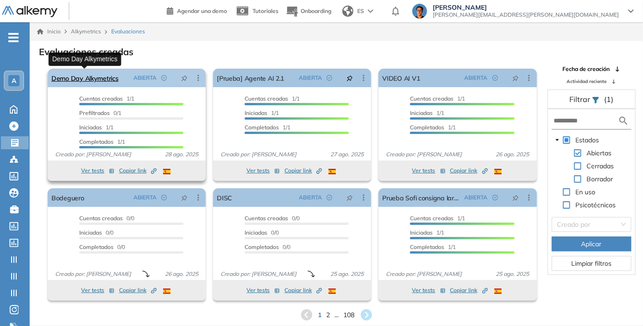
click at [93, 82] on link "Demo Day Alkymetrics" at bounding box center [84, 78] width 67 height 19
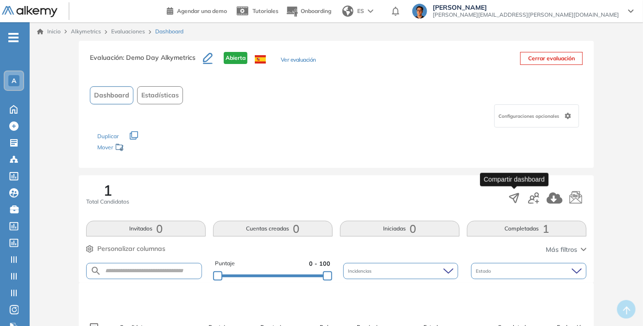
click at [511, 200] on icon "button" at bounding box center [514, 197] width 13 height 13
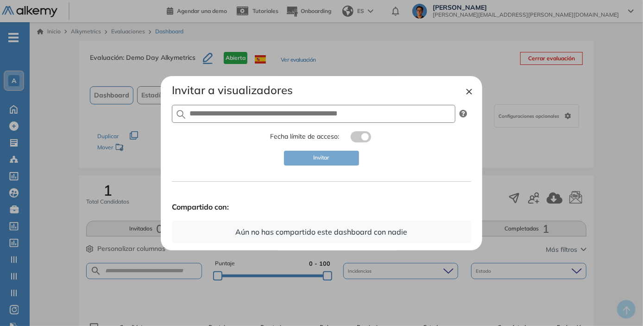
click at [362, 146] on div "Invitar a visualizadores Fecha límite de acceso: Invitar Compartido con: Aún no…" at bounding box center [321, 162] width 299 height 159
click at [362, 145] on div "Invitar a visualizadores Fecha límite de acceso: Invitar Compartido con: Aún no…" at bounding box center [321, 162] width 299 height 159
click at [358, 135] on span at bounding box center [354, 134] width 7 height 7
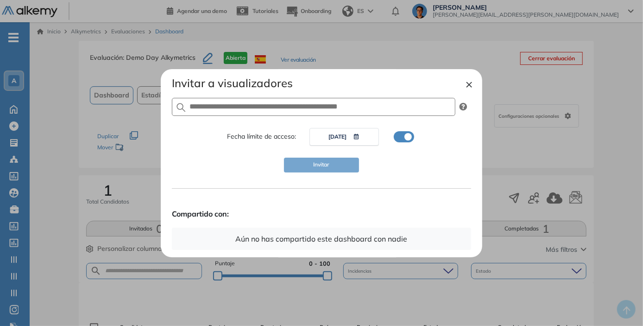
click at [400, 139] on label at bounding box center [404, 136] width 20 height 11
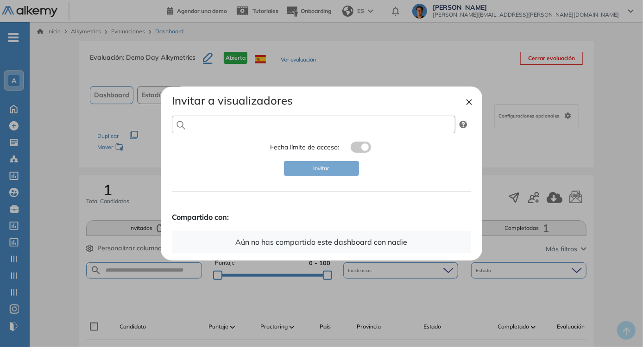
click at [385, 122] on input "text" at bounding box center [313, 125] width 283 height 18
paste input "**********"
type input "**********"
click at [358, 148] on span at bounding box center [354, 145] width 7 height 7
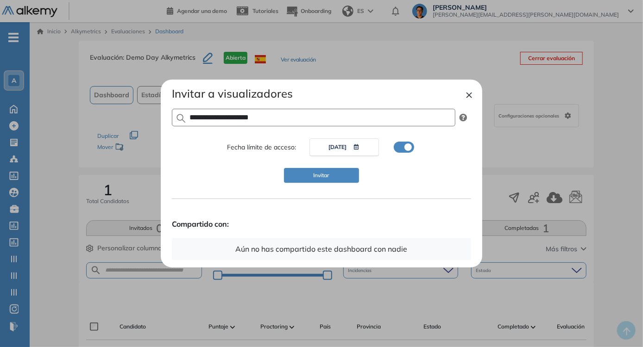
click at [359, 150] on button "04/09/2025" at bounding box center [343, 147] width 69 height 18
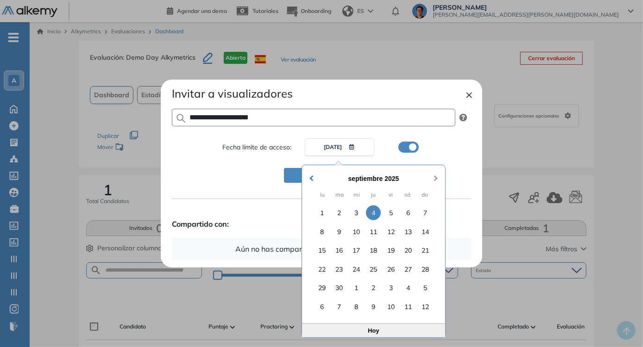
click at [436, 179] on span "Next Month" at bounding box center [436, 173] width 0 height 14
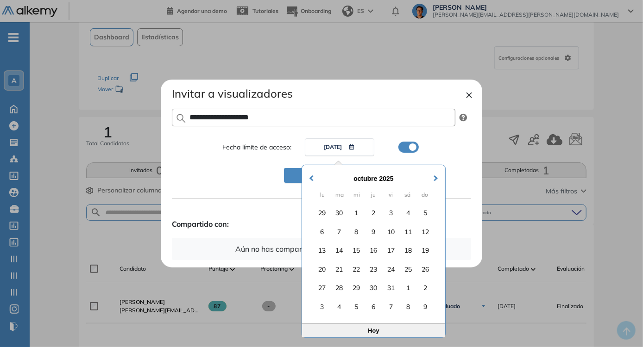
scroll to position [126, 0]
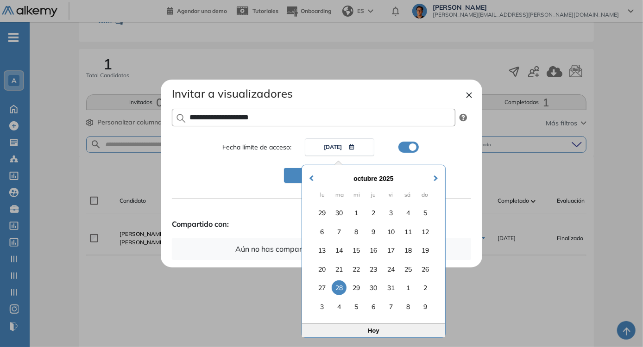
click at [344, 283] on div "28" at bounding box center [339, 288] width 15 height 15
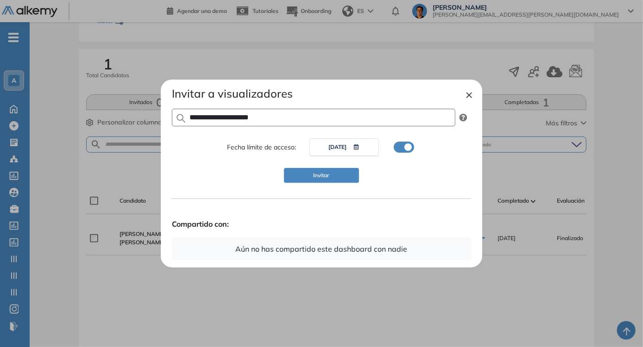
click at [325, 179] on span "Invitar" at bounding box center [322, 175] width 16 height 9
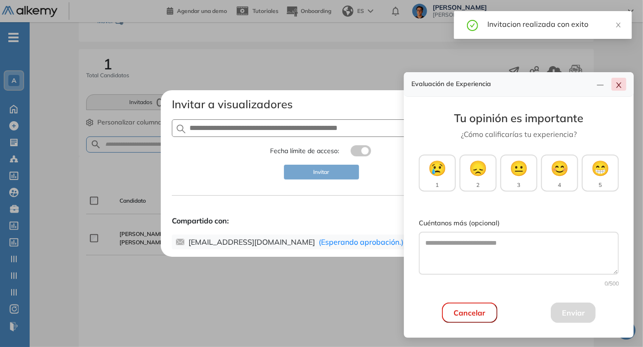
click at [621, 85] on icon "close" at bounding box center [618, 85] width 7 height 7
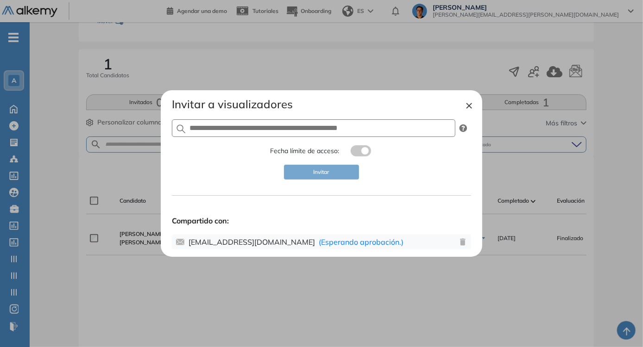
click at [474, 107] on div "× Invitar a visualizadores Fecha límite de acceso: Invitar Compartido con:   n3…" at bounding box center [321, 173] width 321 height 167
click at [471, 107] on button "×" at bounding box center [469, 105] width 7 height 11
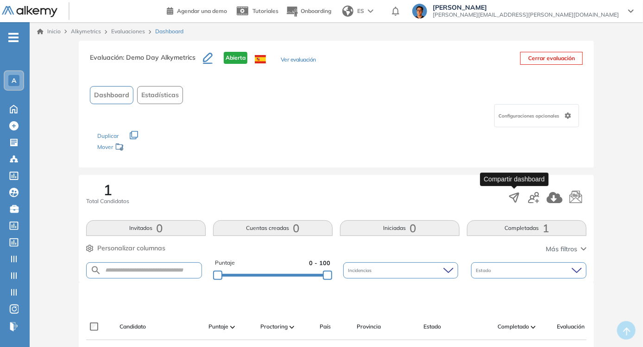
click at [516, 198] on icon "button" at bounding box center [514, 197] width 13 height 13
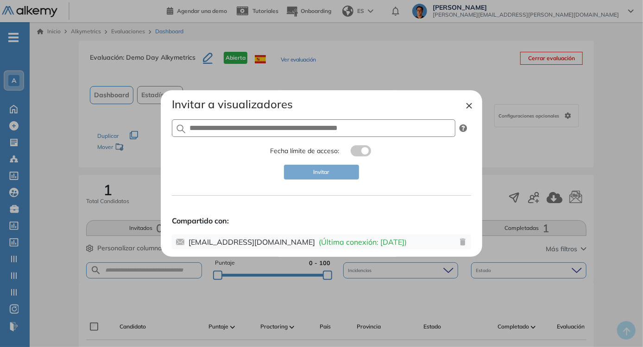
click at [468, 110] on button "×" at bounding box center [469, 105] width 7 height 11
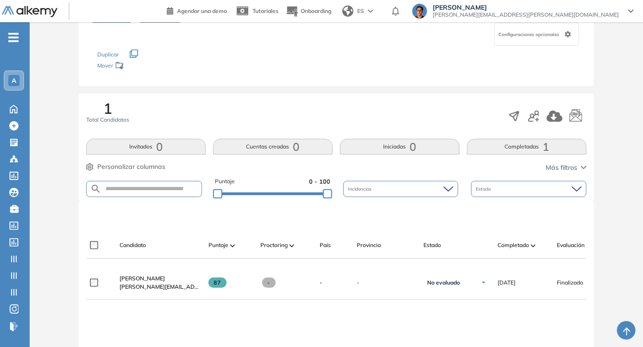
scroll to position [84, 0]
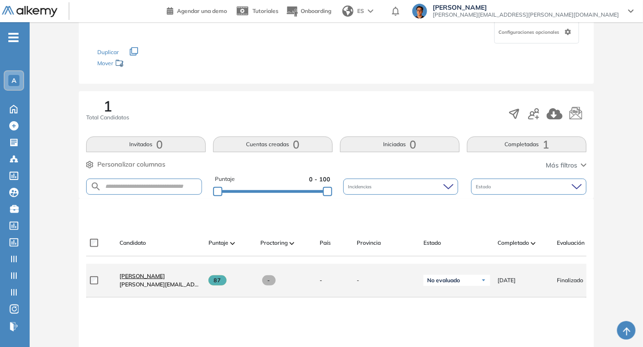
click at [139, 278] on span "[PERSON_NAME]" at bounding box center [142, 276] width 45 height 7
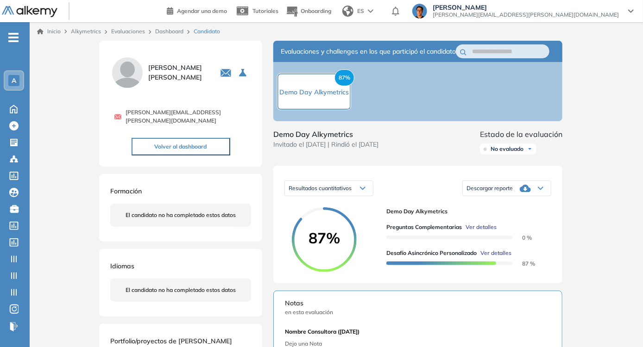
click at [171, 35] on div "Inicio Alkymetrics Evaluaciones Dashboard Candidato" at bounding box center [336, 31] width 613 height 19
click at [171, 35] on div "Dashboard" at bounding box center [170, 31] width 38 height 8
click at [170, 33] on link "Dashboard" at bounding box center [169, 31] width 28 height 7
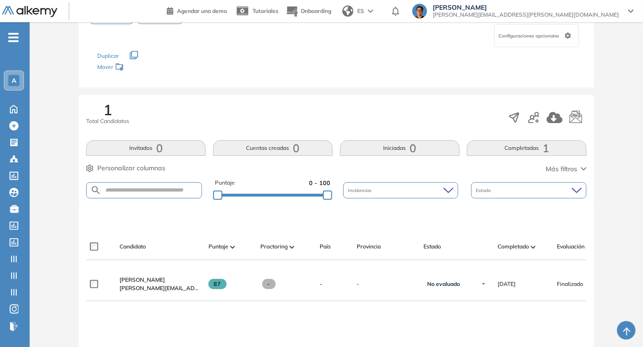
scroll to position [84, 0]
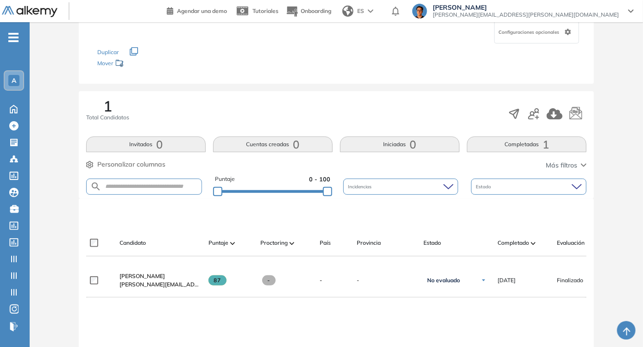
click at [13, 40] on span "-" at bounding box center [13, 36] width 10 height 7
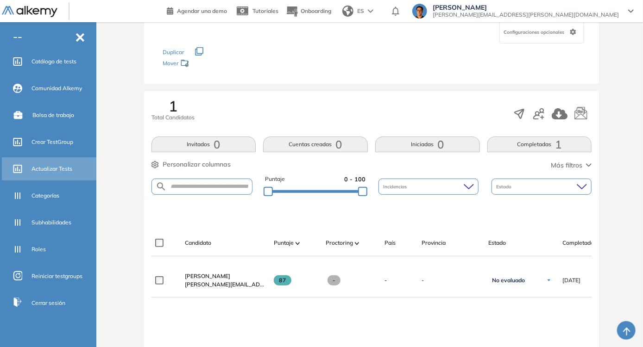
scroll to position [166, 0]
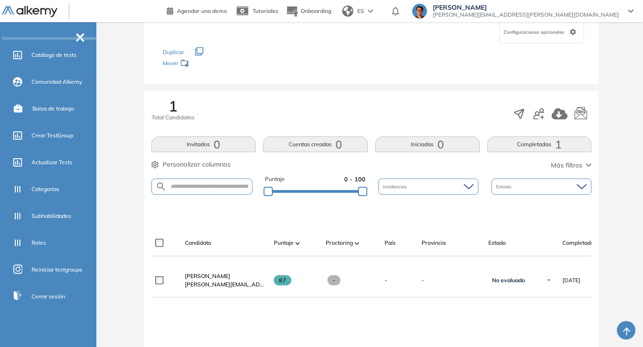
click at [80, 38] on div "- A Alkemy General Home Crear Evaluación Evaluaciones Candidatos Catálogo de te…" at bounding box center [48, 195] width 96 height 347
click at [79, 40] on span "-" at bounding box center [80, 36] width 10 height 7
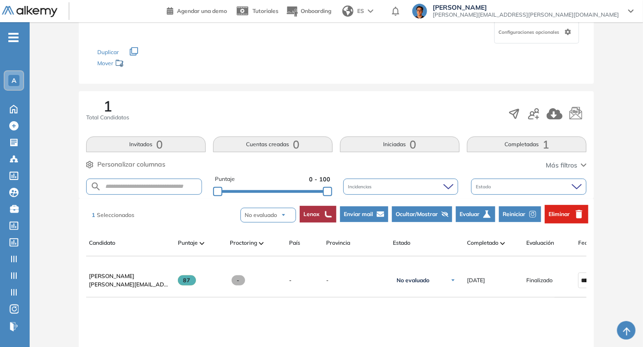
scroll to position [0, 0]
click at [510, 211] on span "Reiniciar" at bounding box center [514, 214] width 23 height 8
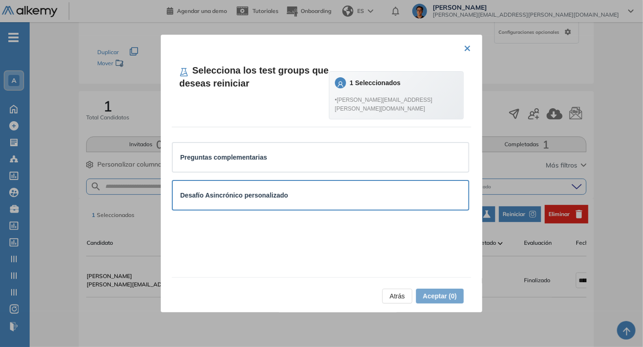
click at [283, 210] on div "Desafío Asincrónico personalizado" at bounding box center [321, 195] width 296 height 29
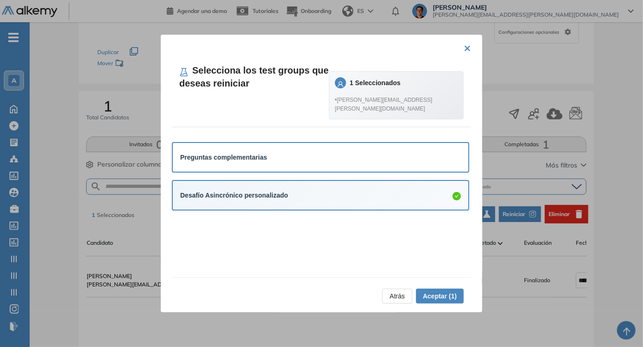
click at [286, 163] on div "Preguntas complementarias" at bounding box center [320, 157] width 281 height 10
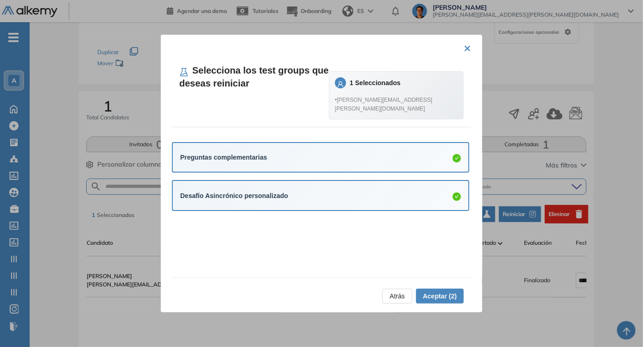
click at [328, 215] on li "Desafío Asincrónico personalizado" at bounding box center [320, 195] width 297 height 38
click at [328, 172] on div "Preguntas complementarias" at bounding box center [321, 157] width 296 height 29
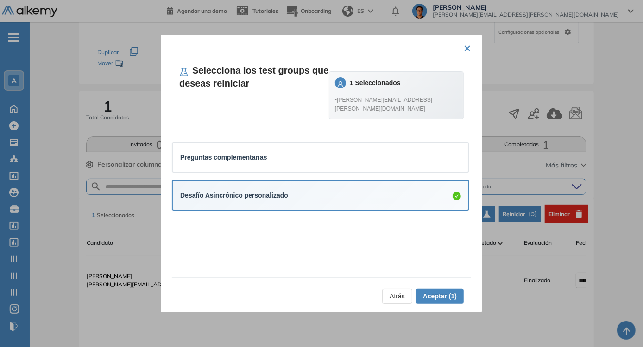
click at [336, 210] on div "Desafío Asincrónico personalizado" at bounding box center [321, 195] width 296 height 29
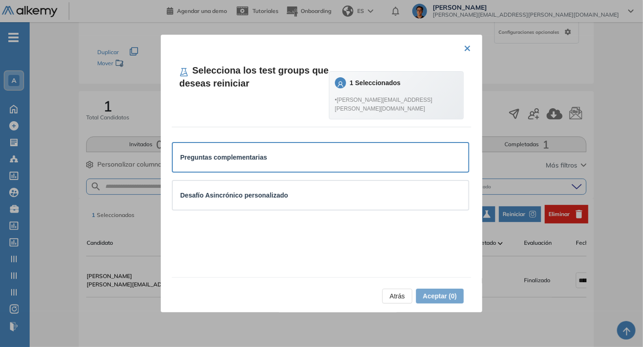
click at [343, 163] on div "Preguntas complementarias" at bounding box center [320, 157] width 281 height 10
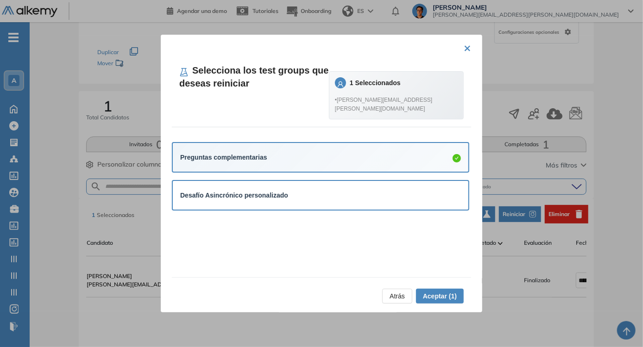
click at [352, 201] on div "Desafío Asincrónico personalizado" at bounding box center [320, 195] width 281 height 10
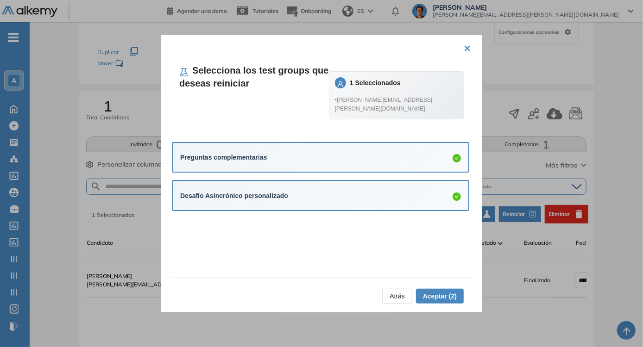
click at [352, 165] on div "Preguntas complementarias" at bounding box center [320, 158] width 281 height 14
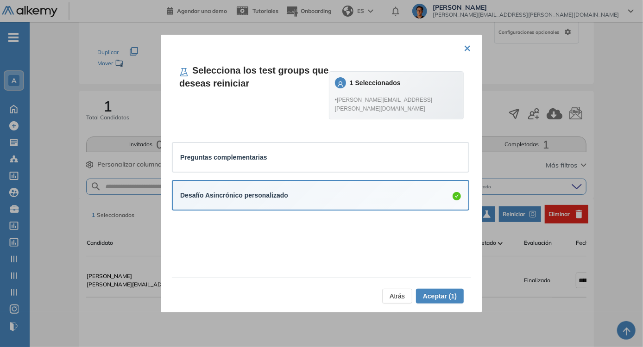
click at [354, 201] on div "Desafío Asincrónico personalizado" at bounding box center [320, 195] width 281 height 11
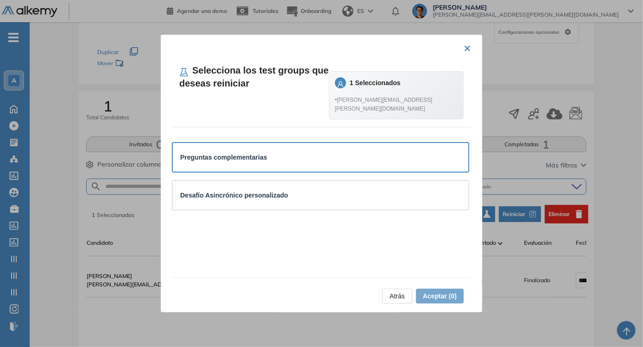
click at [349, 163] on div "Preguntas complementarias" at bounding box center [320, 157] width 281 height 10
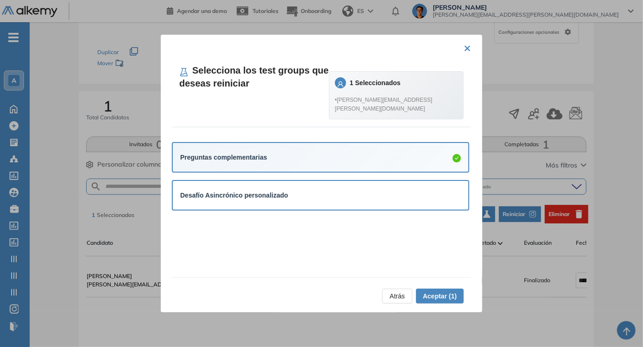
click at [346, 201] on div "Desafío Asincrónico personalizado" at bounding box center [320, 195] width 281 height 10
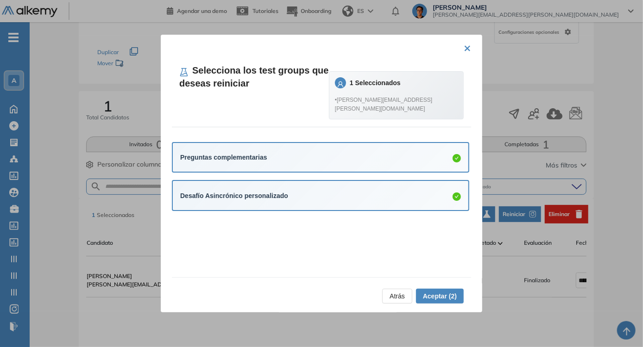
click at [354, 173] on div "Preguntas complementarias" at bounding box center [320, 157] width 297 height 31
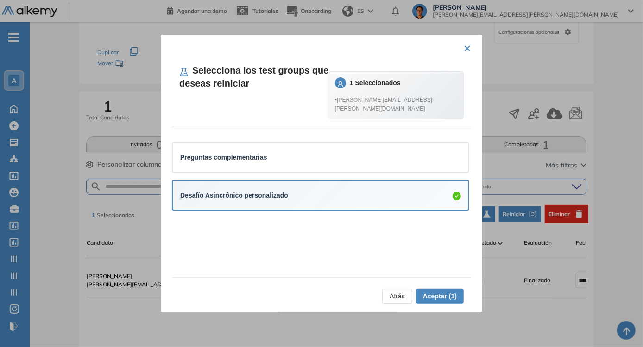
click at [428, 296] on span "Aceptar (1)" at bounding box center [440, 296] width 34 height 10
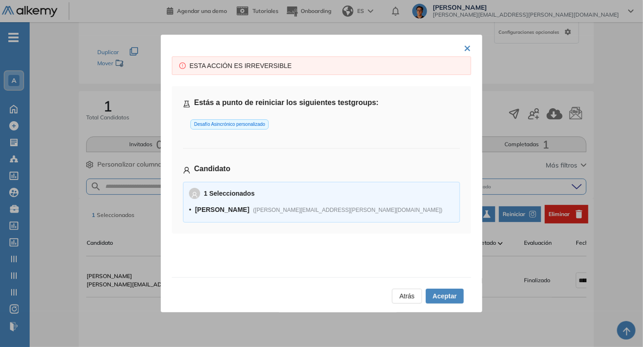
click at [241, 62] on div "ESTA ACCIÓN ES IRREVERSIBLE" at bounding box center [326, 66] width 274 height 10
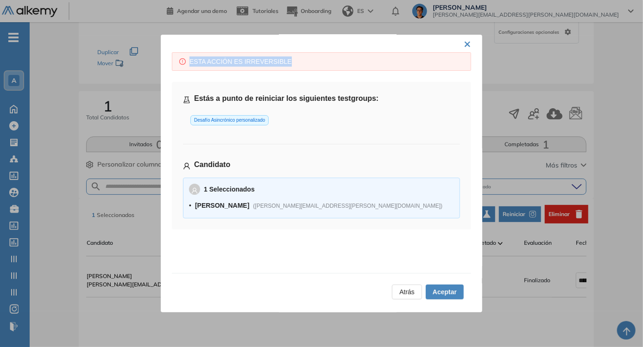
scroll to position [6, 0]
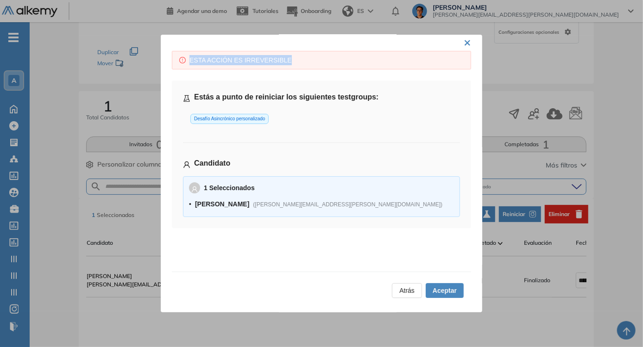
click at [441, 293] on span "Aceptar" at bounding box center [445, 291] width 24 height 10
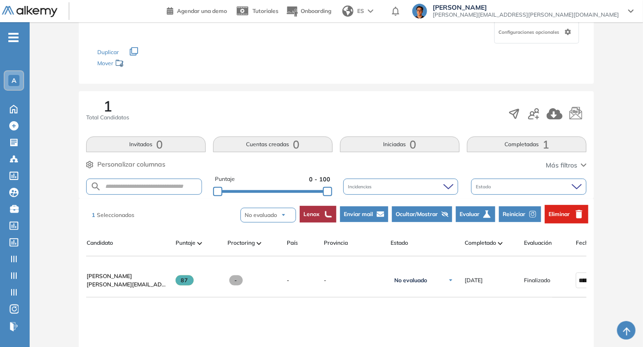
scroll to position [0, 0]
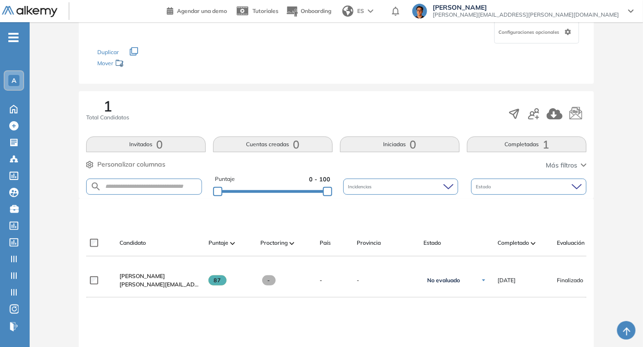
click at [484, 143] on button "Completadas 1" at bounding box center [527, 145] width 120 height 16
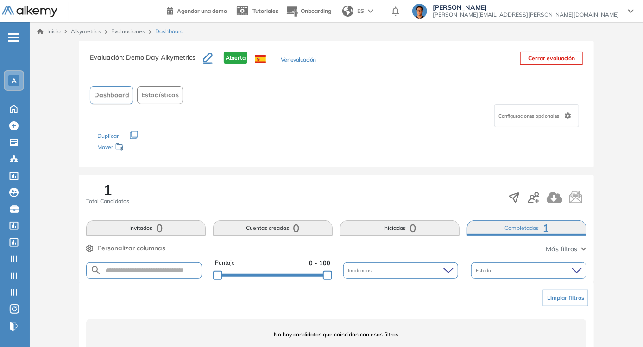
click at [120, 29] on link "Evaluaciones" at bounding box center [128, 31] width 34 height 7
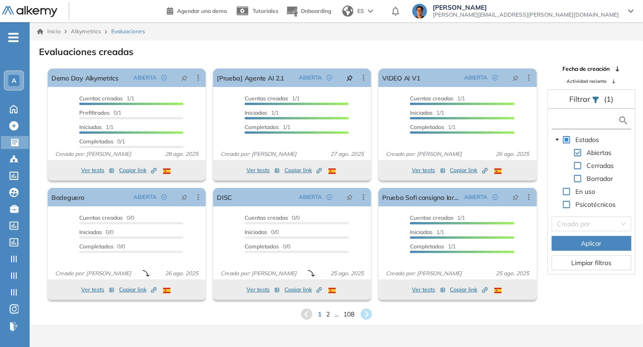
click at [586, 117] on input "text" at bounding box center [586, 121] width 64 height 10
type input "***"
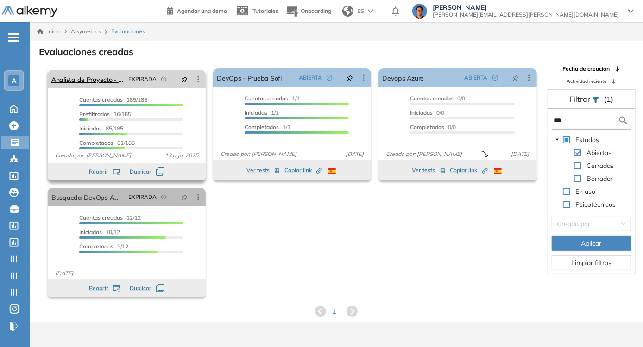
click at [107, 84] on link "Analista de Proyecto - OPS" at bounding box center [87, 79] width 73 height 19
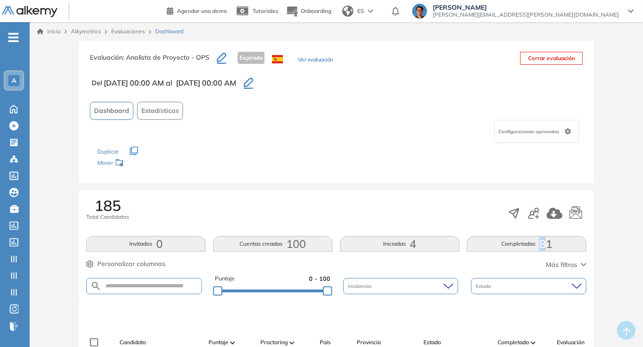
click at [542, 233] on div "185 Total Candidatos Invitados 0 Cuentas creadas 100 Iniciadas 4 Completadas 81…" at bounding box center [336, 244] width 515 height 107
click at [543, 244] on span "81" at bounding box center [545, 244] width 13 height 0
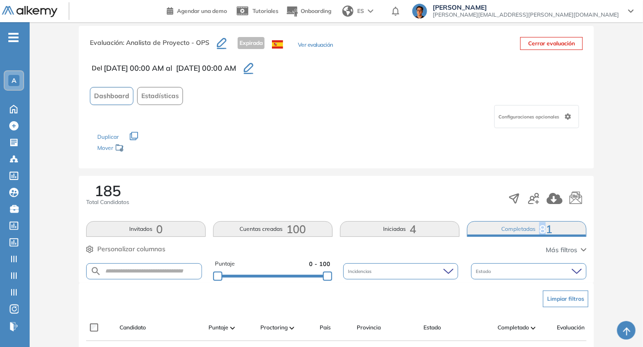
scroll to position [141, 0]
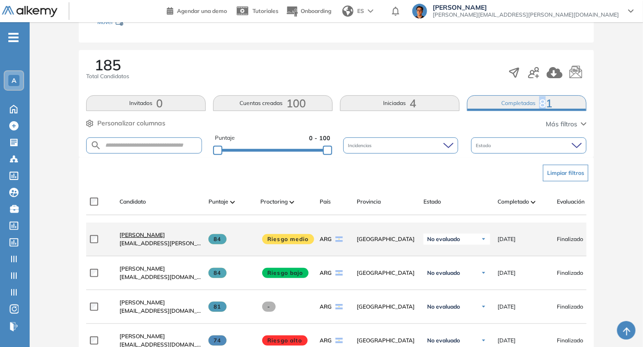
click at [165, 234] on span "María Eugenia Bucciarelli" at bounding box center [142, 235] width 45 height 7
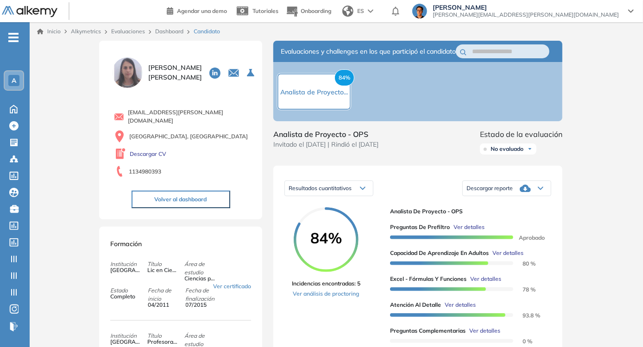
click at [511, 198] on div "Descargar reporte" at bounding box center [507, 188] width 88 height 19
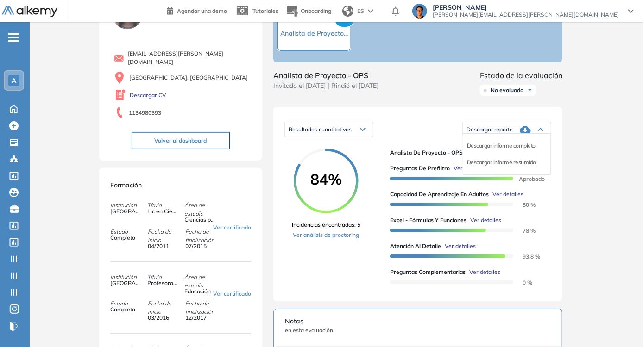
scroll to position [84, 0]
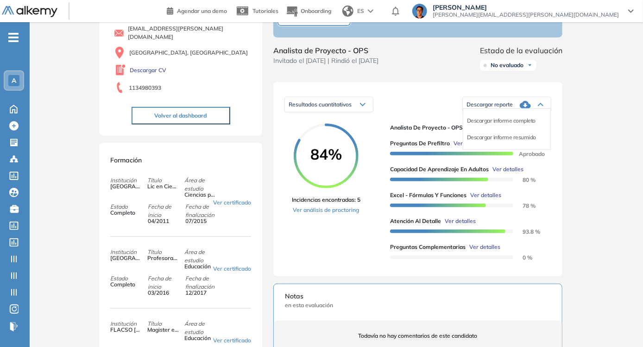
click at [50, 137] on div "Inicio Alkymetrics Evaluaciones Dashboard Candidato Duración : 00:00:00 Cantida…" at bounding box center [336, 282] width 613 height 689
click at [510, 114] on div "Descargar reporte" at bounding box center [507, 104] width 88 height 19
click at [511, 129] on div "Descargar informe completo" at bounding box center [506, 121] width 87 height 17
click at [508, 126] on li "Descargar informe completo" at bounding box center [501, 120] width 69 height 9
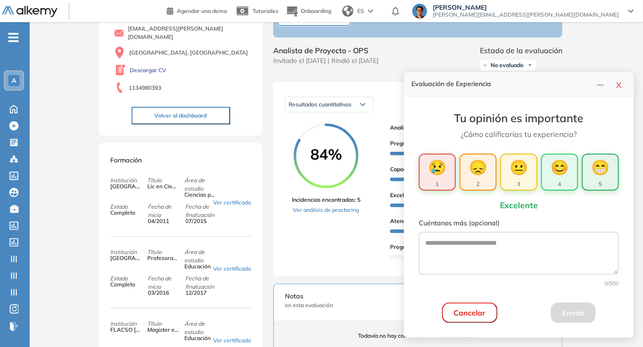
click at [591, 164] on span "😁" at bounding box center [600, 167] width 19 height 22
click at [579, 315] on button "Enviar" at bounding box center [573, 313] width 45 height 20
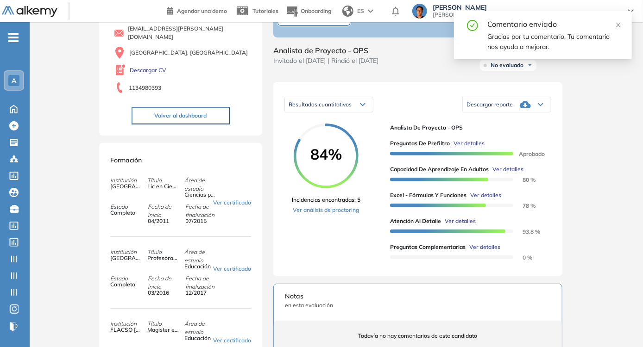
click at [549, 111] on div "Descargar reporte" at bounding box center [507, 104] width 88 height 19
click at [519, 142] on li "Descargar informe resumido" at bounding box center [501, 137] width 69 height 9
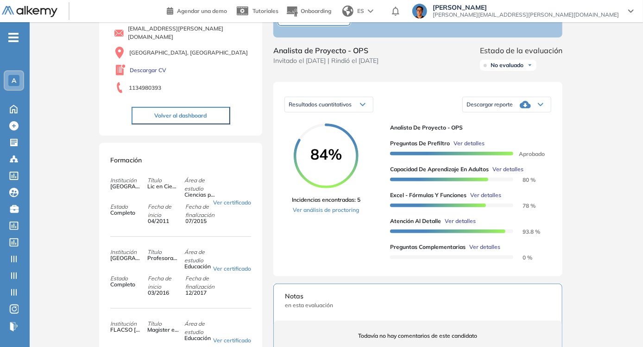
click at [48, 12] on img at bounding box center [30, 12] width 56 height 12
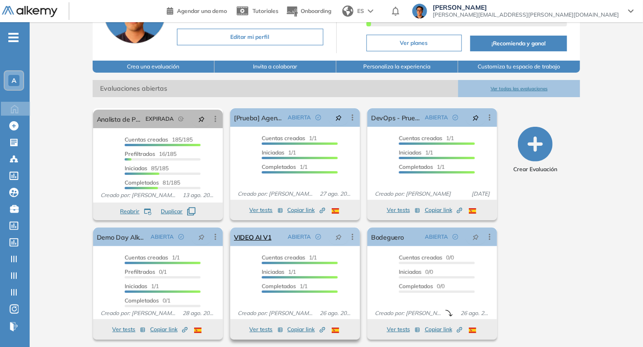
scroll to position [84, 0]
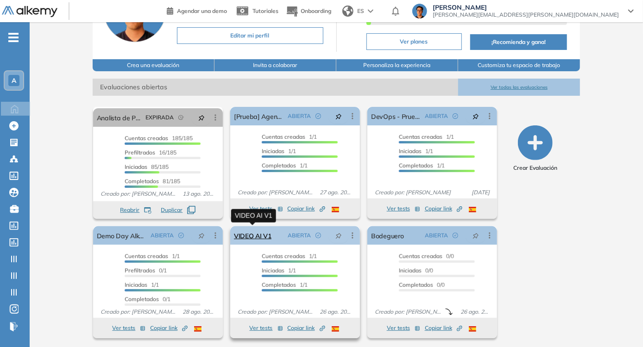
click at [248, 236] on link "VIDEO AI V1" at bounding box center [253, 235] width 38 height 19
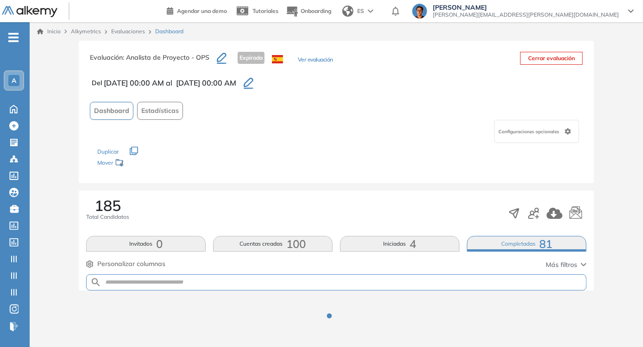
click at [124, 34] on link "Evaluaciones" at bounding box center [128, 31] width 34 height 7
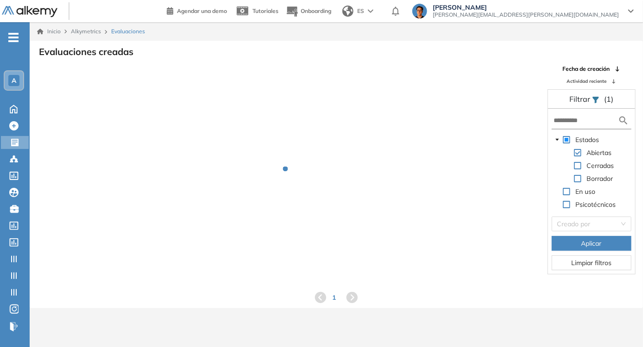
click at [123, 29] on span "Evaluaciones" at bounding box center [128, 31] width 34 height 8
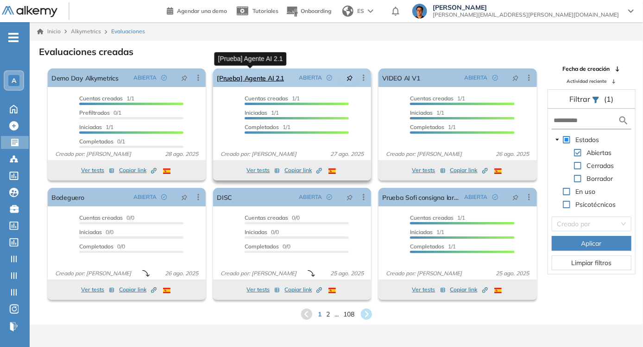
click at [268, 79] on link "[Prueba] Agente AI 2.1" at bounding box center [250, 78] width 67 height 19
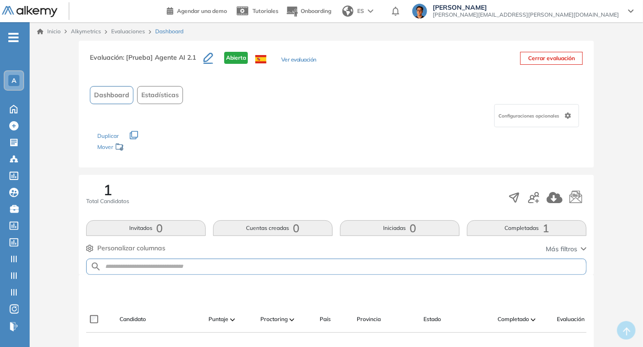
click at [511, 231] on button "Completadas 1" at bounding box center [527, 228] width 120 height 16
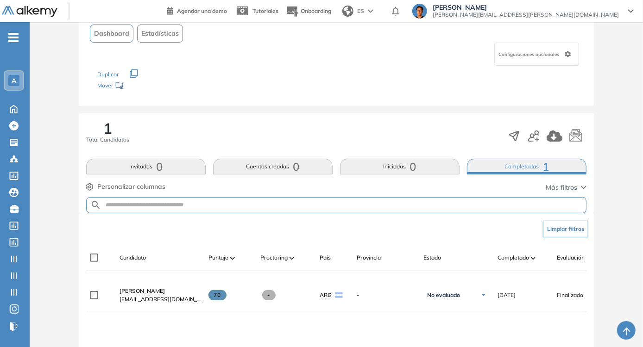
scroll to position [126, 0]
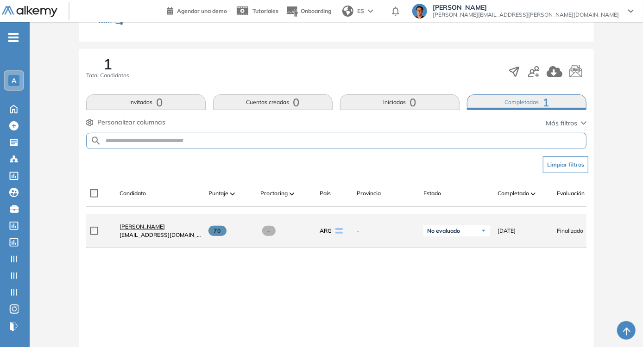
click at [137, 226] on div "Lucas Ruiz lucaschatoruiz+prod@gmail.com" at bounding box center [156, 230] width 89 height 31
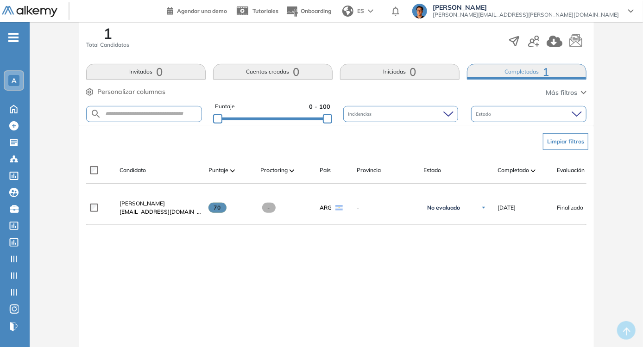
scroll to position [222, 0]
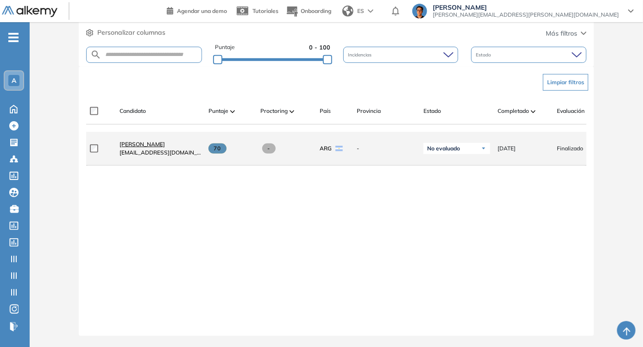
click at [128, 141] on span "Lucas Ruiz" at bounding box center [142, 144] width 45 height 7
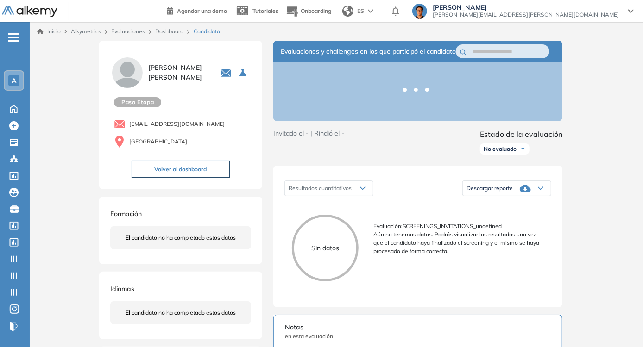
click at [434, 231] on p "Evaluación : SCREENINGS_INVITATIONS_undefined" at bounding box center [458, 226] width 170 height 8
click at [35, 16] on img at bounding box center [30, 12] width 56 height 12
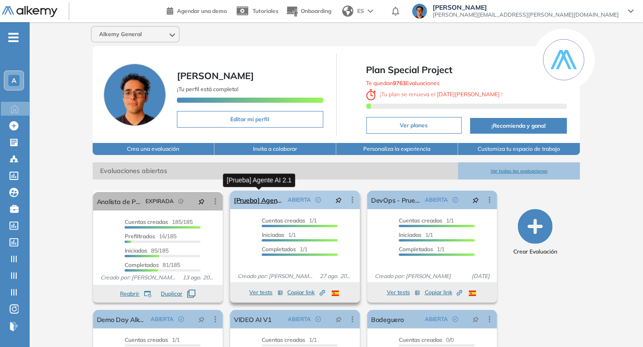
click at [258, 200] on link "[Prueba] Agente AI 2.1" at bounding box center [259, 200] width 50 height 19
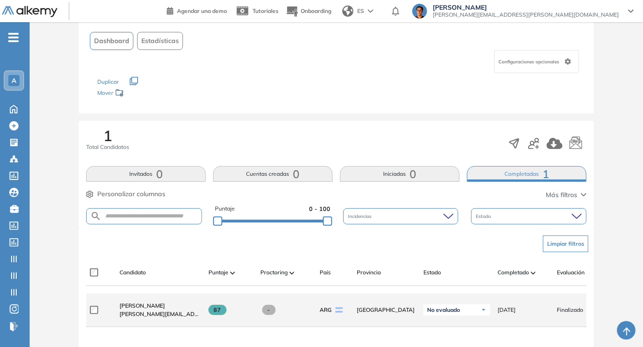
scroll to position [126, 0]
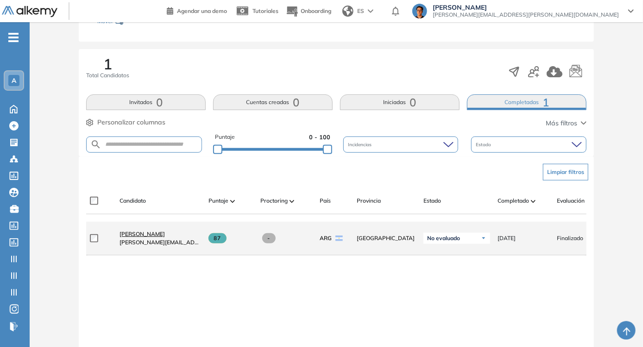
click at [163, 238] on link "Martin Micheletti" at bounding box center [161, 234] width 82 height 8
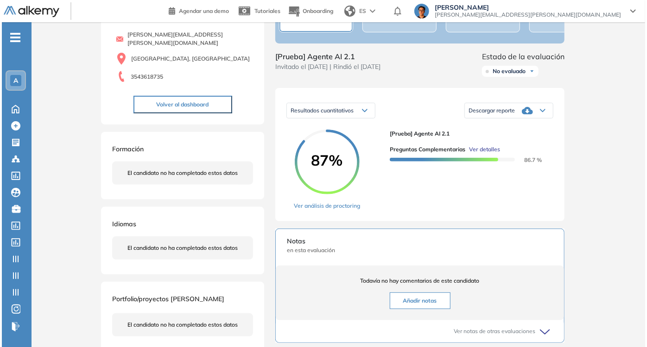
scroll to position [84, 0]
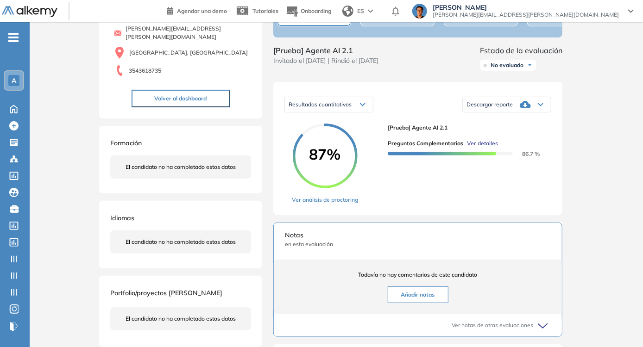
click at [478, 148] on span "Ver detalles" at bounding box center [482, 143] width 31 height 8
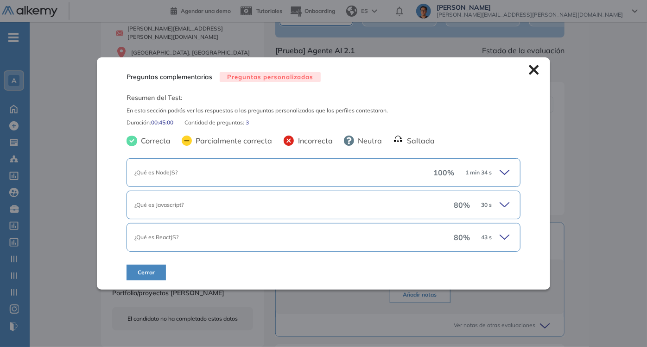
click at [199, 174] on div "¿Qué es NodeJS?" at bounding box center [283, 173] width 299 height 8
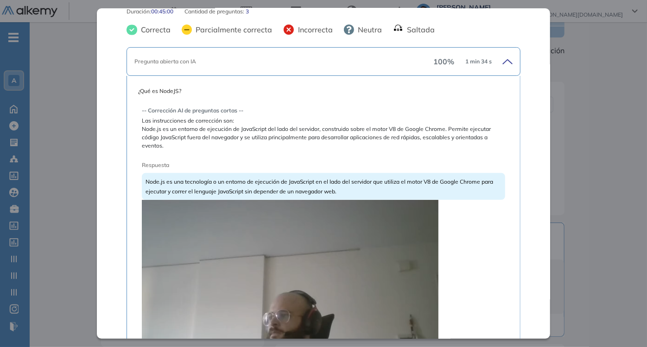
scroll to position [42, 0]
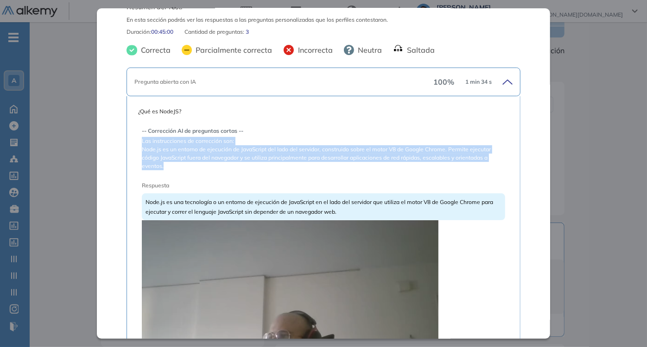
drag, startPoint x: 185, startPoint y: 170, endPoint x: 143, endPoint y: 128, distance: 59.0
click at [123, 139] on div "Preguntas complementarias Preguntas personalizadas Resumen del Test: En esta se…" at bounding box center [323, 173] width 453 height 330
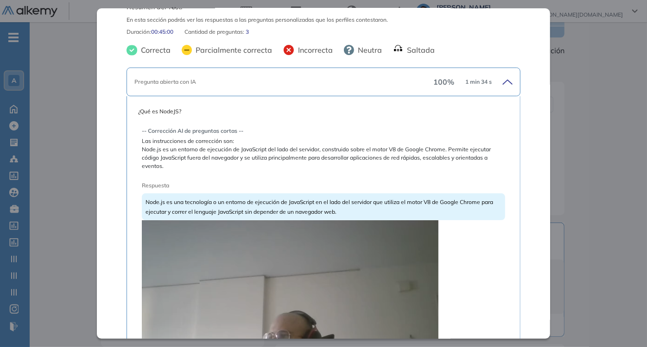
click at [151, 107] on span "¿Qué es NodeJS?" at bounding box center [323, 111] width 370 height 8
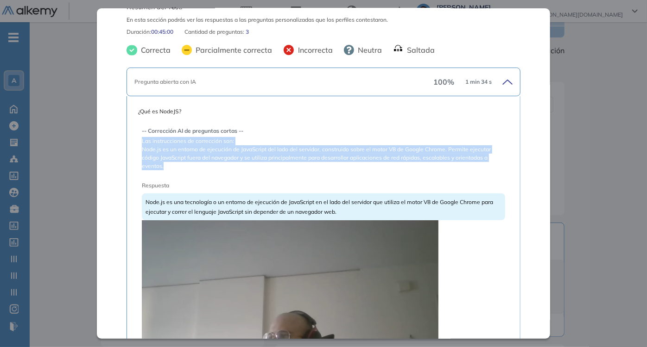
drag, startPoint x: 176, startPoint y: 167, endPoint x: 132, endPoint y: 143, distance: 50.6
click at [132, 143] on div "¿Qué es NodeJS? -- Corrección AI de preguntas cortas -- Las instrucciones de co…" at bounding box center [322, 300] width 393 height 409
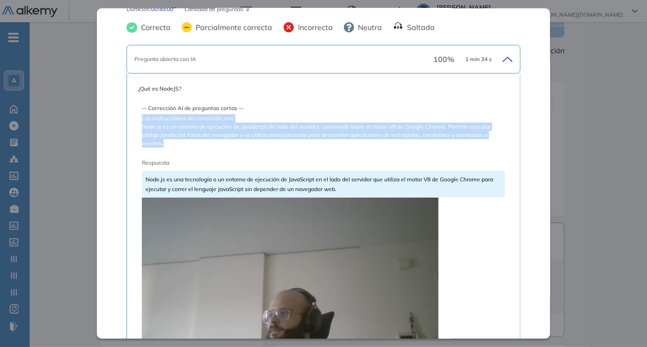
scroll to position [84, 0]
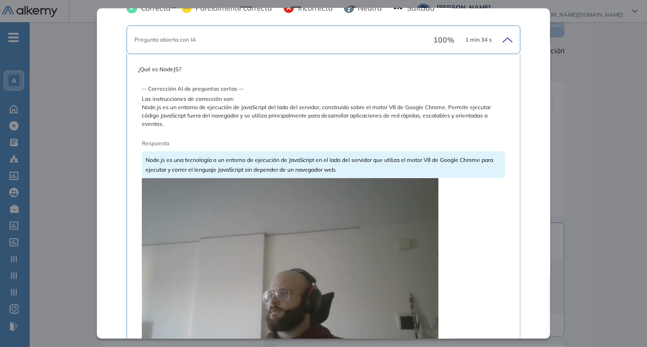
click at [185, 158] on span "Node.js es una tecnología o un entorno de ejecución de JavaScript en el lado de…" at bounding box center [318, 165] width 347 height 17
click at [185, 157] on span "Node.js es una tecnología o un entorno de ejecución de JavaScript en el lado de…" at bounding box center [318, 165] width 347 height 17
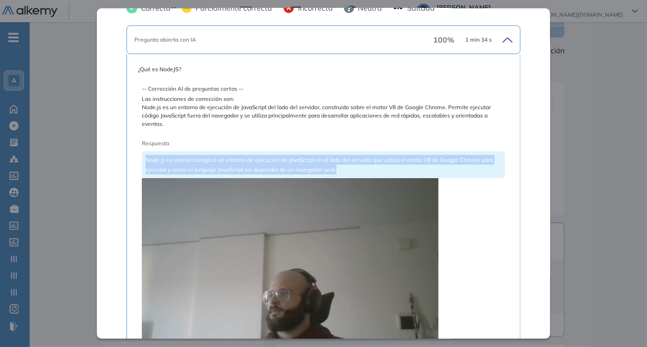
click at [185, 157] on span "Node.js es una tecnología o un entorno de ejecución de JavaScript en el lado de…" at bounding box center [318, 165] width 347 height 17
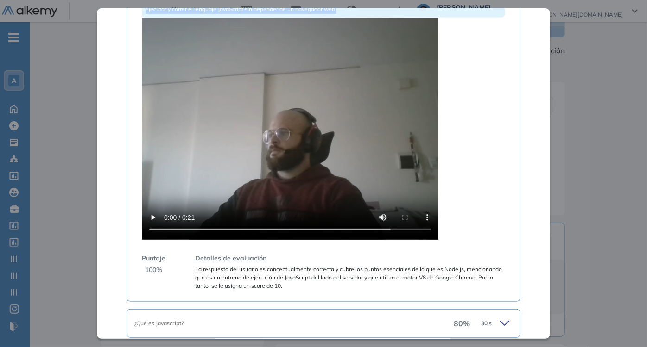
scroll to position [295, 0]
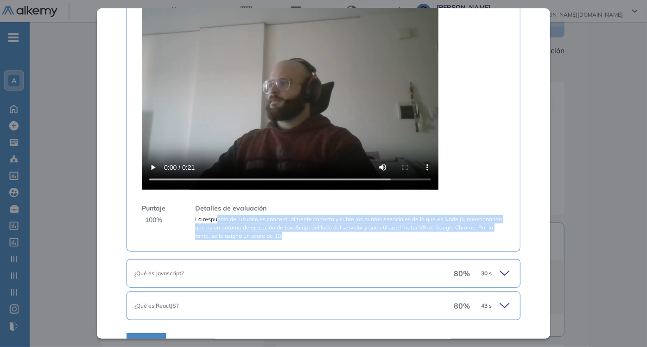
drag, startPoint x: 328, startPoint y: 233, endPoint x: 216, endPoint y: 216, distance: 112.9
click at [216, 216] on span "La respuesta del usuario es conceptualmente correcta y cubre los puntos esencia…" at bounding box center [349, 227] width 309 height 25
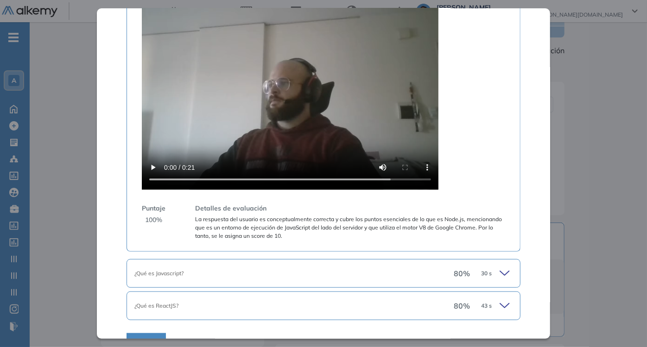
click at [151, 214] on div "Puntaje 100 %" at bounding box center [154, 222] width 24 height 37
click at [246, 231] on span "La respuesta del usuario es conceptualmente correcta y cubre los puntos esencia…" at bounding box center [349, 227] width 309 height 25
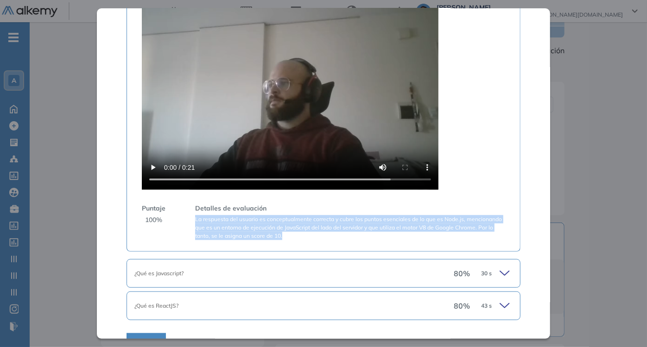
click at [246, 231] on span "La respuesta del usuario es conceptualmente correcta y cubre los puntos esencia…" at bounding box center [349, 227] width 309 height 25
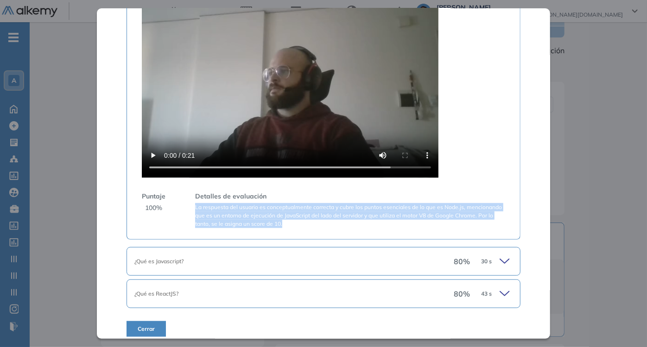
scroll to position [313, 0]
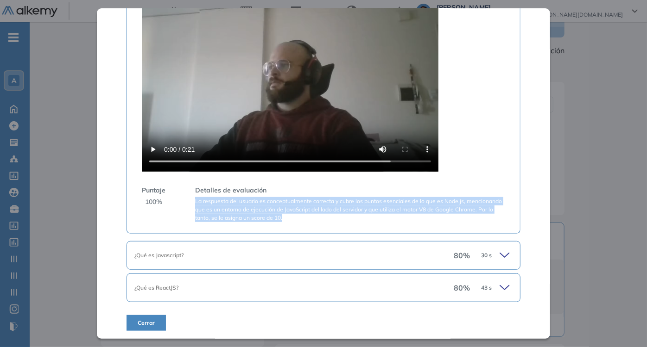
click at [245, 206] on span "La respuesta del usuario es conceptualmente correcta y cubre los puntos esencia…" at bounding box center [349, 209] width 309 height 25
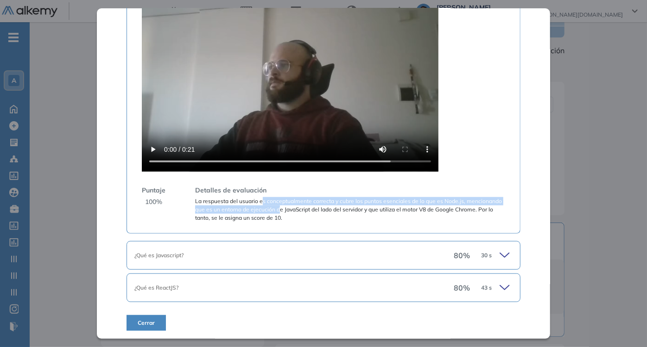
drag, startPoint x: 293, startPoint y: 201, endPoint x: 315, endPoint y: 209, distance: 24.0
click at [315, 209] on span "La respuesta del usuario es conceptualmente correcta y cubre los puntos esencia…" at bounding box center [349, 209] width 309 height 25
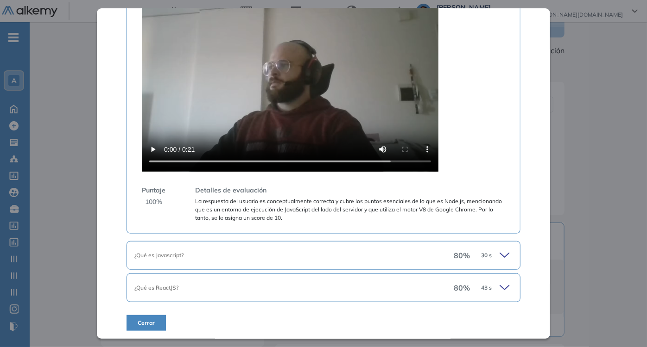
click at [365, 217] on span "La respuesta del usuario es conceptualmente correcta y cubre los puntos esencia…" at bounding box center [349, 209] width 309 height 25
drag, startPoint x: 308, startPoint y: 209, endPoint x: 322, endPoint y: 211, distance: 13.6
click at [315, 210] on span "La respuesta del usuario es conceptualmente correcta y cubre los puntos esencia…" at bounding box center [349, 209] width 309 height 25
click at [323, 218] on span "La respuesta del usuario es conceptualmente correcta y cubre los puntos esencia…" at bounding box center [349, 209] width 309 height 25
drag, startPoint x: 323, startPoint y: 218, endPoint x: 300, endPoint y: 214, distance: 24.0
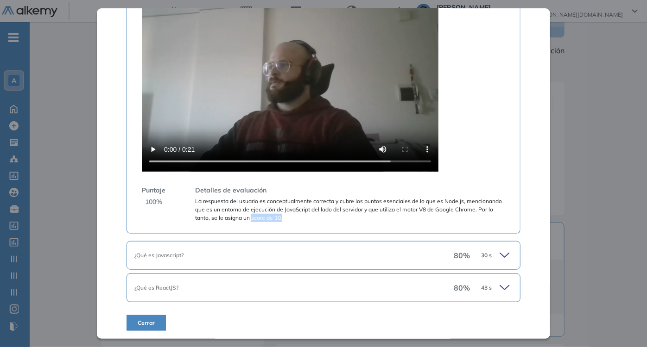
click at [300, 214] on span "La respuesta del usuario es conceptualmente correcta y cubre los puntos esencia…" at bounding box center [349, 209] width 309 height 25
click at [309, 252] on div "¿Qué es Javascript?" at bounding box center [293, 256] width 319 height 8
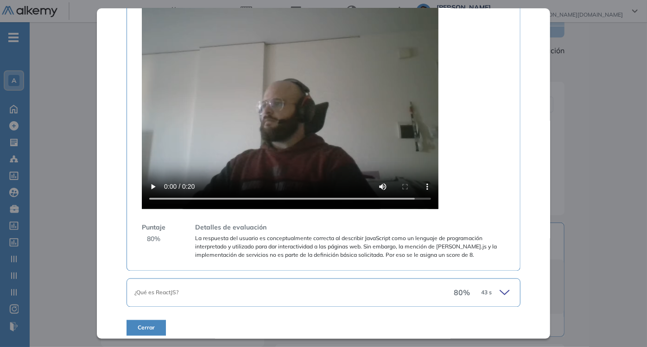
scroll to position [717, 0]
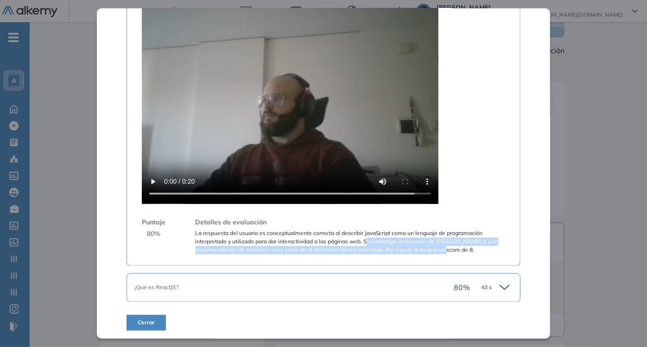
drag, startPoint x: 368, startPoint y: 243, endPoint x: 467, endPoint y: 246, distance: 99.6
click at [467, 246] on span "La respuesta del usuario es conceptualmente correcta al describir JavaScript co…" at bounding box center [349, 242] width 309 height 25
click at [390, 252] on span "La respuesta del usuario es conceptualmente correcta al describir JavaScript co…" at bounding box center [349, 242] width 309 height 25
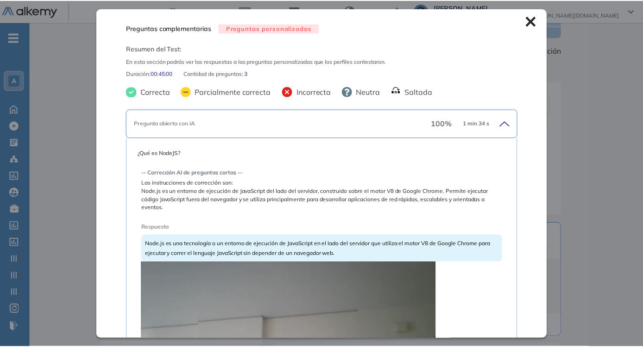
scroll to position [0, 0]
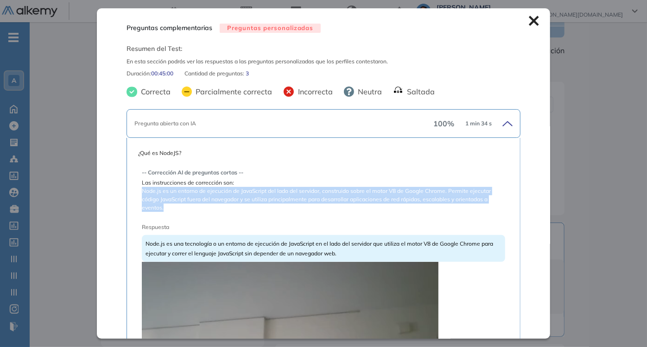
drag, startPoint x: 136, startPoint y: 210, endPoint x: 124, endPoint y: 189, distance: 23.7
click at [124, 189] on div "Preguntas complementarias Preguntas personalizadas Resumen del Test: En esta se…" at bounding box center [323, 173] width 453 height 330
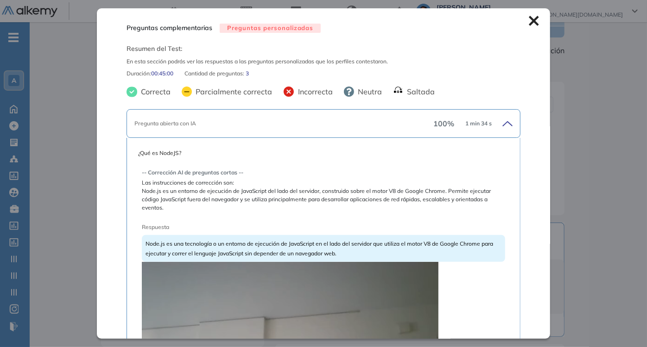
click at [528, 23] on icon at bounding box center [533, 21] width 10 height 10
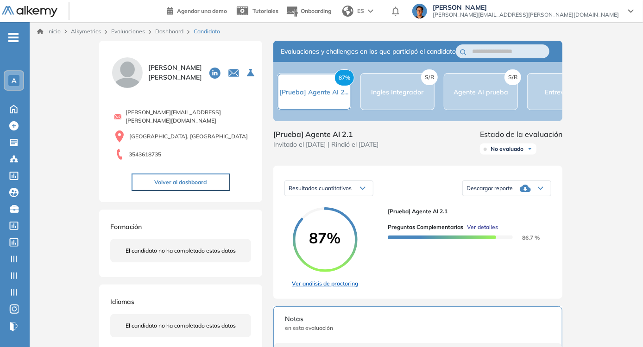
click at [339, 288] on link "Ver análisis de proctoring" at bounding box center [325, 284] width 66 height 8
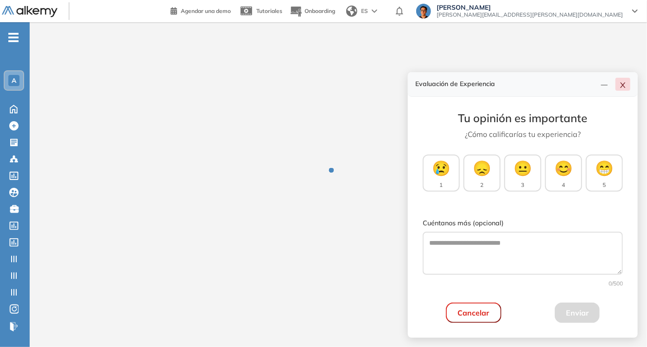
click at [629, 86] on button "button" at bounding box center [622, 84] width 15 height 13
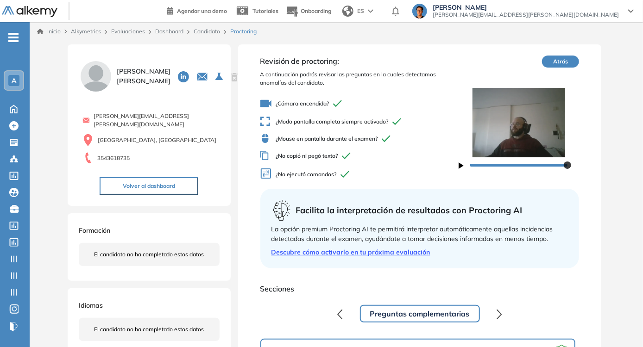
click at [43, 13] on img at bounding box center [30, 12] width 56 height 12
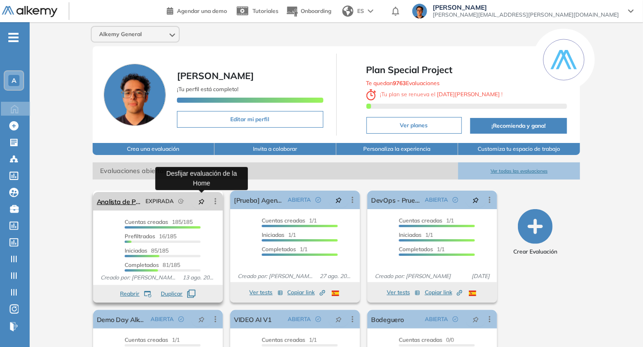
click at [201, 199] on icon "pushpin" at bounding box center [202, 202] width 6 height 6
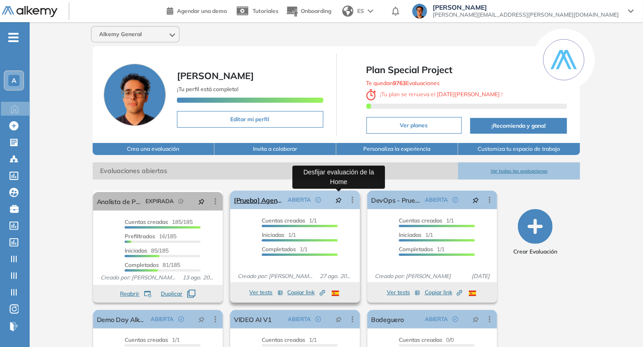
click at [337, 201] on icon "pushpin" at bounding box center [338, 200] width 6 height 6
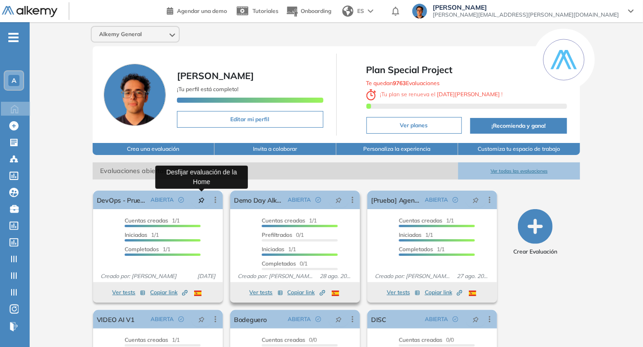
drag, startPoint x: 200, startPoint y: 197, endPoint x: 247, endPoint y: 223, distance: 53.3
click at [201, 198] on icon "pushpin" at bounding box center [201, 200] width 6 height 6
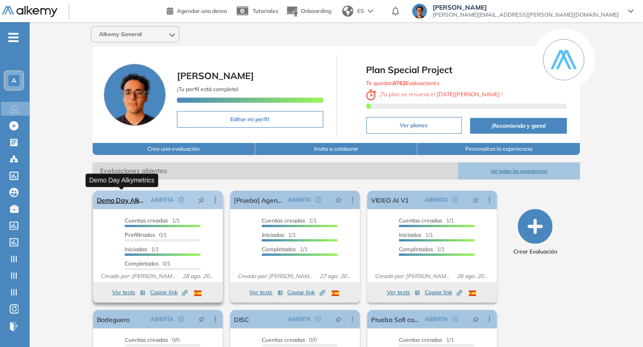
click at [145, 198] on link "Demo Day Alkymetrics" at bounding box center [122, 200] width 50 height 19
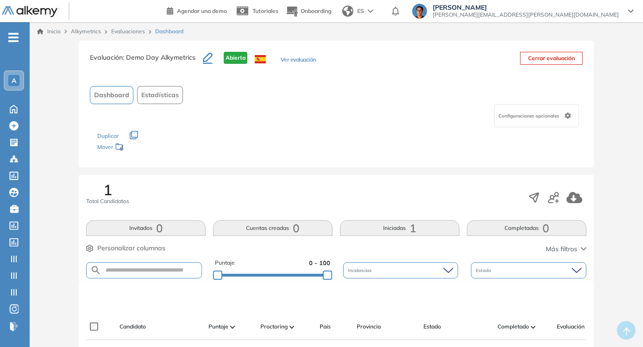
click at [413, 228] on span "1" at bounding box center [412, 228] width 6 height 0
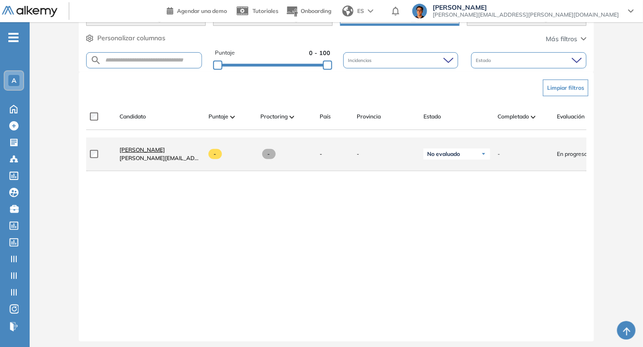
click at [132, 153] on span "[PERSON_NAME]" at bounding box center [142, 149] width 45 height 7
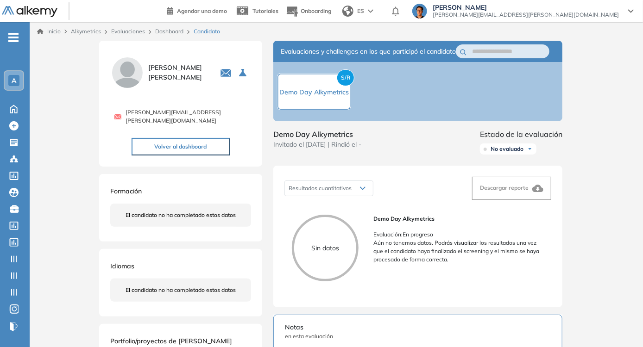
click at [189, 114] on span "[PERSON_NAME][EMAIL_ADDRESS][PERSON_NAME][DOMAIN_NAME]" at bounding box center [189, 116] width 126 height 17
copy span "[PERSON_NAME][EMAIL_ADDRESS][PERSON_NAME][DOMAIN_NAME]"
click at [161, 28] on link "Dashboard" at bounding box center [169, 31] width 28 height 7
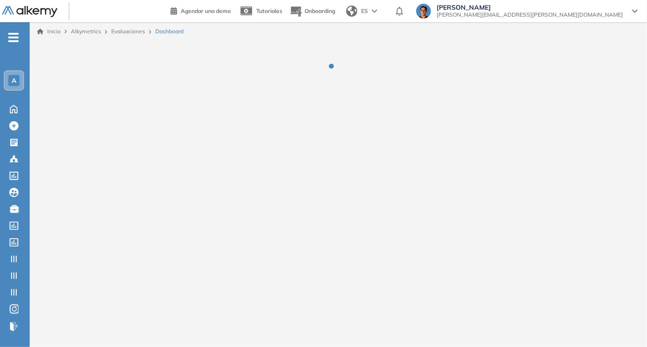
drag, startPoint x: 161, startPoint y: 28, endPoint x: 150, endPoint y: 19, distance: 13.9
click at [150, 19] on header "Agendar una demo Tutoriales Onboarding ES [PERSON_NAME] [PERSON_NAME][EMAIL_ADD…" at bounding box center [323, 11] width 647 height 22
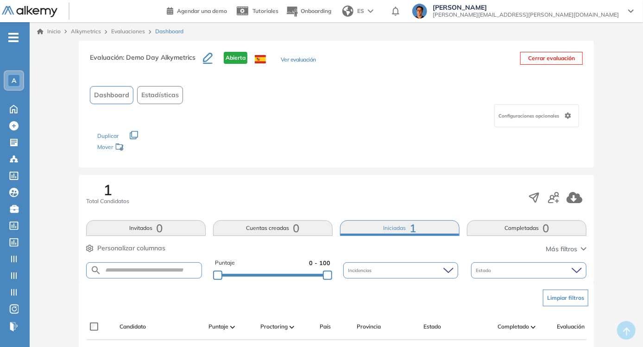
click at [125, 33] on link "Evaluaciones" at bounding box center [128, 31] width 34 height 7
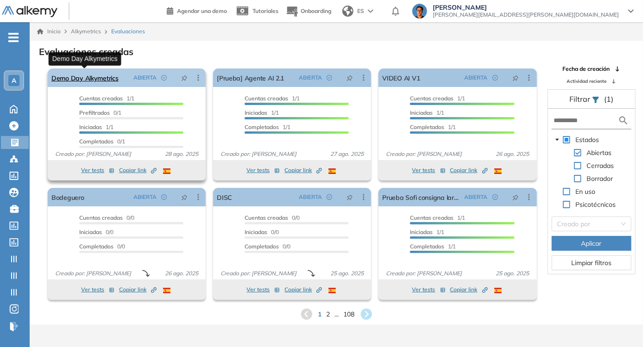
click at [116, 82] on link "Demo Day Alkymetrics" at bounding box center [84, 78] width 67 height 19
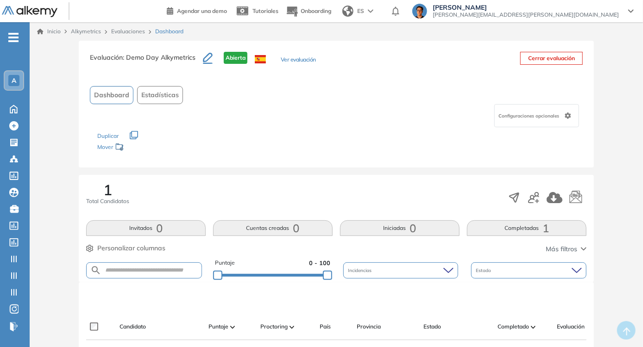
click at [488, 232] on button "Completadas 1" at bounding box center [527, 228] width 120 height 16
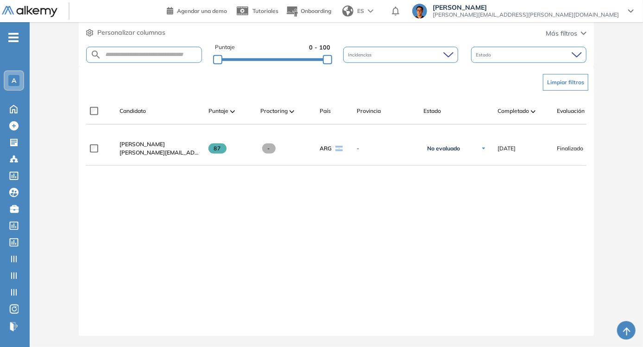
scroll to position [222, 0]
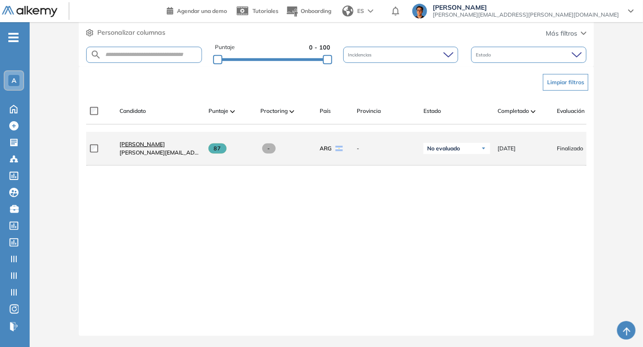
click at [141, 141] on span "[PERSON_NAME]" at bounding box center [142, 144] width 45 height 7
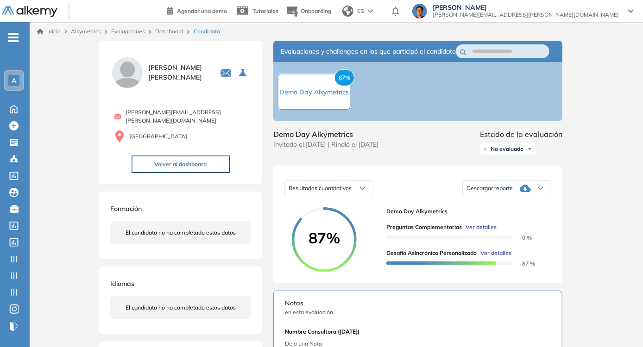
click at [480, 232] on span "Ver detalles" at bounding box center [481, 227] width 31 height 8
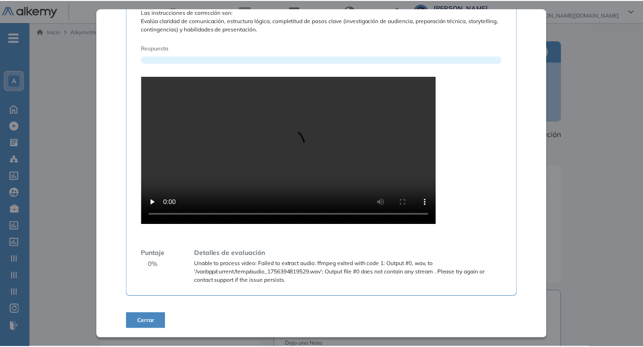
scroll to position [188, 0]
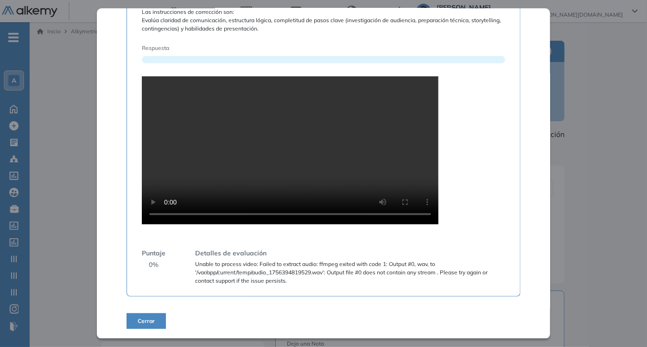
click at [76, 79] on div "Inicio Alkymetrics Evaluaciones Dashboard Candidato Preguntas complementarias P…" at bounding box center [338, 284] width 617 height 524
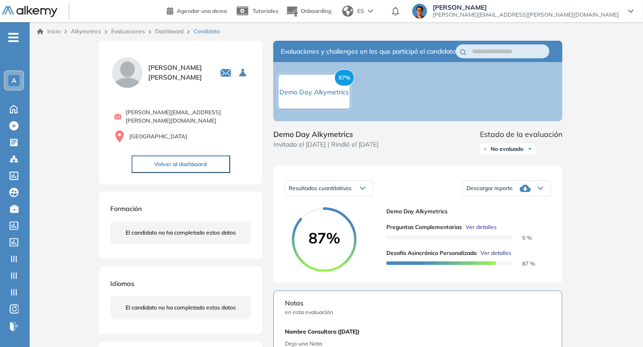
scroll to position [145, 0]
